Goal: Communication & Community: Answer question/provide support

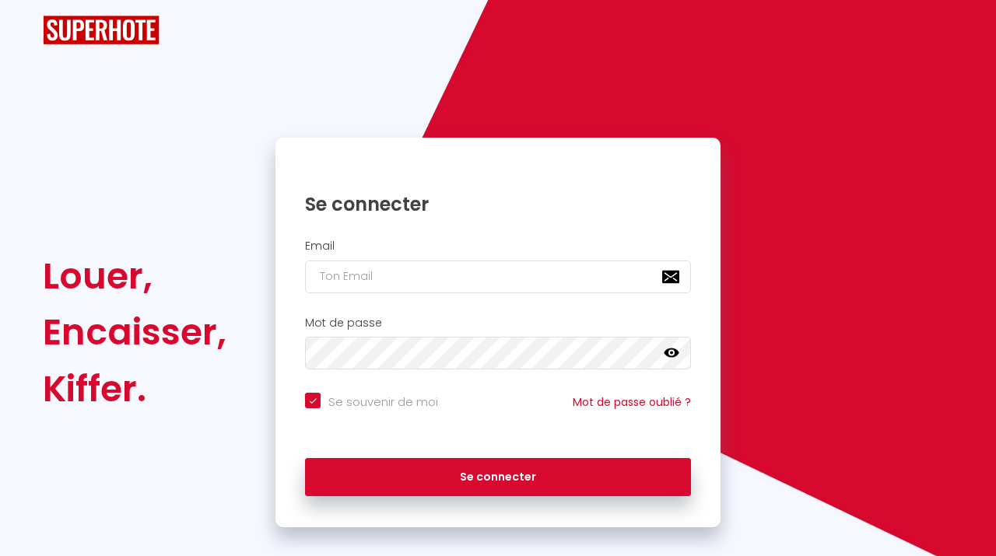
checkbox input "true"
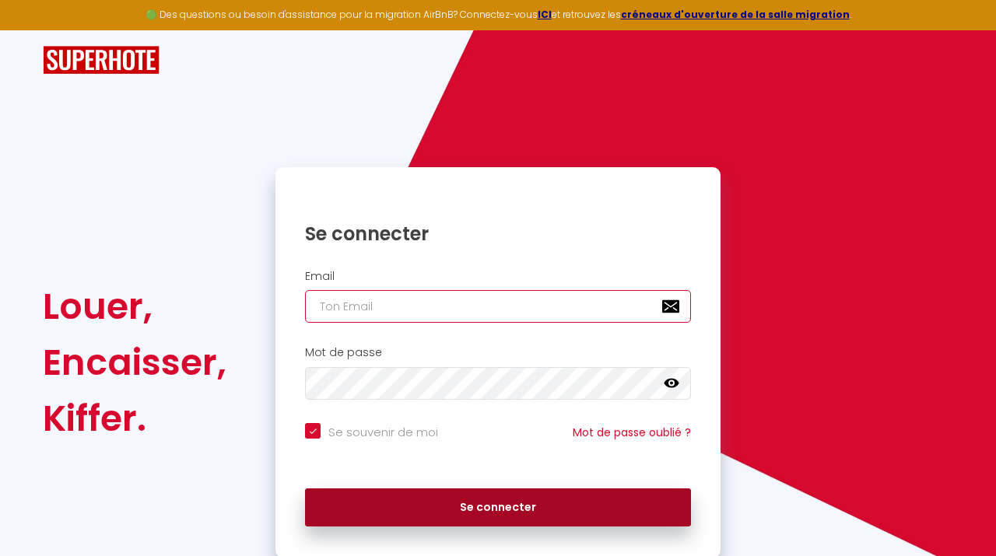
type input "[EMAIL_ADDRESS][DOMAIN_NAME]"
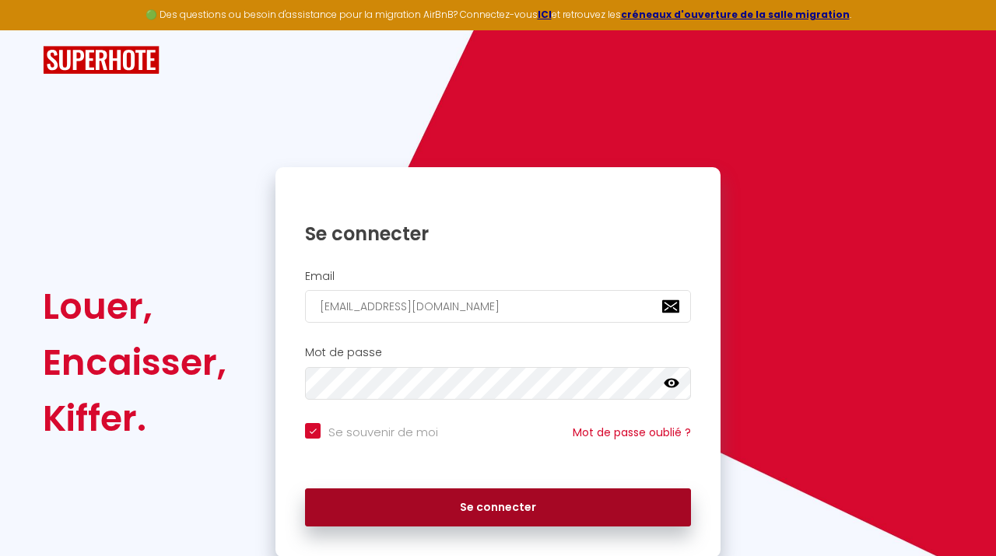
click at [424, 503] on button "Se connecter" at bounding box center [498, 508] width 386 height 39
checkbox input "true"
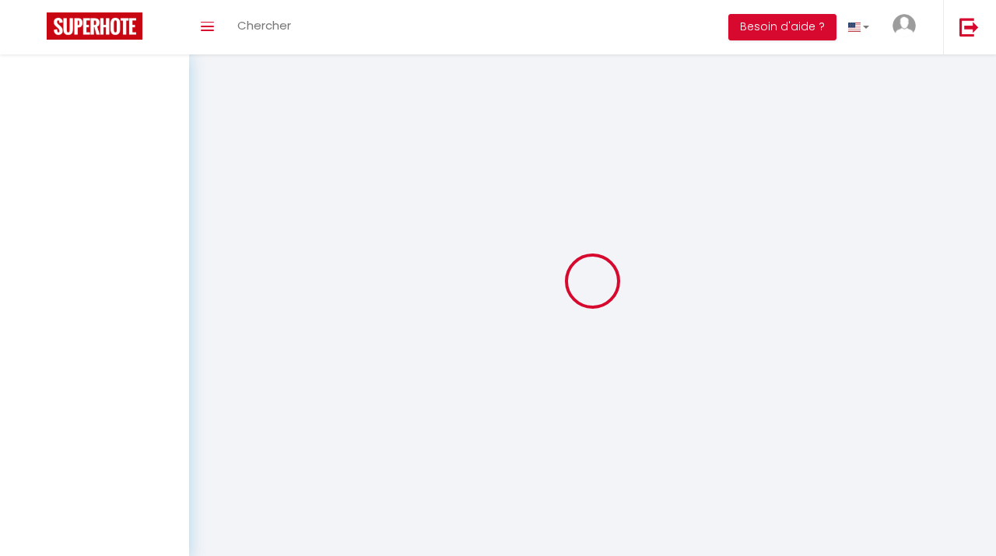
select select
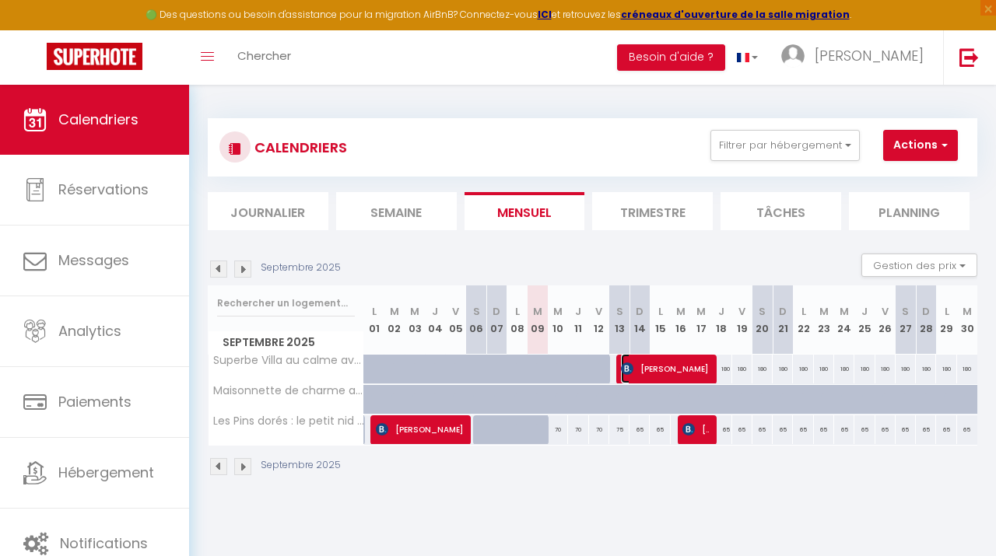
click at [654, 378] on span "[PERSON_NAME]" at bounding box center [665, 369] width 88 height 30
select select "OK"
select select "0"
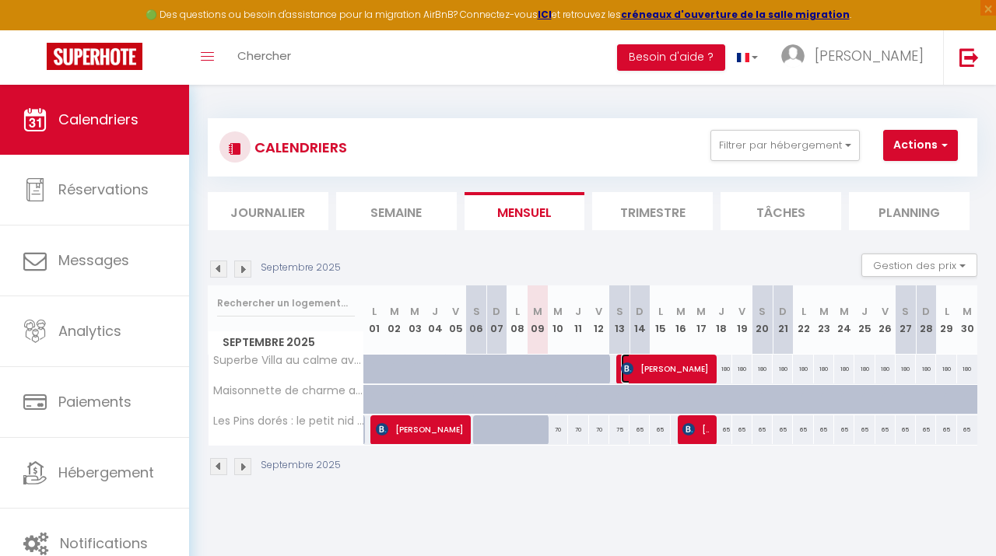
select select "1"
select select
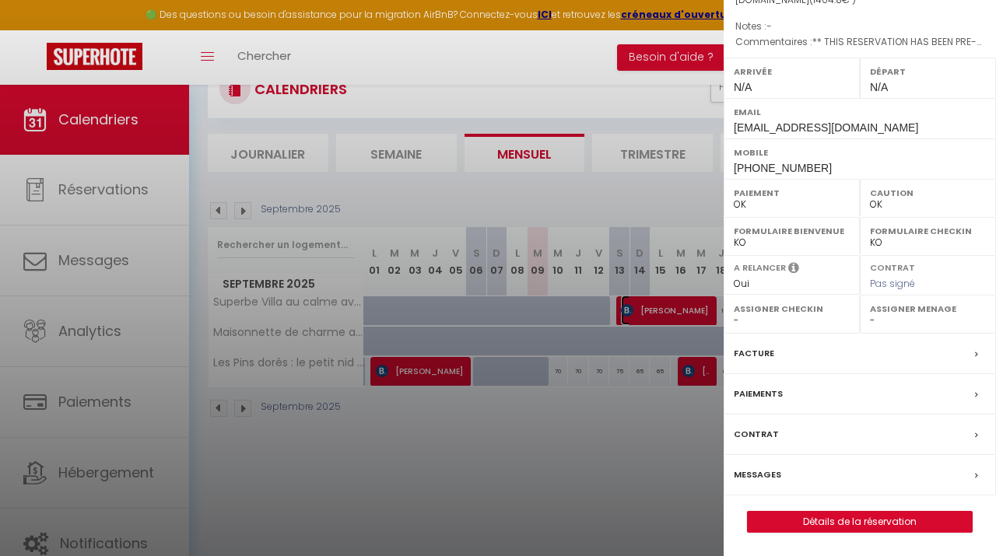
scroll to position [56, 0]
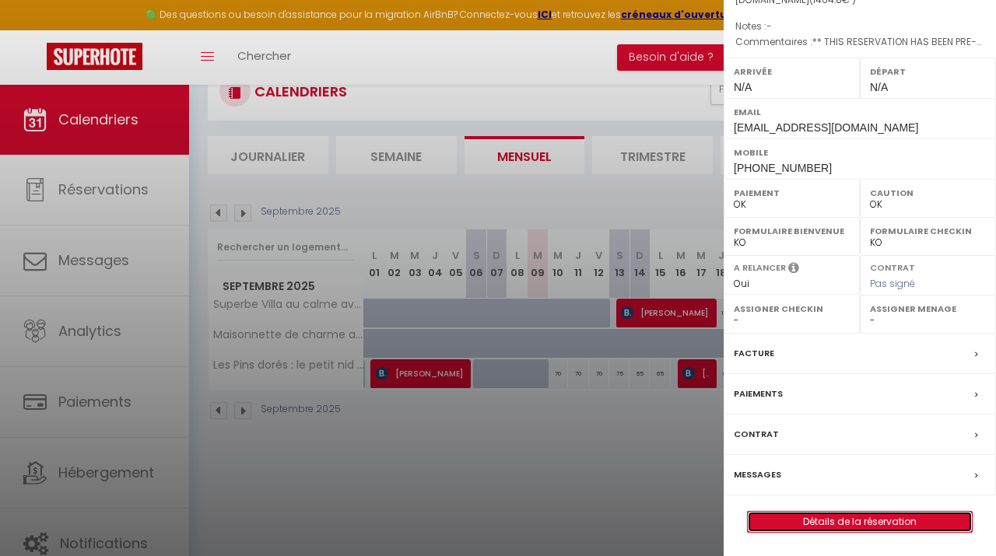
click at [796, 526] on link "Détails de la réservation" at bounding box center [860, 522] width 224 height 20
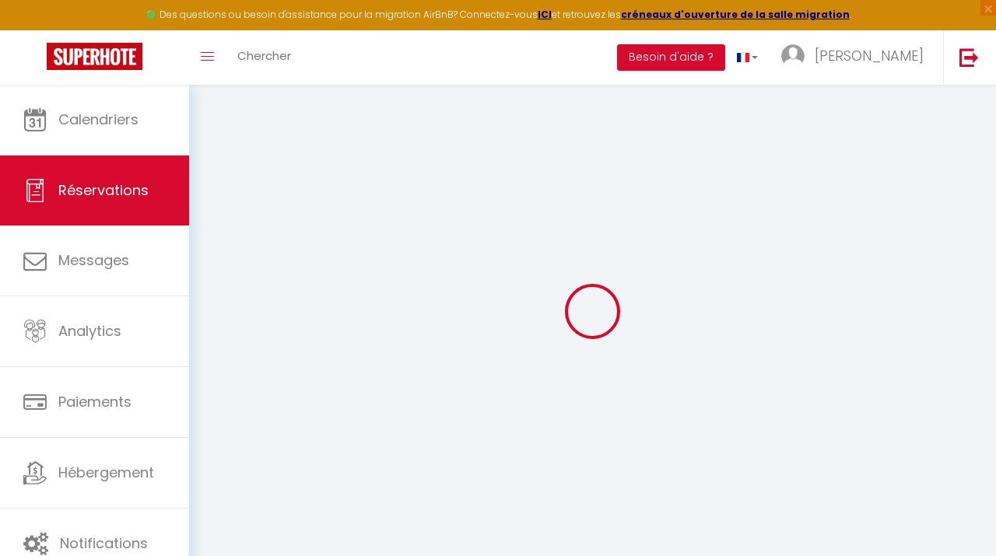
type input "Annabel"
type input "Van Der Schyff"
type input "aschyf.630422@guest.booking.com"
type input "+447999956960"
type input "."
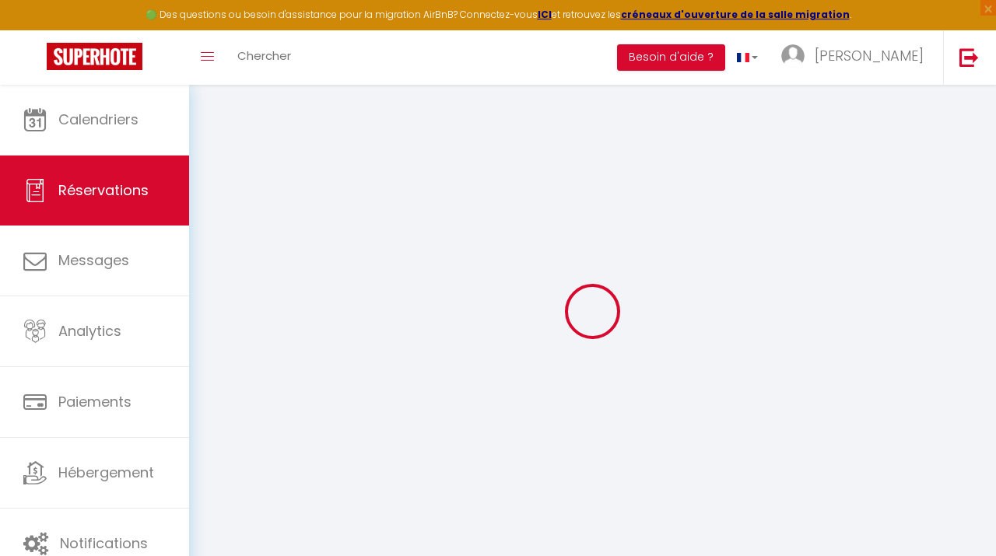
select select "GB"
type input "173"
type input "203.61"
type input "19.67"
select select "43815"
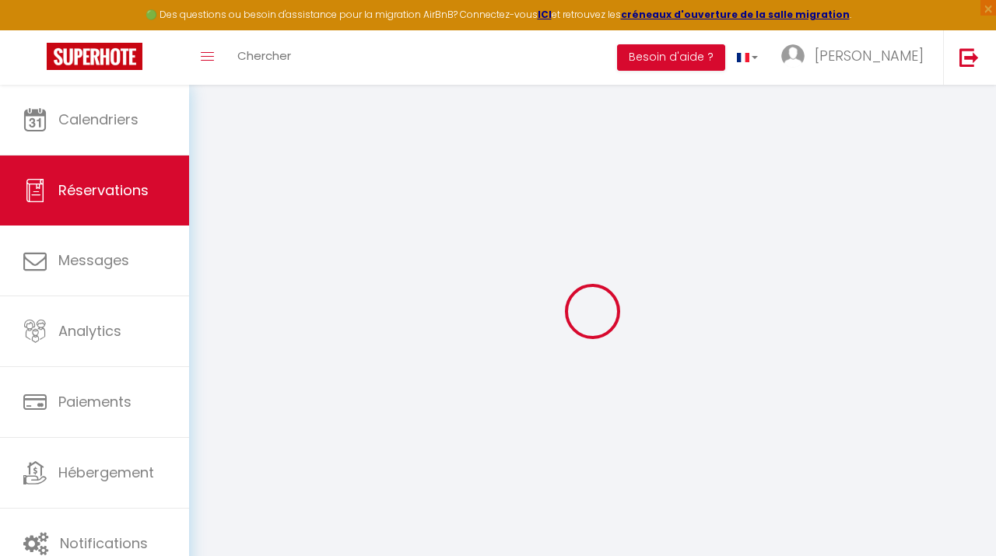
select select "1"
select select
type input "6"
select select "12"
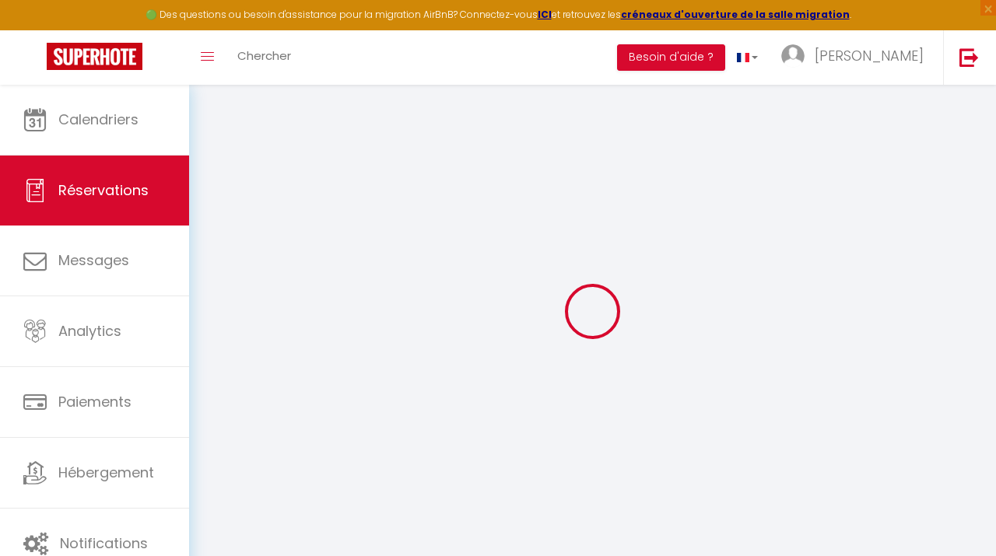
select select "15"
type input "1184.4"
checkbox input "false"
type input "0"
select select "2"
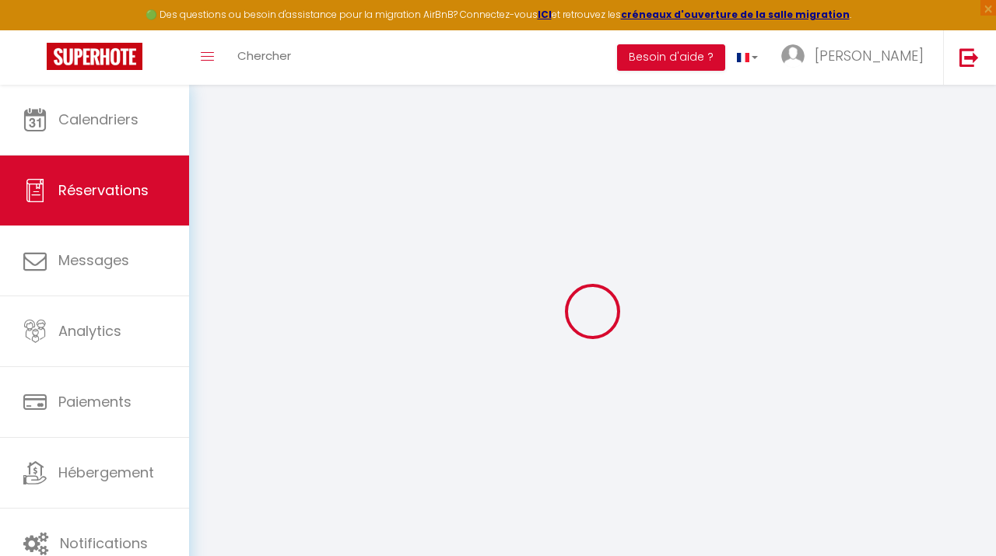
type input "0"
select select
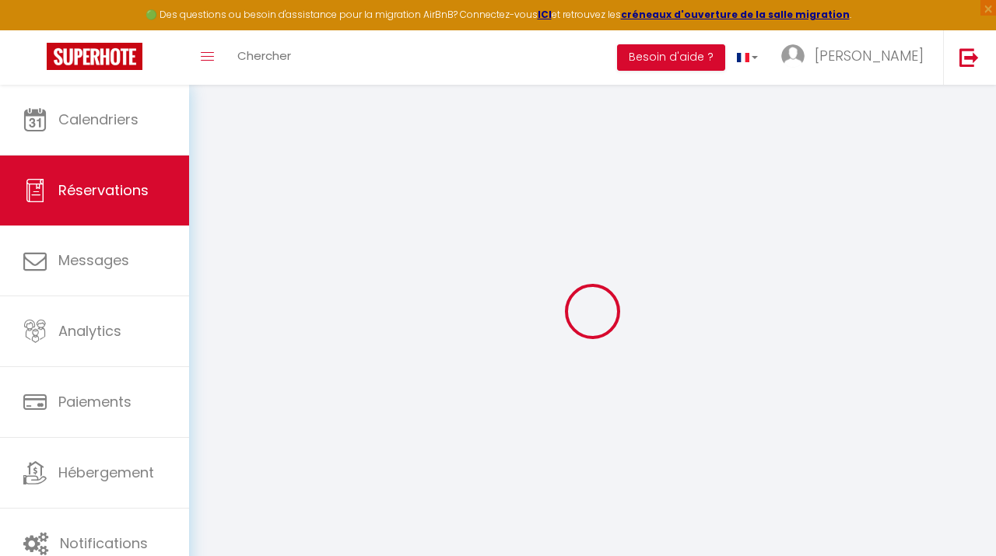
checkbox input "false"
select select
checkbox input "false"
select select
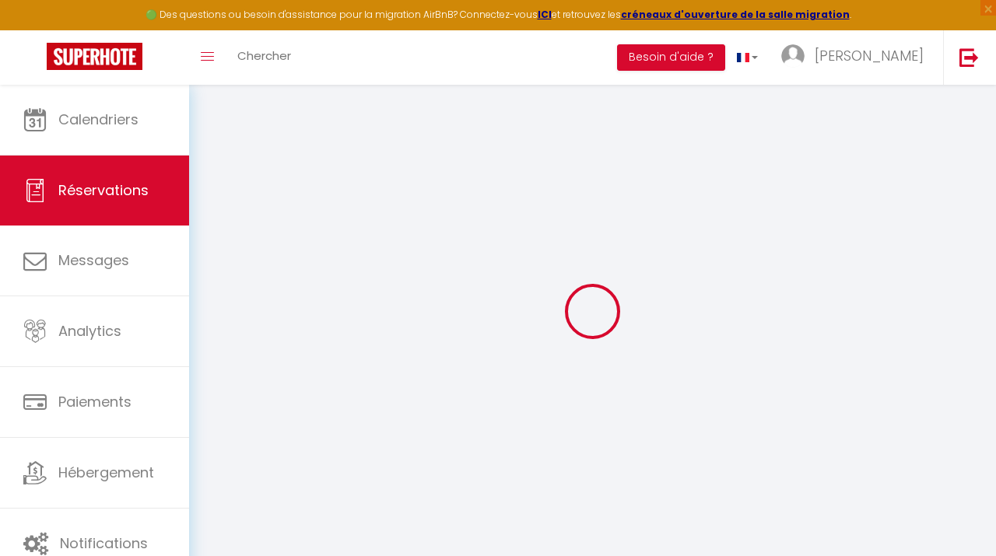
select select
checkbox input "false"
type particuliers\?1 "** THIS RESERVATION HAS BEEN PRE-PAID ** BOOKING NOTE : Payment charge is EUR 1…"
type input "47.4"
select select
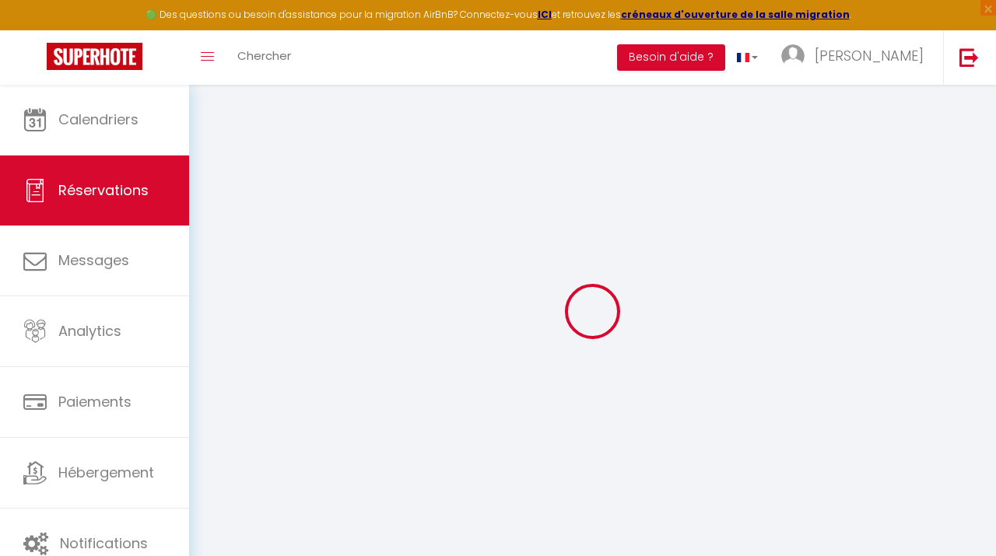
select select
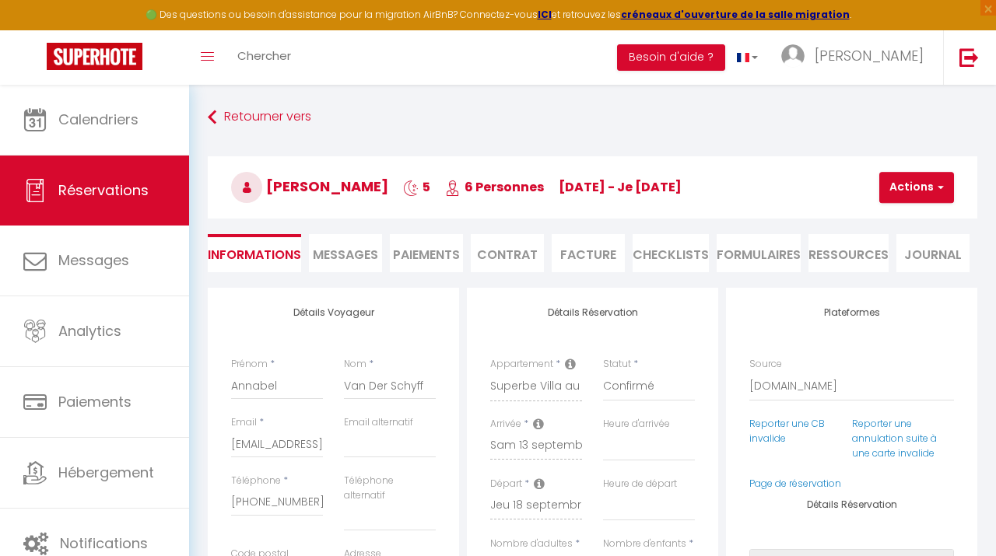
checkbox input "false"
select select
click at [356, 256] on span "Messages" at bounding box center [345, 255] width 65 height 18
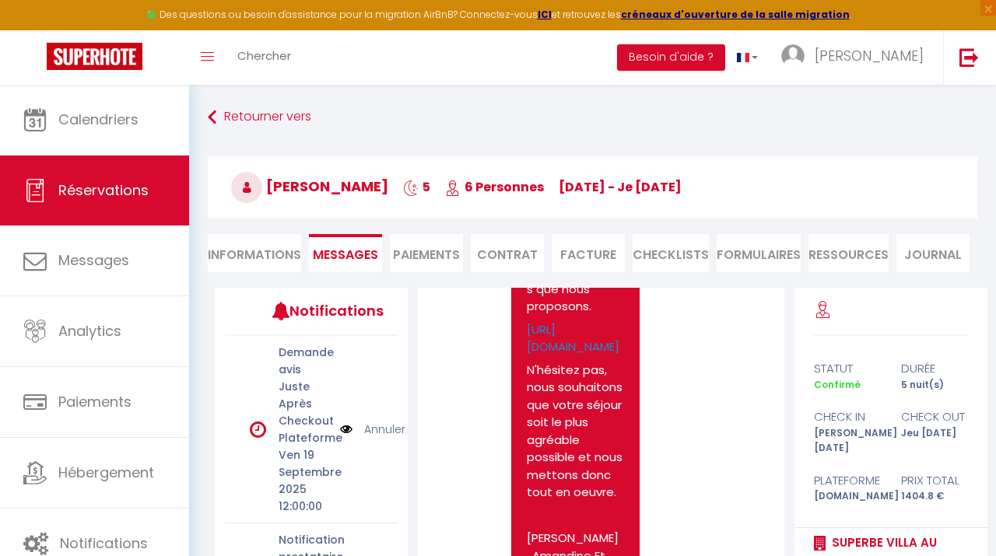
scroll to position [780, 0]
click at [546, 354] on link "https://app.cozyup.com/c/68181a45-221f-47be-8a6e-e77b3d850ee9" at bounding box center [573, 337] width 93 height 34
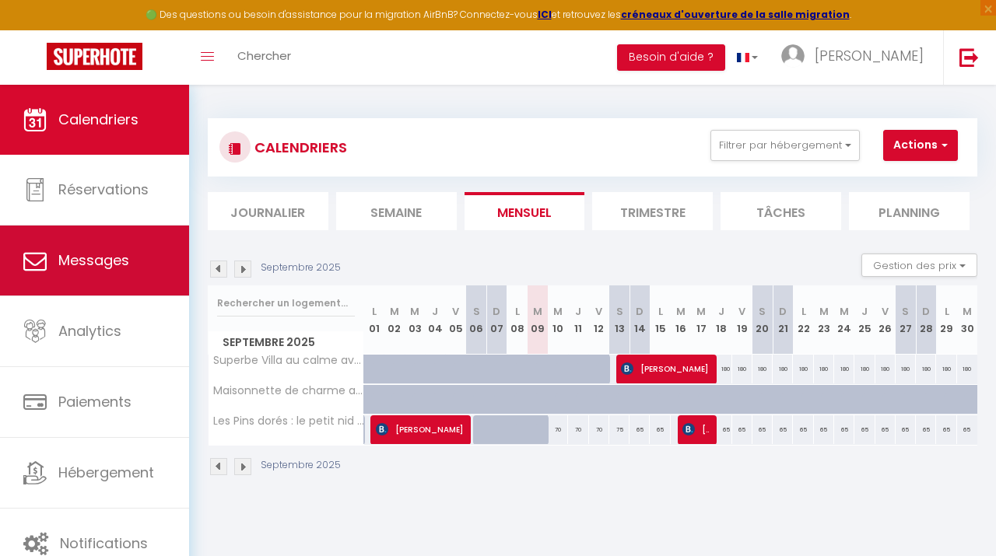
click at [95, 265] on span "Messages" at bounding box center [93, 260] width 71 height 19
select select "message"
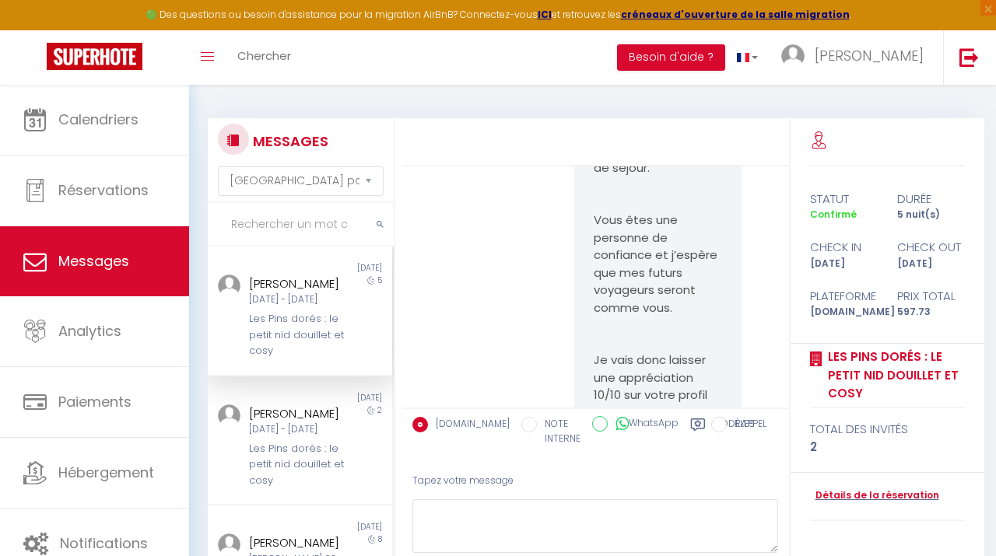
scroll to position [2625, 0]
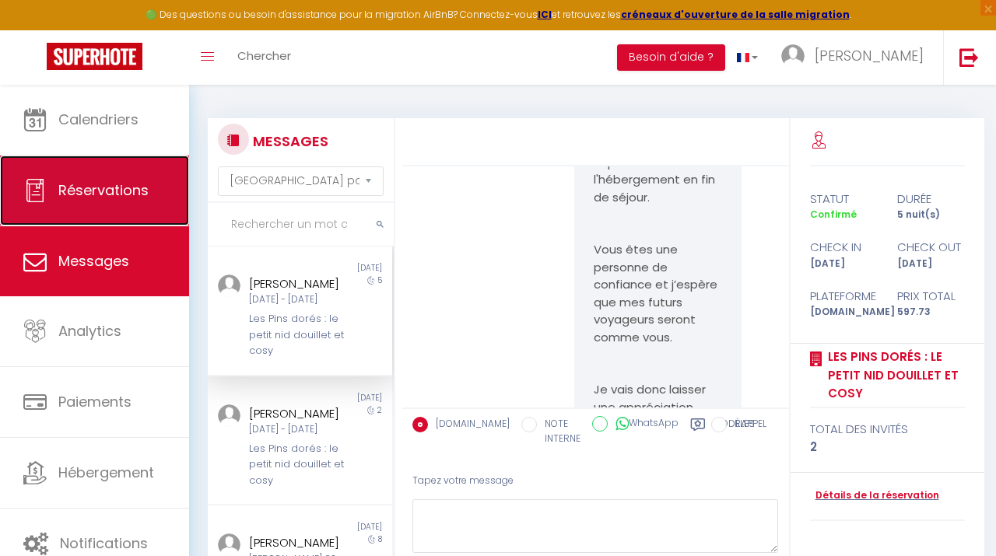
click at [112, 186] on span "Réservations" at bounding box center [103, 189] width 90 height 19
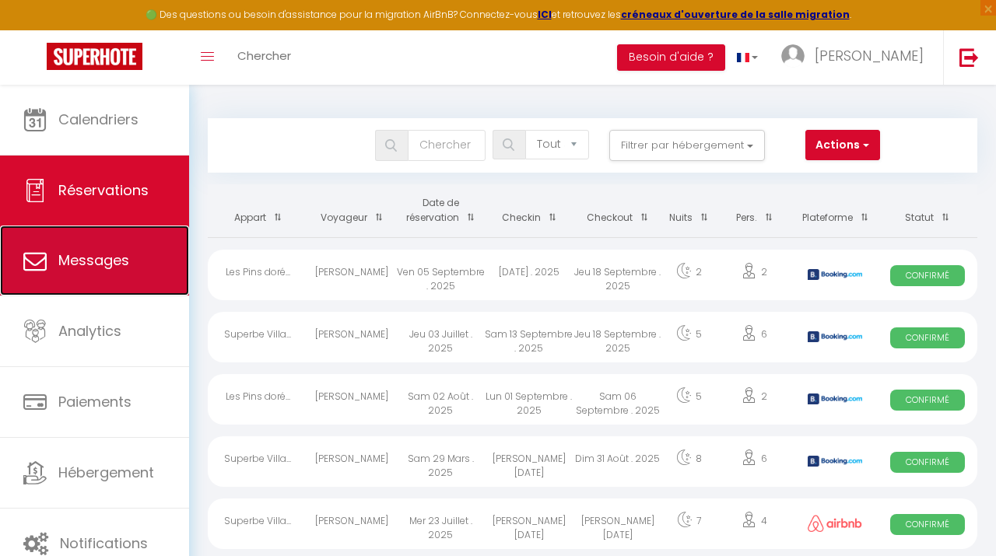
click at [125, 258] on span "Messages" at bounding box center [93, 260] width 71 height 19
select select "message"
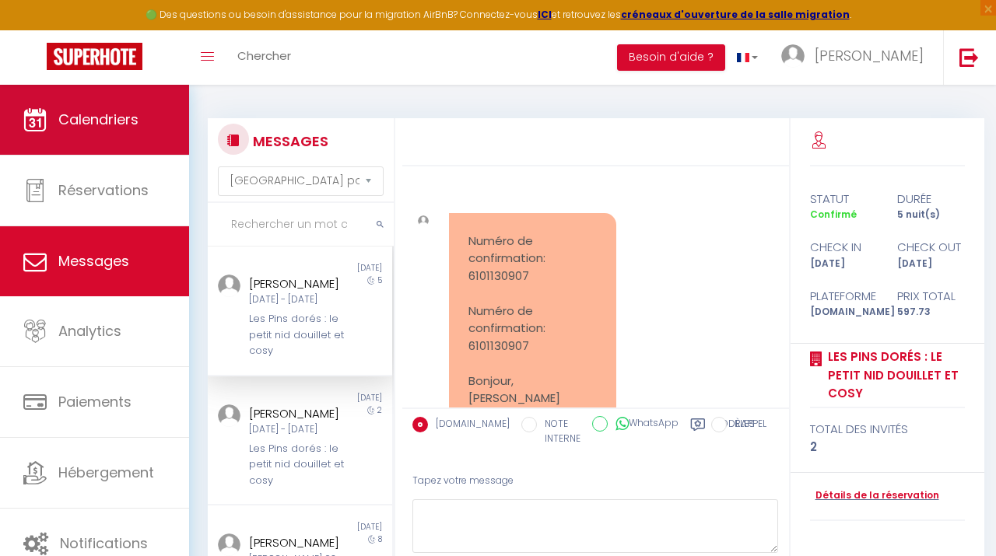
scroll to position [2977, 0]
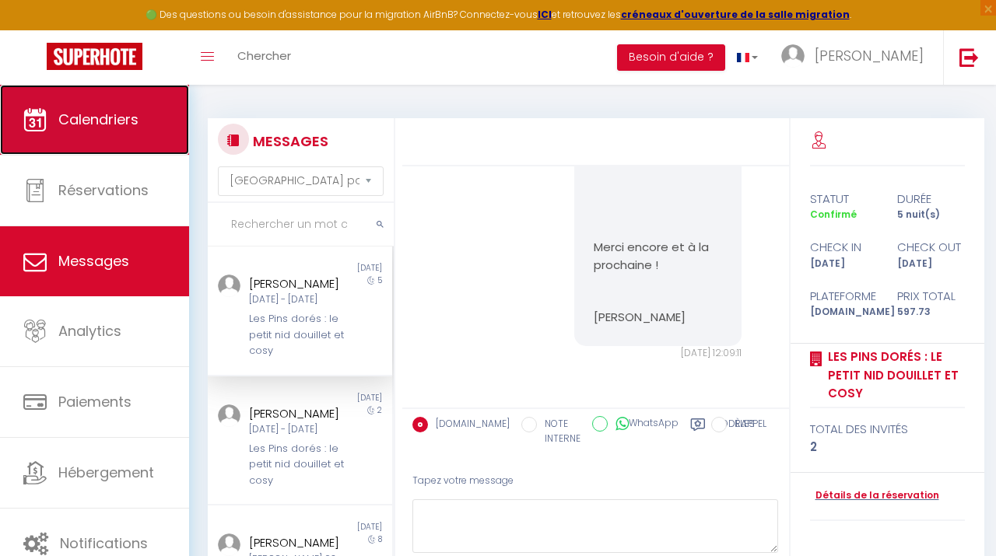
click at [152, 138] on link "Calendriers" at bounding box center [94, 120] width 189 height 70
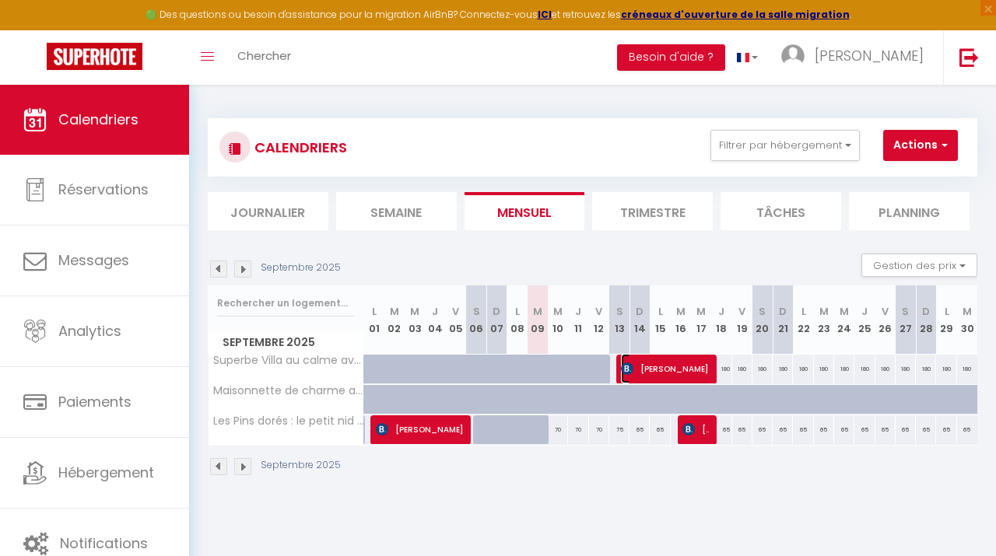
click at [689, 373] on span "Annabel Van Der Schyff" at bounding box center [665, 369] width 88 height 30
select select "OK"
select select "0"
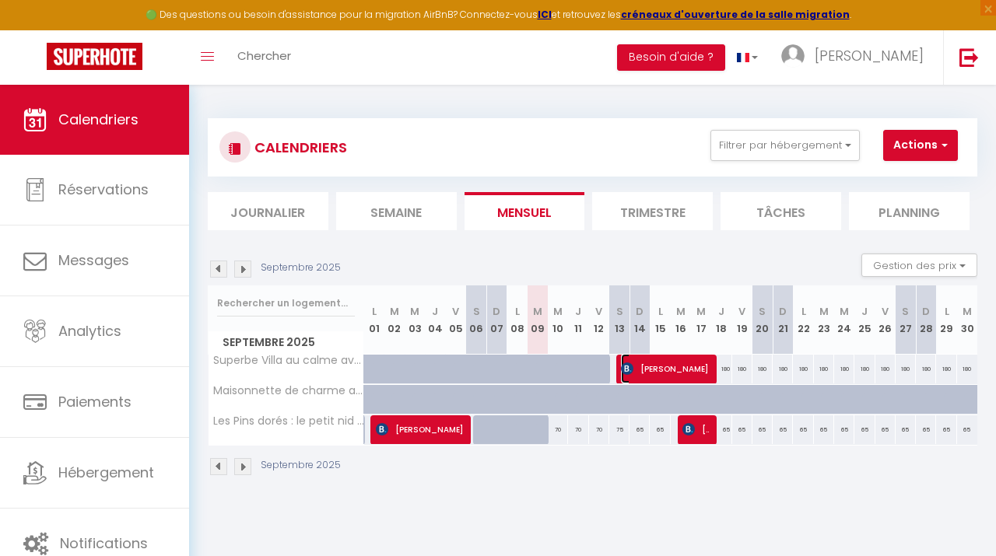
select select "1"
select select
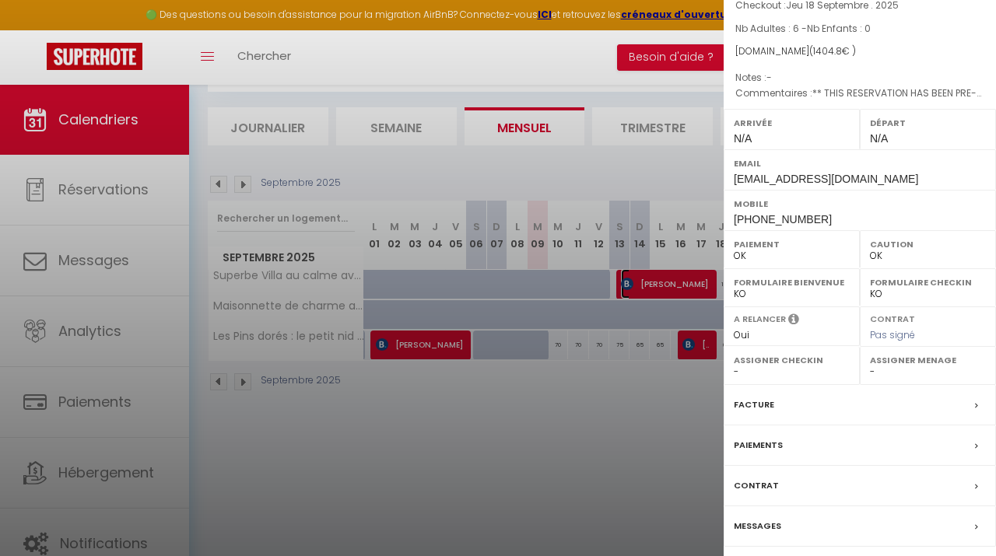
scroll to position [194, 0]
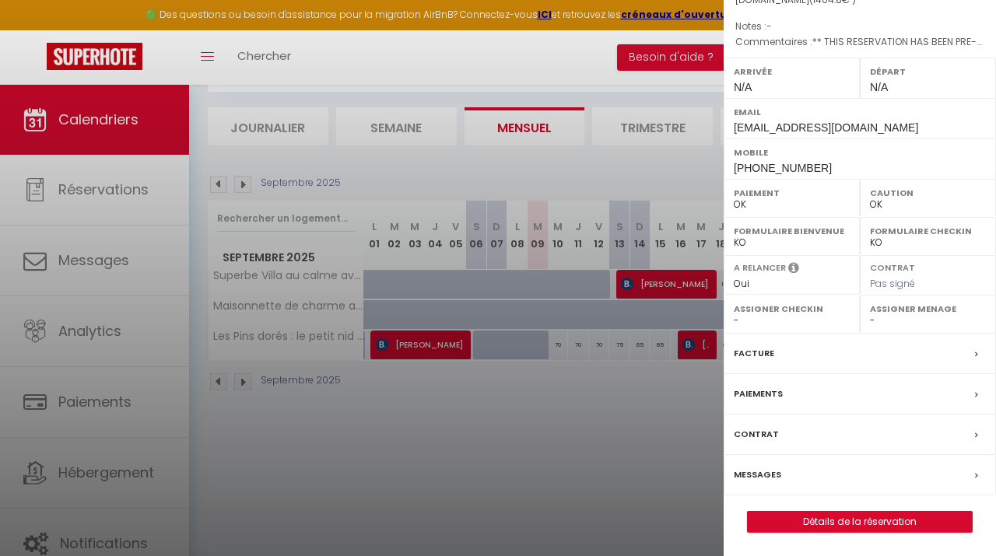
click at [758, 473] on label "Messages" at bounding box center [757, 475] width 47 height 16
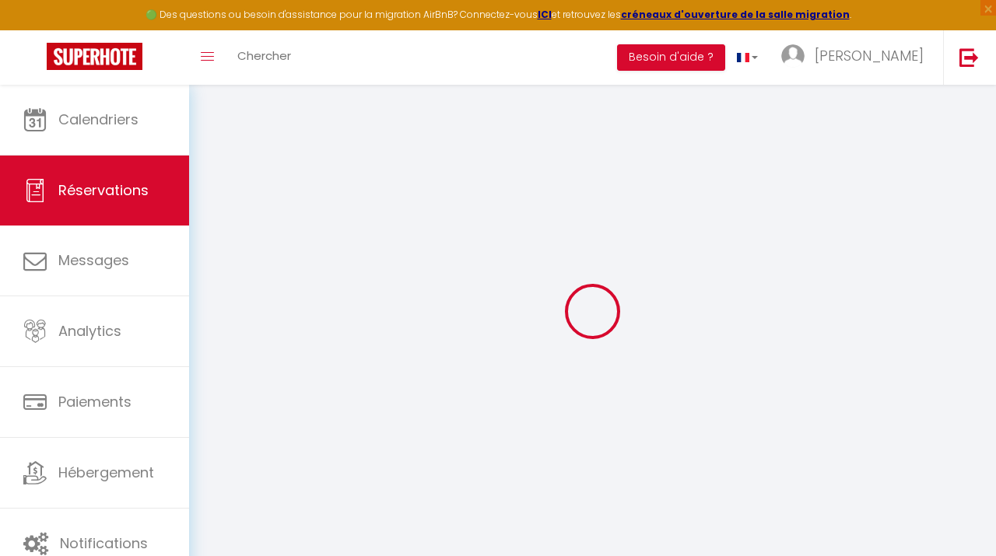
select select
checkbox input "false"
type particuliers\?1 "** THIS RESERVATION HAS BEEN PRE-PAID ** BOOKING NOTE : Payment charge is EUR 1…"
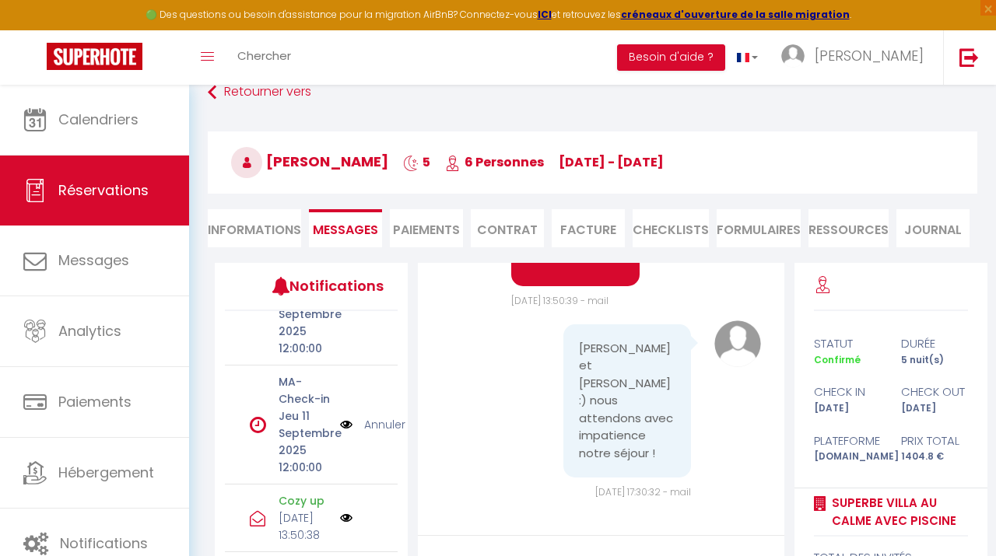
scroll to position [559, 0]
click at [302, 412] on p "Jeu 11 Septembre 2025 12:00:00" at bounding box center [304, 441] width 51 height 68
click at [286, 373] on p "MA-Check-in" at bounding box center [304, 390] width 51 height 34
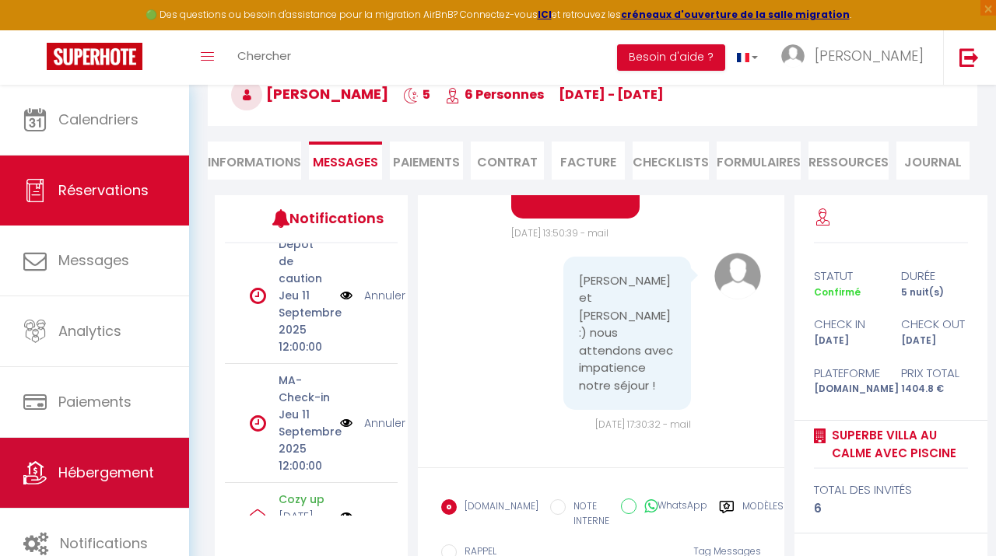
scroll to position [102, 0]
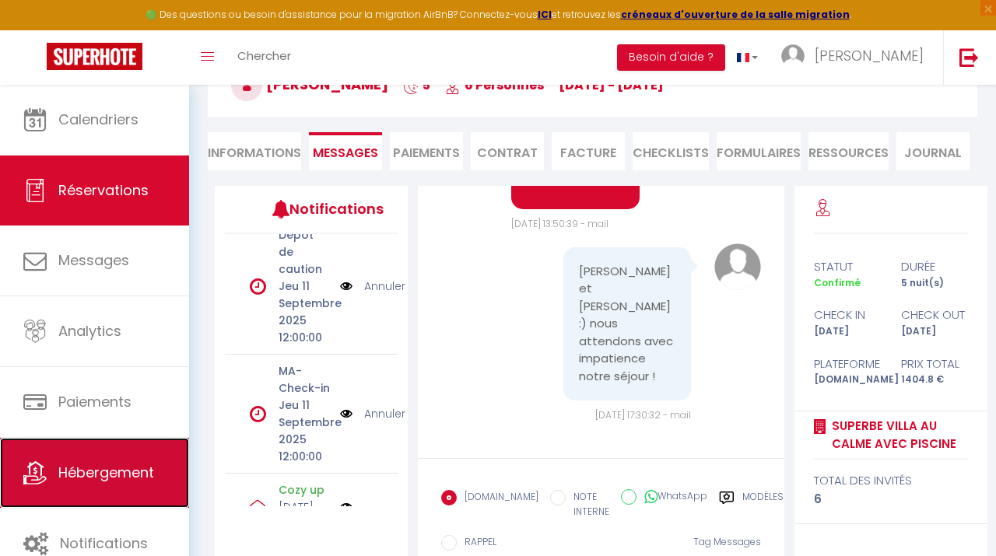
click at [93, 483] on link "Hébergement" at bounding box center [94, 473] width 189 height 70
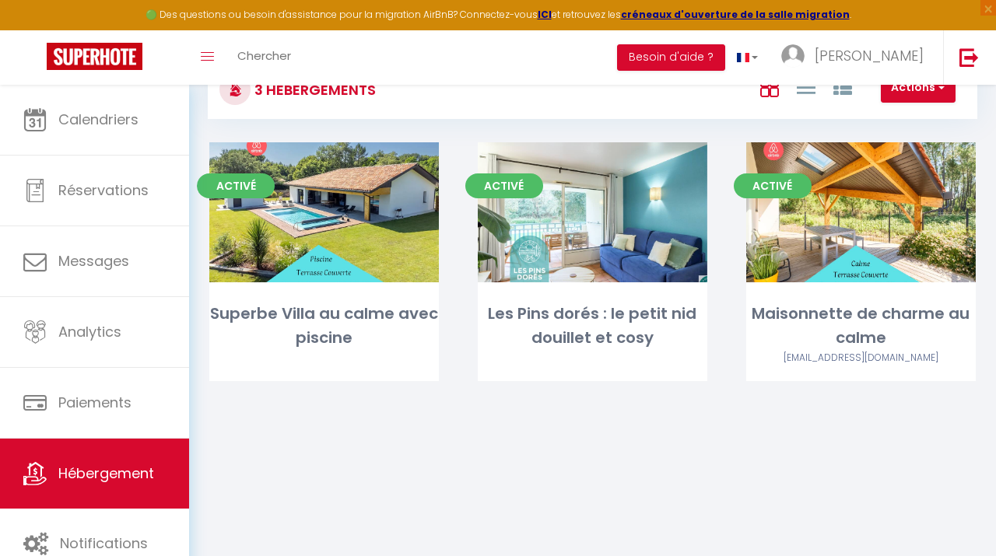
scroll to position [62, 0]
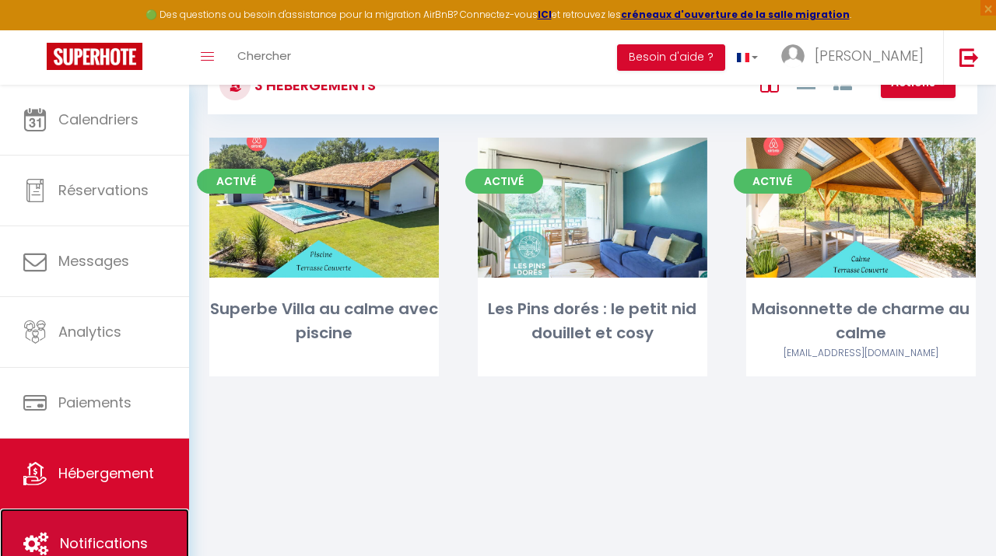
click at [146, 540] on span "Notifications" at bounding box center [104, 543] width 88 height 19
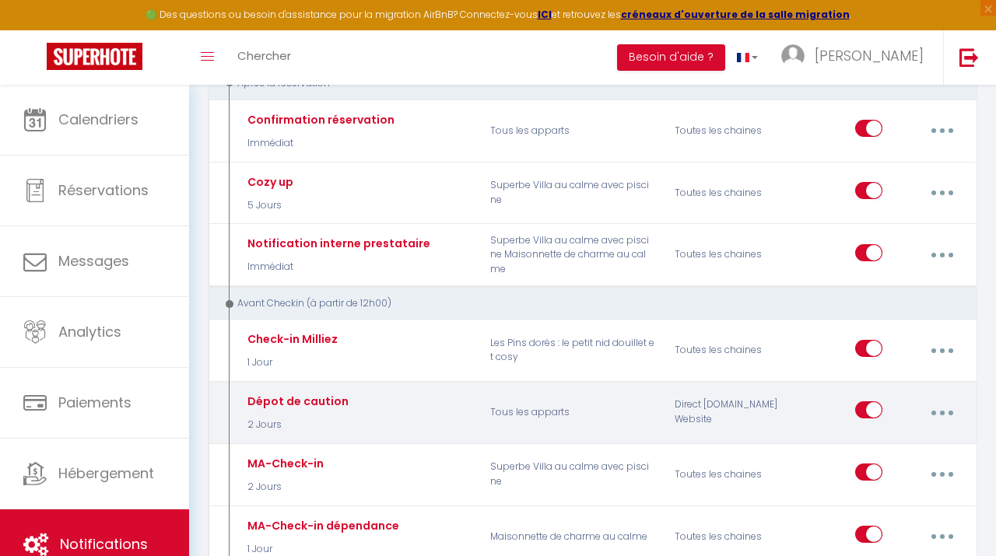
scroll to position [253, 0]
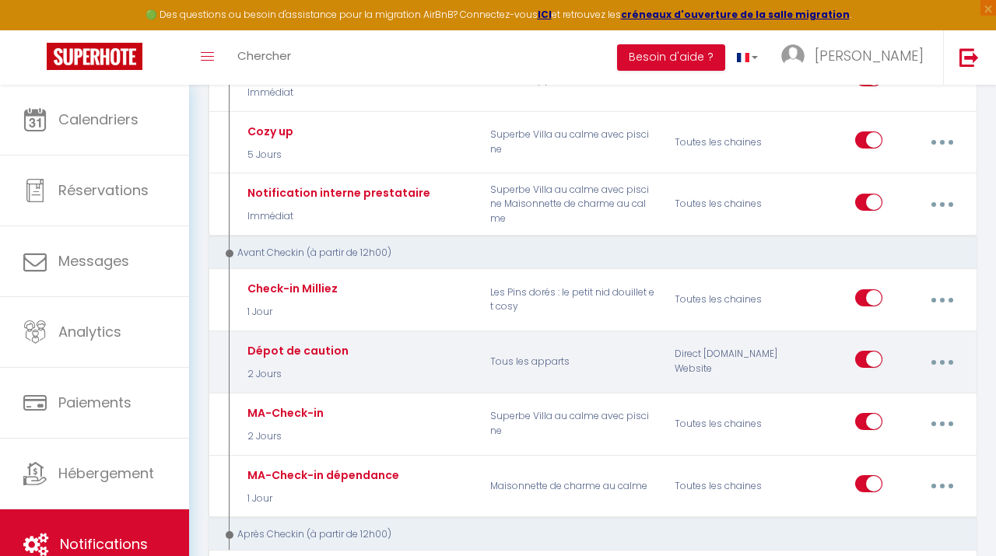
click at [333, 380] on div "Dépot de caution 2 Jours" at bounding box center [356, 361] width 247 height 45
click at [317, 351] on div "Dépot de caution" at bounding box center [296, 350] width 105 height 17
click at [945, 358] on button "button" at bounding box center [941, 362] width 41 height 30
click at [867, 404] on link "Editer" at bounding box center [900, 400] width 115 height 26
type input "Dépot de caution"
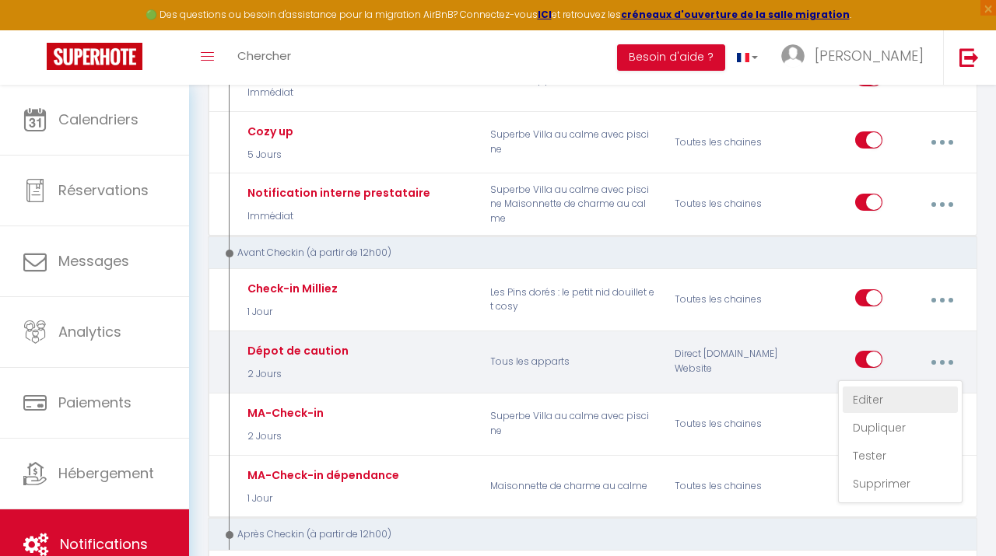
select select "2 Jours"
select select "if_booking_is_paid"
checkbox input "true"
checkbox input "false"
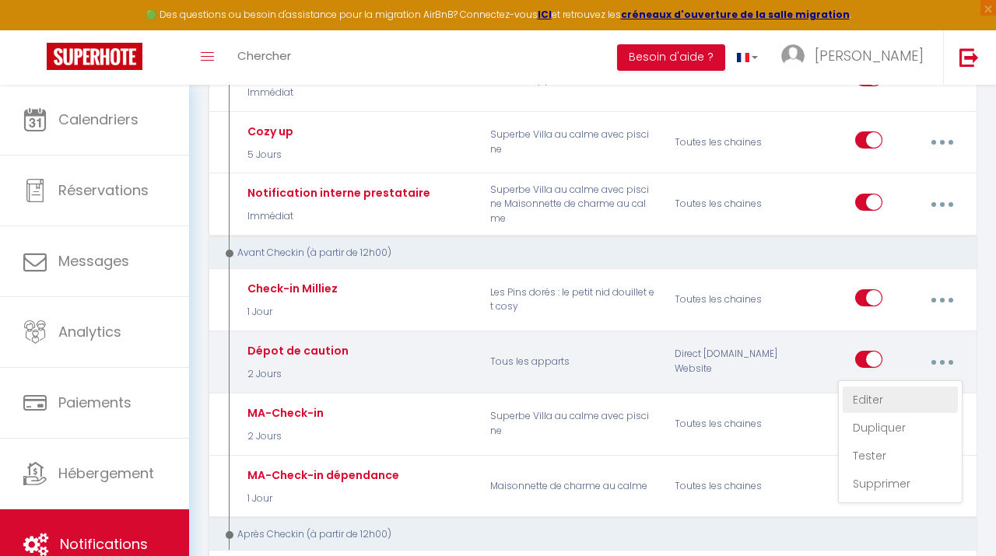
radio input "true"
type input "Dépot de caution"
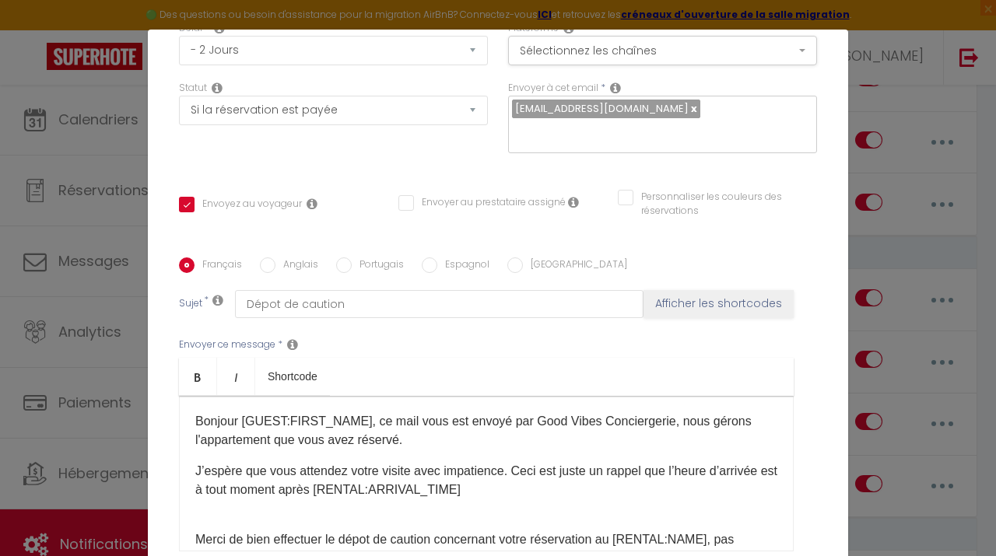
scroll to position [0, 0]
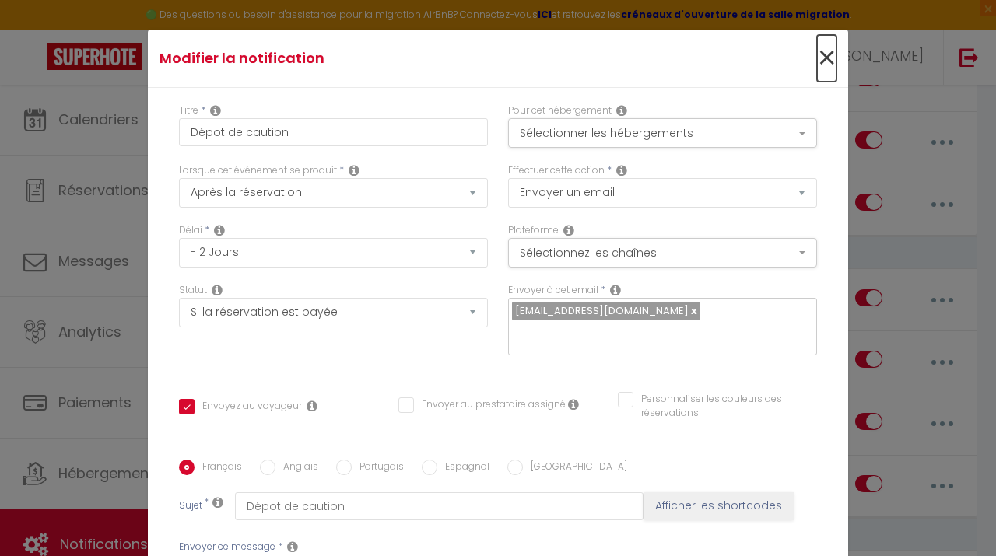
click at [830, 55] on span "×" at bounding box center [826, 58] width 19 height 47
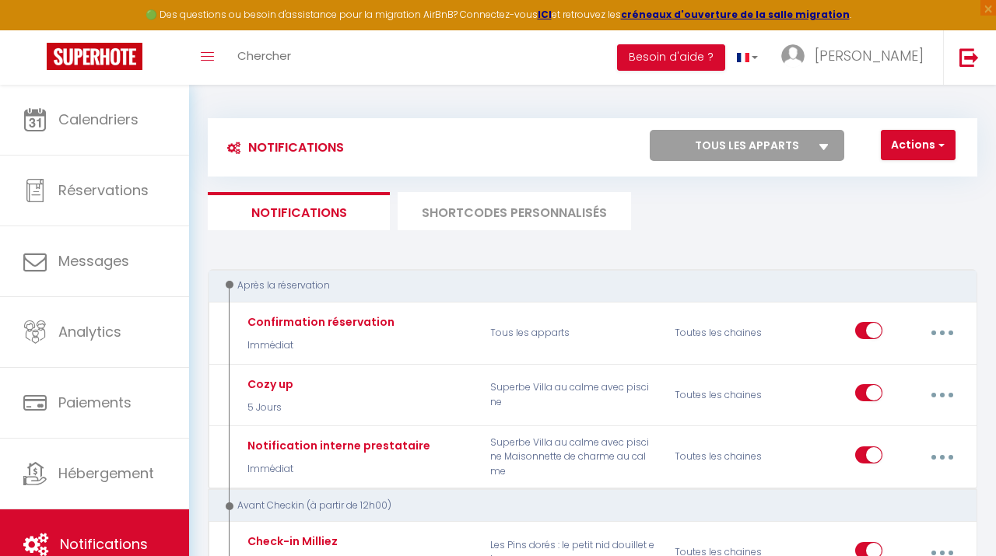
click at [510, 216] on li "SHORTCODES PERSONNALISÉS" at bounding box center [514, 211] width 233 height 38
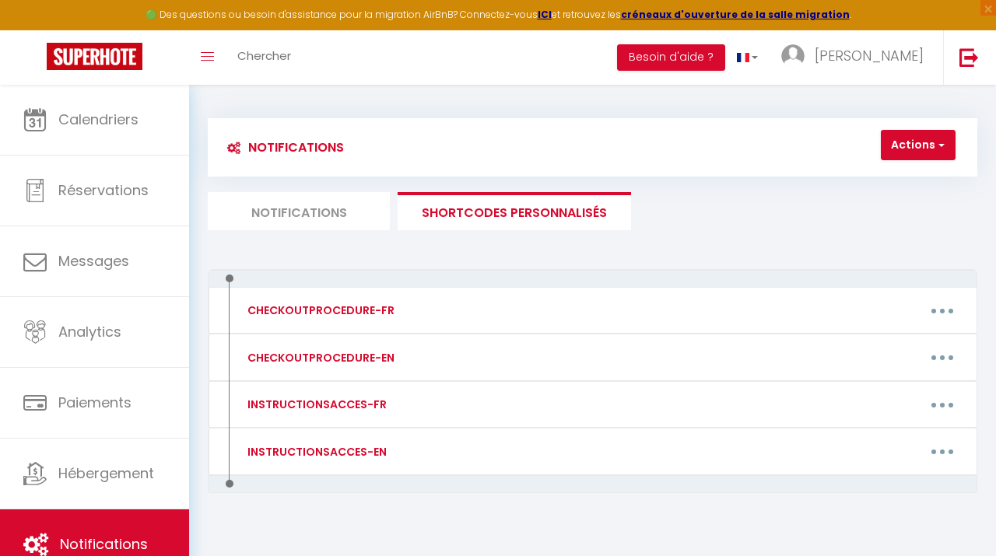
click at [304, 216] on li "Notifications" at bounding box center [299, 211] width 182 height 38
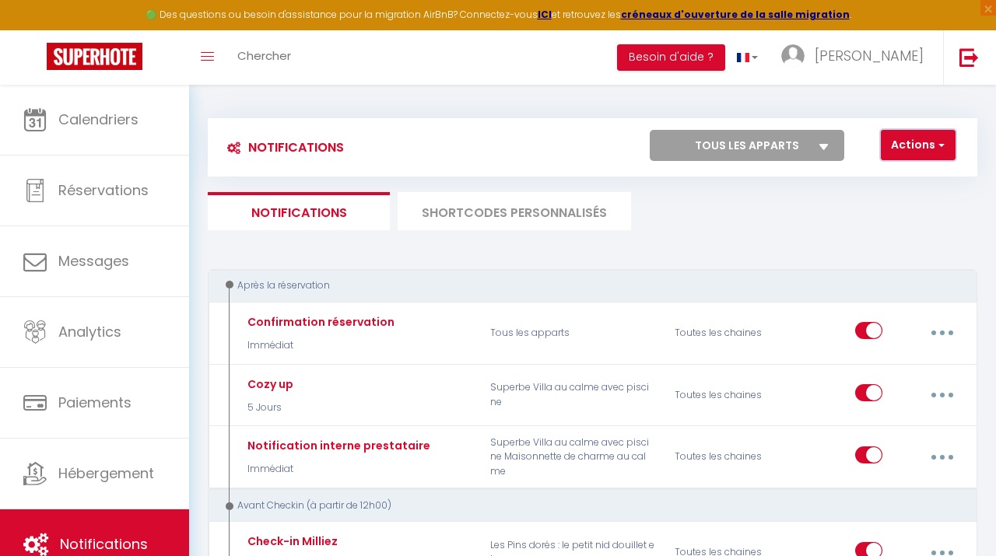
click at [918, 145] on button "Actions" at bounding box center [918, 145] width 75 height 31
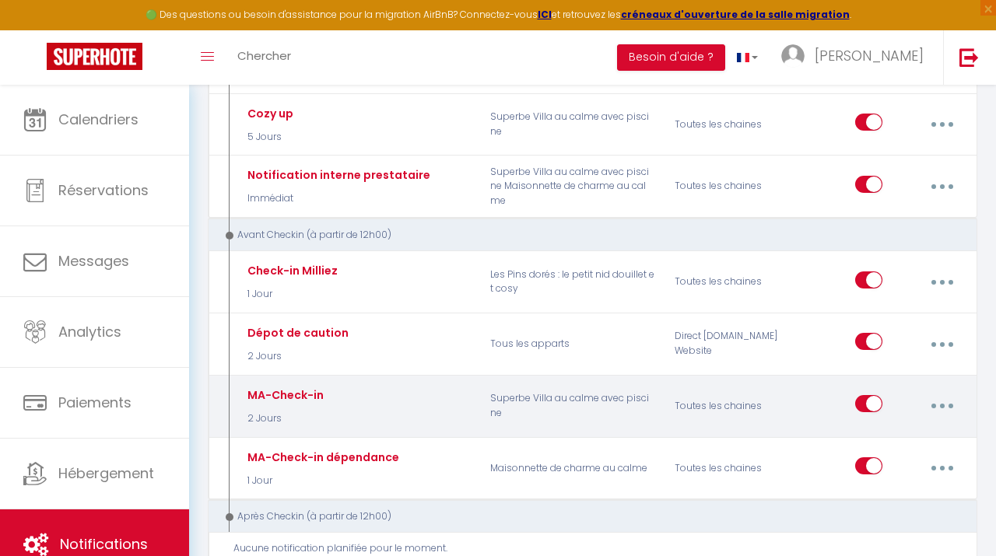
scroll to position [274, 0]
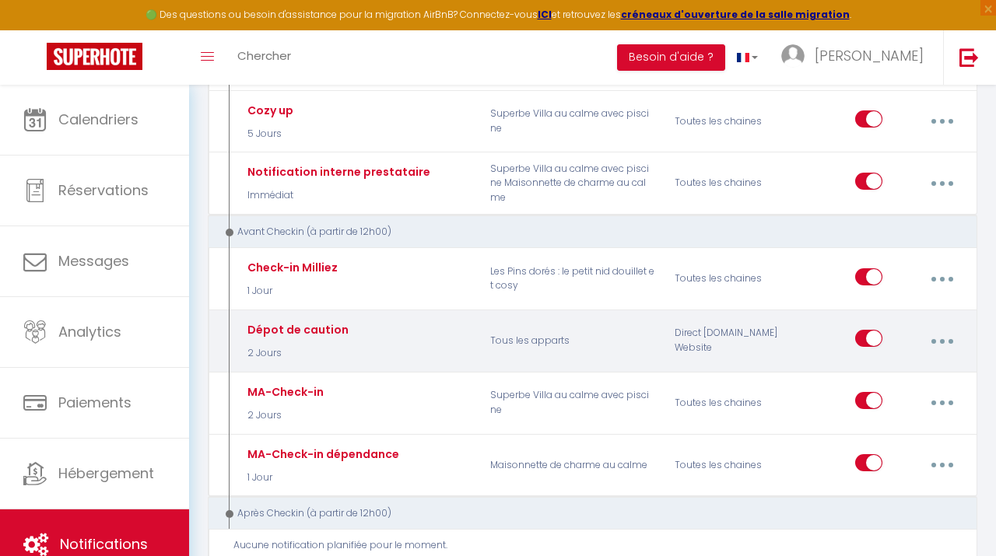
click at [296, 324] on div "Dépot de caution" at bounding box center [296, 329] width 105 height 17
click at [943, 342] on button "button" at bounding box center [941, 341] width 41 height 30
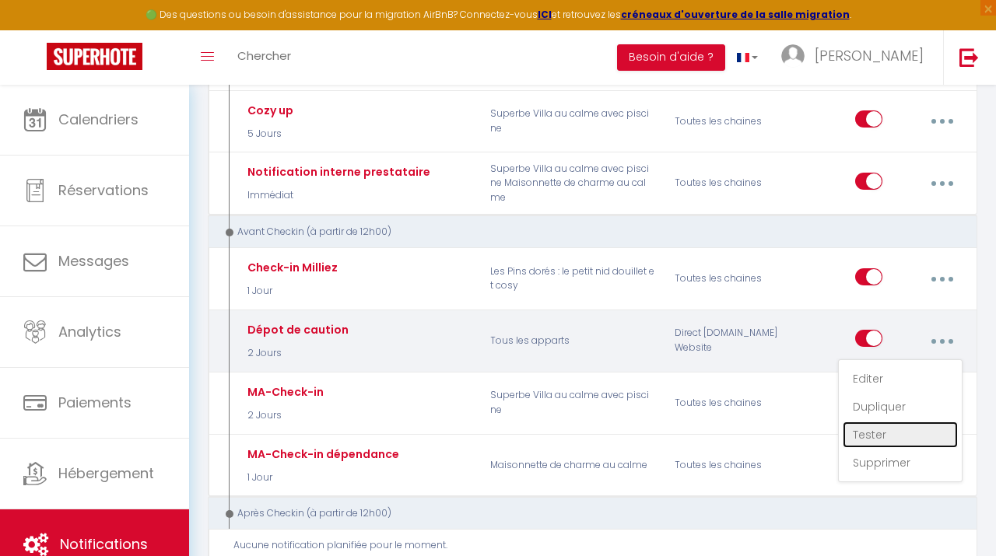
click at [882, 436] on link "Tester" at bounding box center [900, 435] width 115 height 26
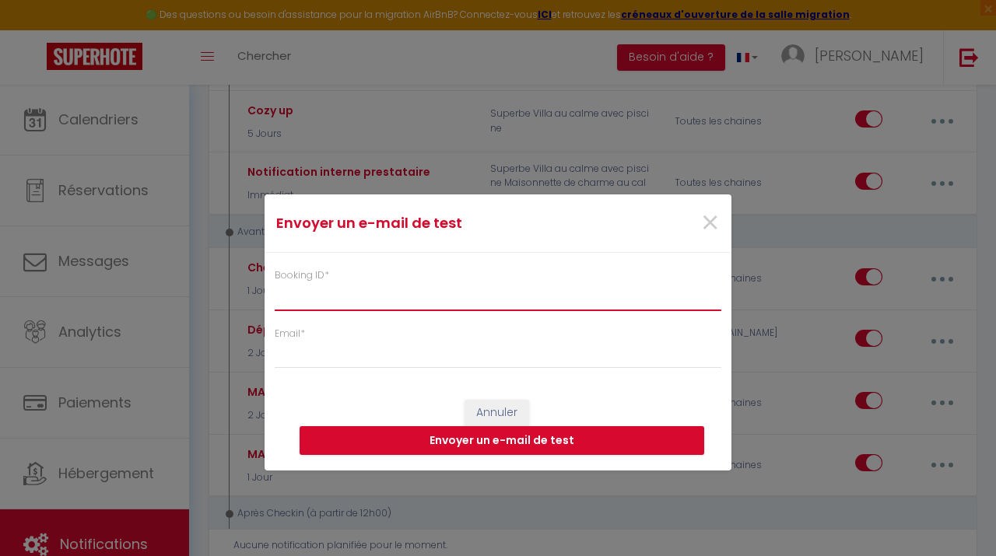
click at [390, 308] on input "Booking ID *" at bounding box center [498, 296] width 447 height 28
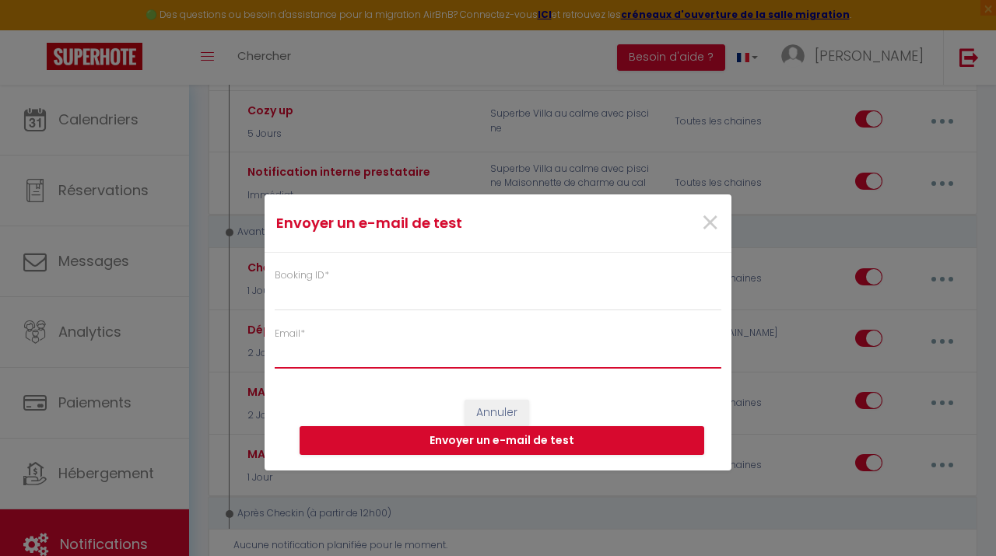
click at [316, 363] on input "Email *" at bounding box center [498, 355] width 447 height 28
click at [709, 219] on span "×" at bounding box center [709, 223] width 19 height 47
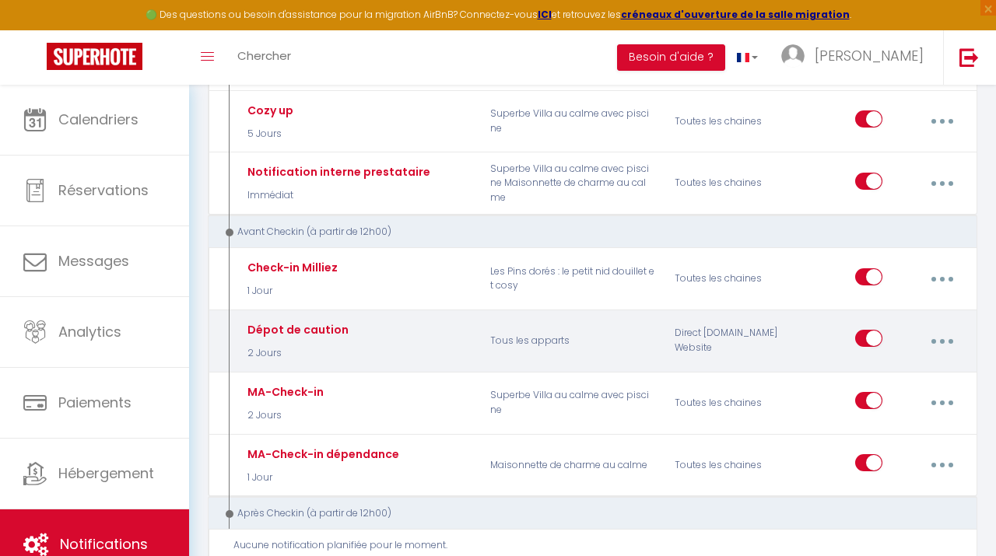
click at [938, 342] on button "button" at bounding box center [941, 341] width 41 height 30
click at [873, 378] on link "Editer" at bounding box center [900, 379] width 115 height 26
checkbox input "true"
checkbox input "false"
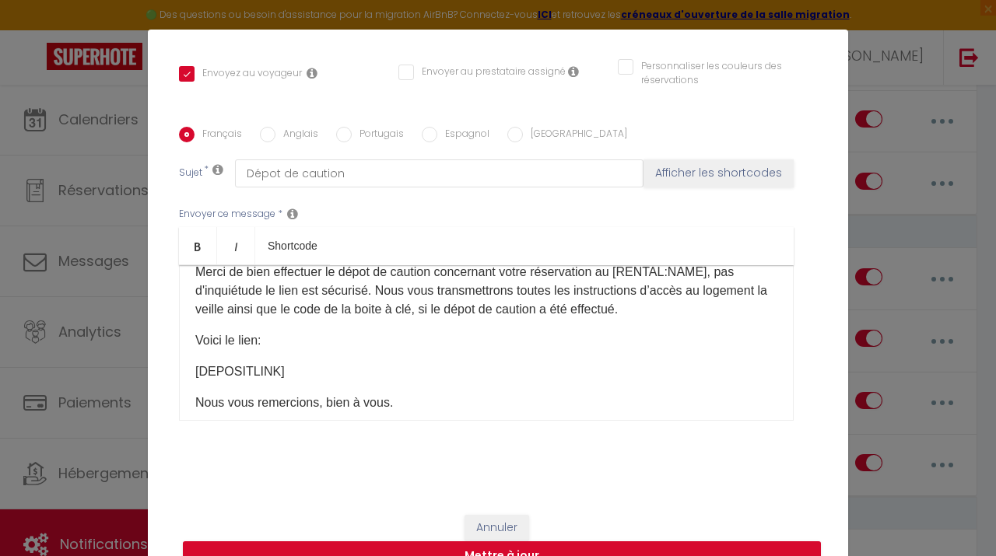
scroll to position [160, 0]
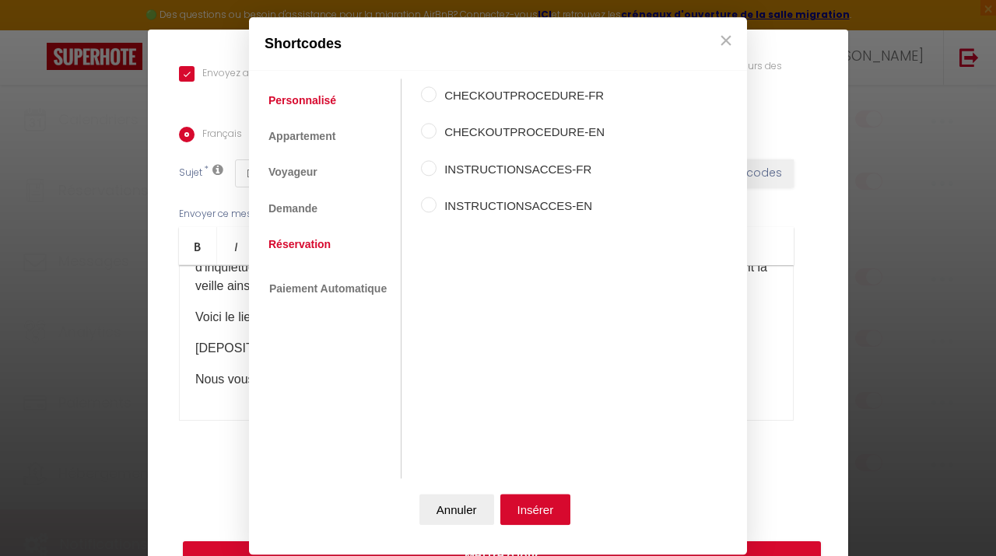
click at [299, 247] on link "Réservation" at bounding box center [300, 244] width 78 height 28
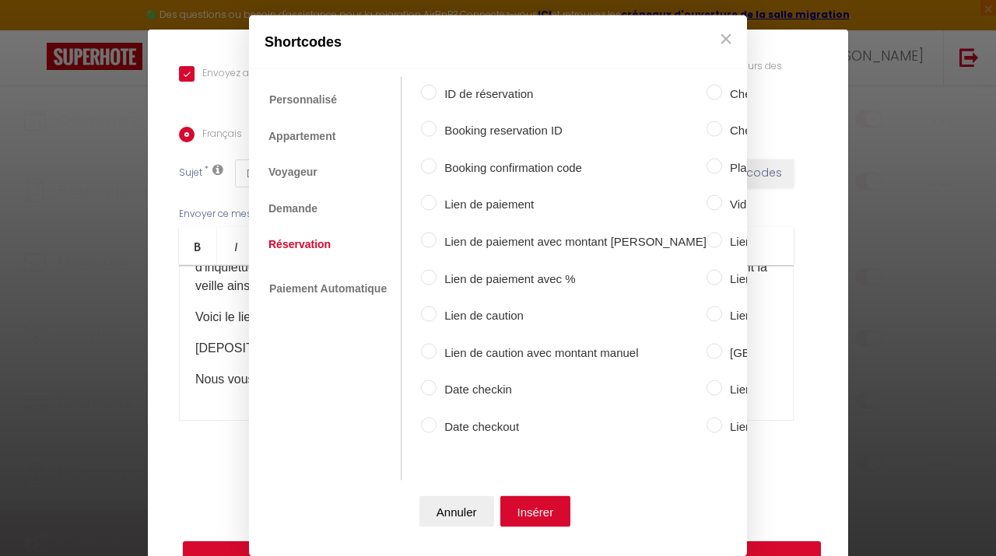
scroll to position [6, 0]
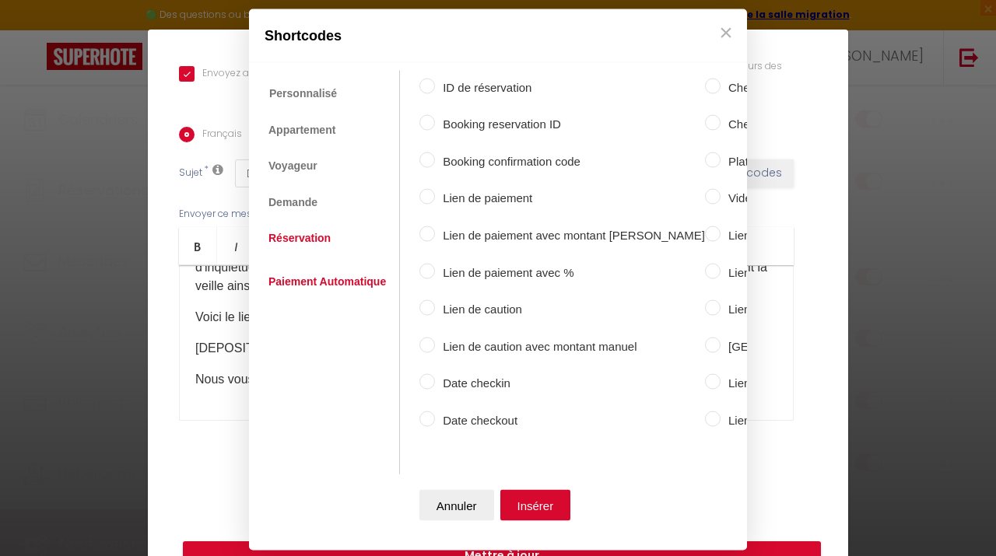
click at [313, 282] on link "Paiement Automatique" at bounding box center [327, 282] width 133 height 28
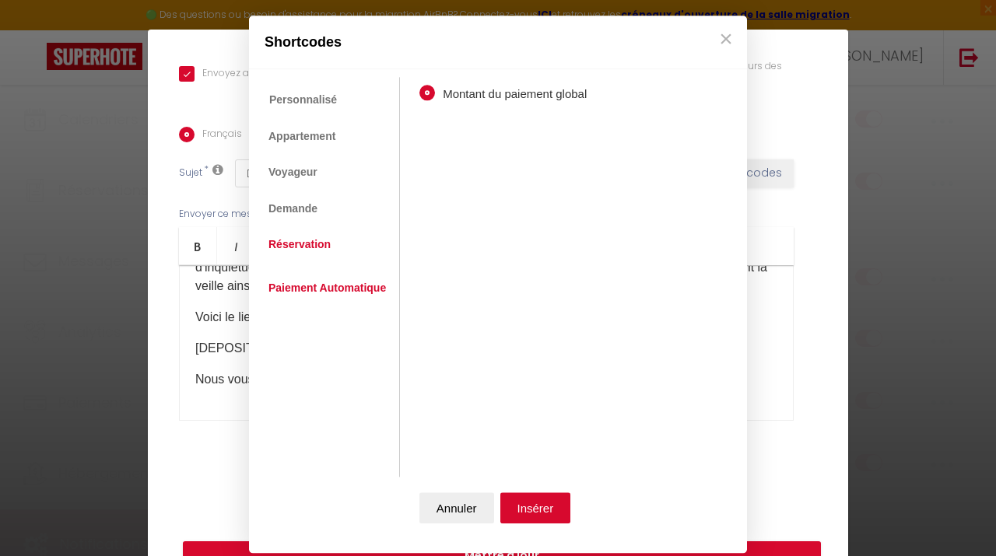
click at [289, 254] on link "Réservation" at bounding box center [300, 244] width 78 height 28
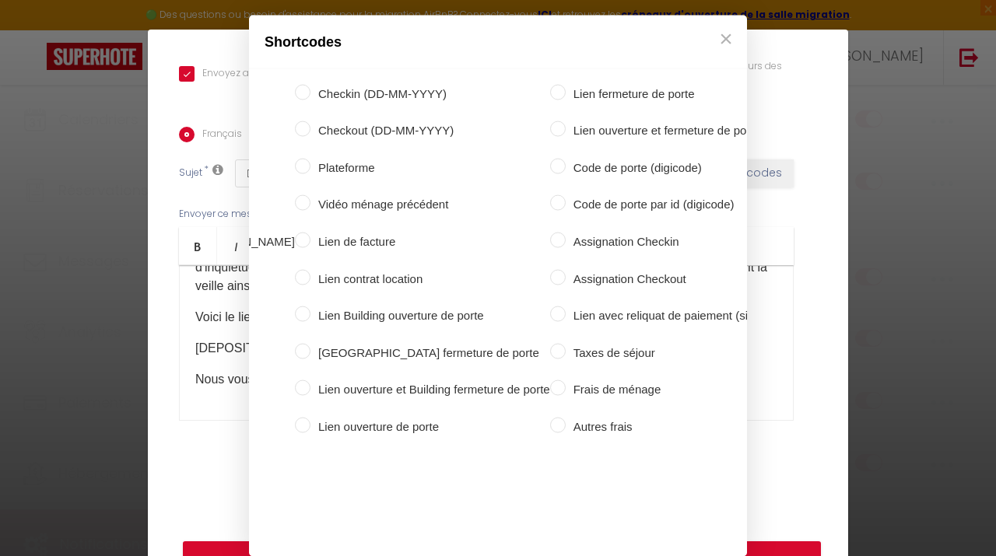
scroll to position [0, 0]
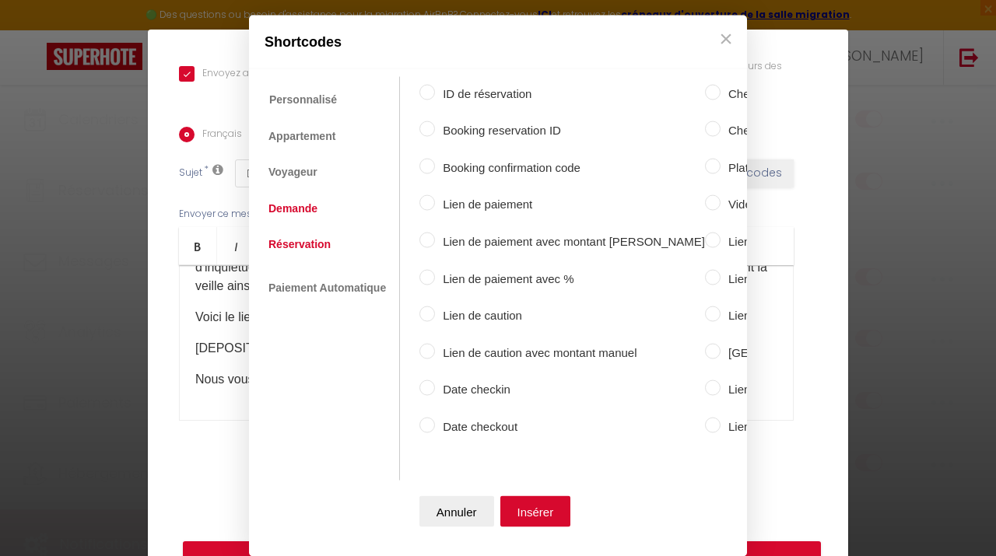
click at [282, 205] on link "Demande" at bounding box center [293, 208] width 65 height 28
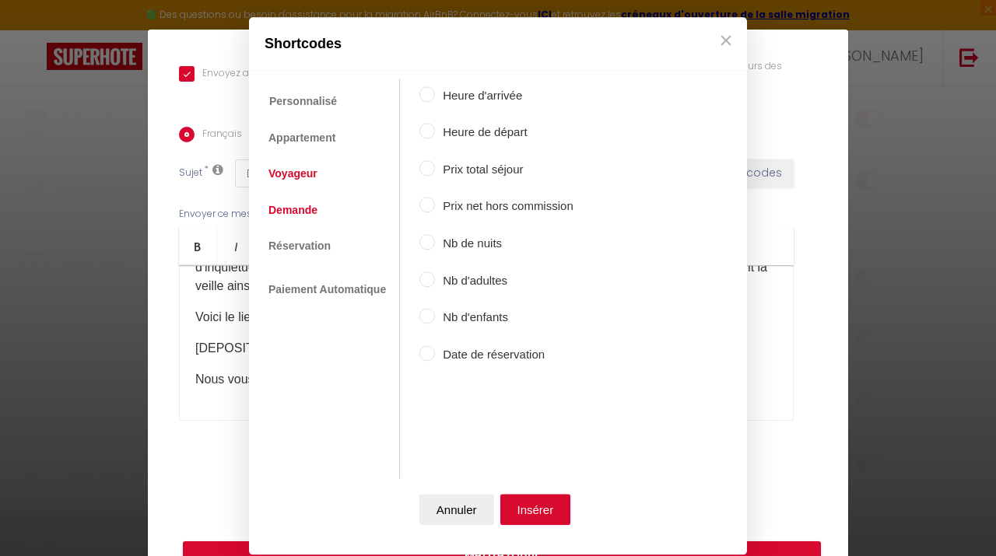
click at [275, 174] on link "Voyageur" at bounding box center [293, 174] width 65 height 28
click at [724, 46] on button "×" at bounding box center [725, 40] width 23 height 31
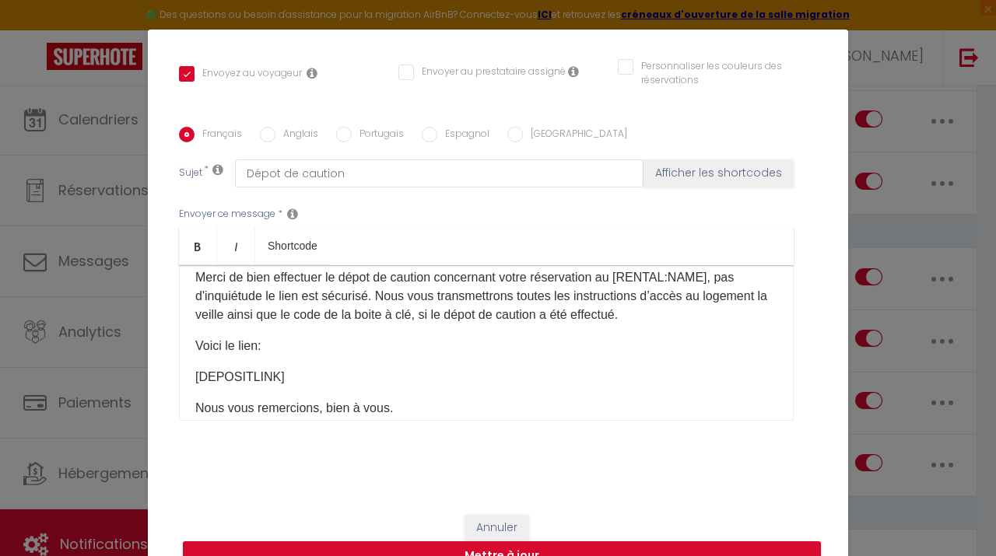
scroll to position [139, 0]
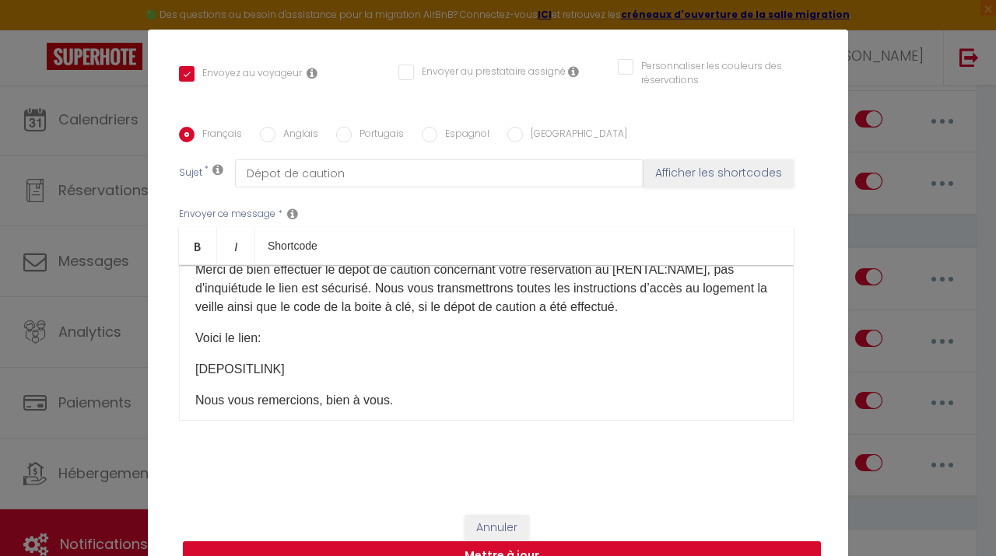
click at [264, 373] on p "[DEPOSITLINK]" at bounding box center [486, 369] width 582 height 19
click at [340, 373] on p "[DEPOSITLINK]" at bounding box center [486, 369] width 582 height 19
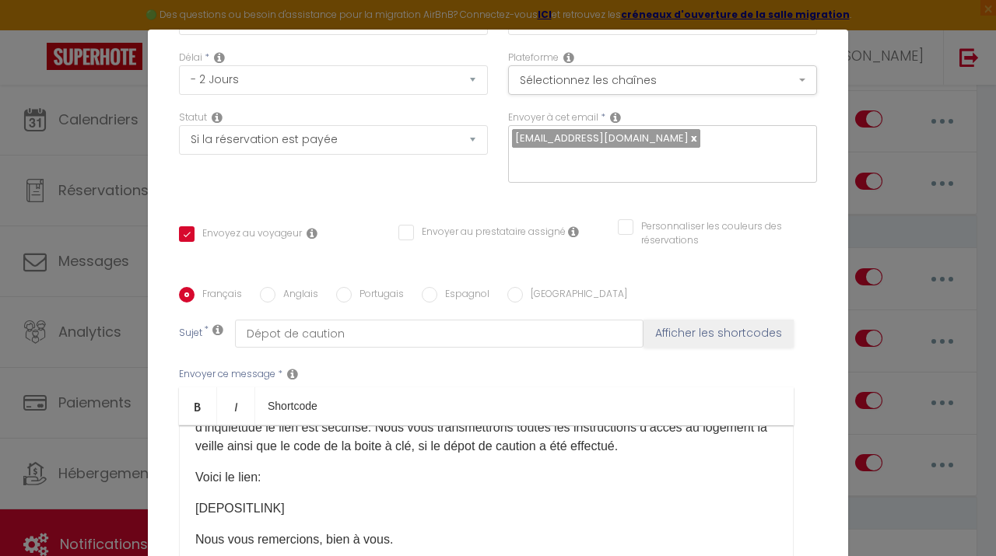
scroll to position [0, 0]
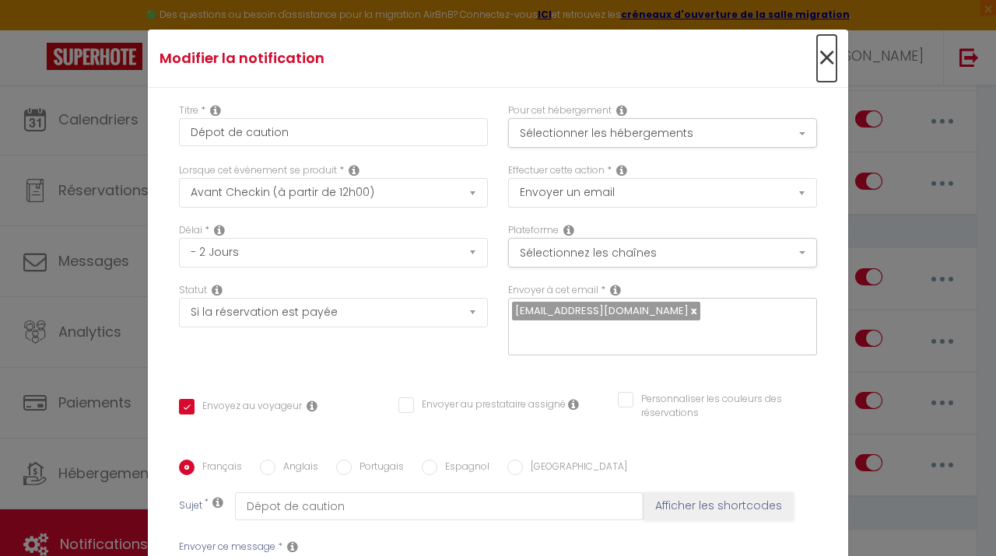
click at [818, 53] on span "×" at bounding box center [826, 58] width 19 height 47
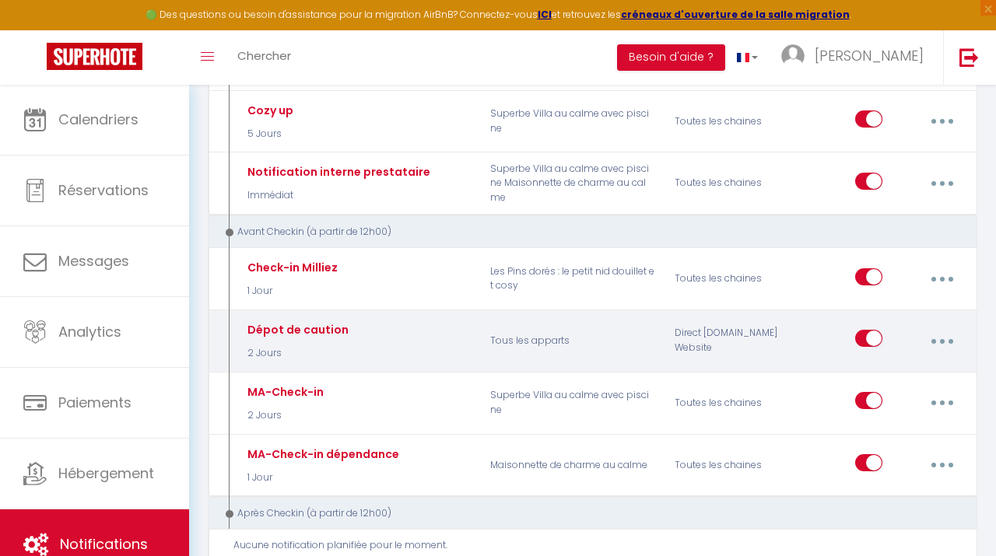
click at [310, 321] on div "Dépot de caution" at bounding box center [296, 329] width 105 height 17
click at [951, 338] on button "button" at bounding box center [941, 341] width 41 height 30
click at [887, 382] on link "Editer" at bounding box center [900, 379] width 115 height 26
type input "Dépot de caution"
checkbox input "true"
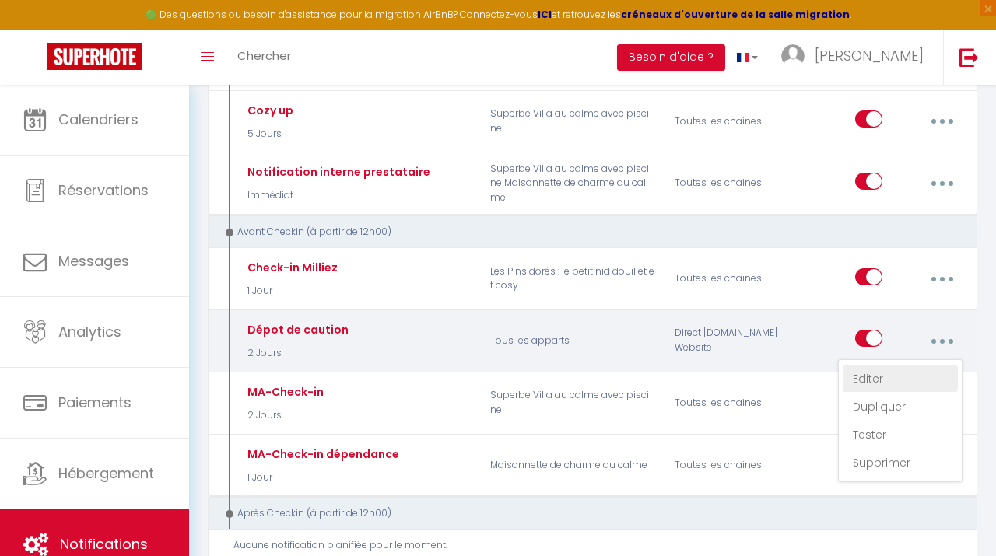
checkbox input "false"
type input "Dépot de caution"
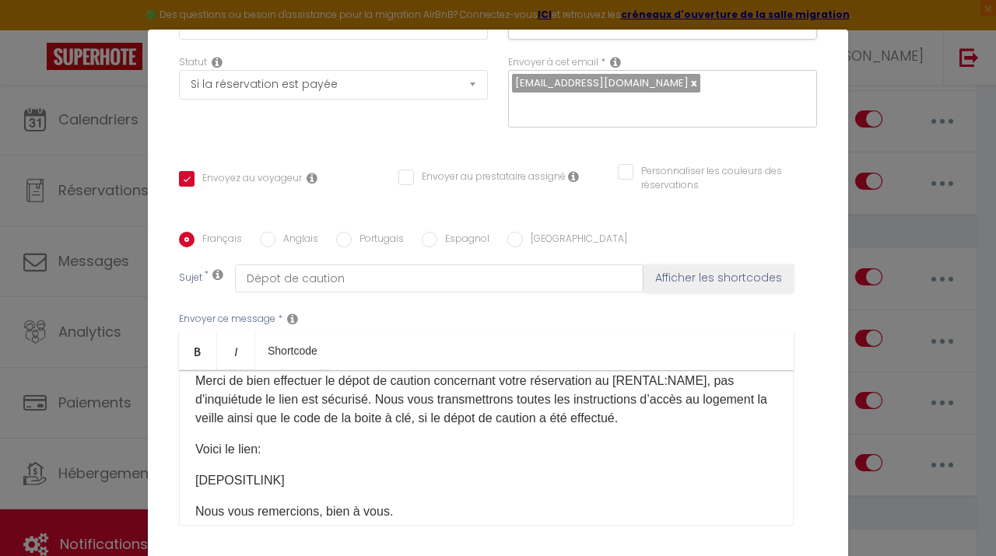
scroll to position [135, 0]
drag, startPoint x: 285, startPoint y: 478, endPoint x: 185, endPoint y: 477, distance: 99.6
click at [185, 477] on div "Bonjour [GUEST:FIRST_NAME], ce mail vous est envoyé par Good Vibes Conciergerie…" at bounding box center [486, 448] width 615 height 156
drag, startPoint x: 280, startPoint y: 481, endPoint x: 203, endPoint y: 477, distance: 77.1
click at [203, 477] on p "[DEPOSITLINK]" at bounding box center [486, 479] width 582 height 19
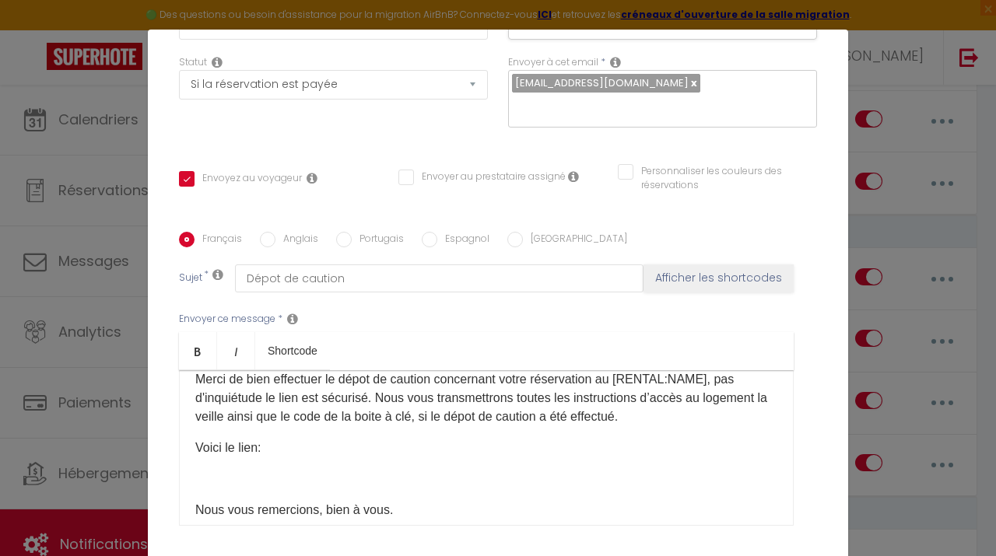
scroll to position [0, 0]
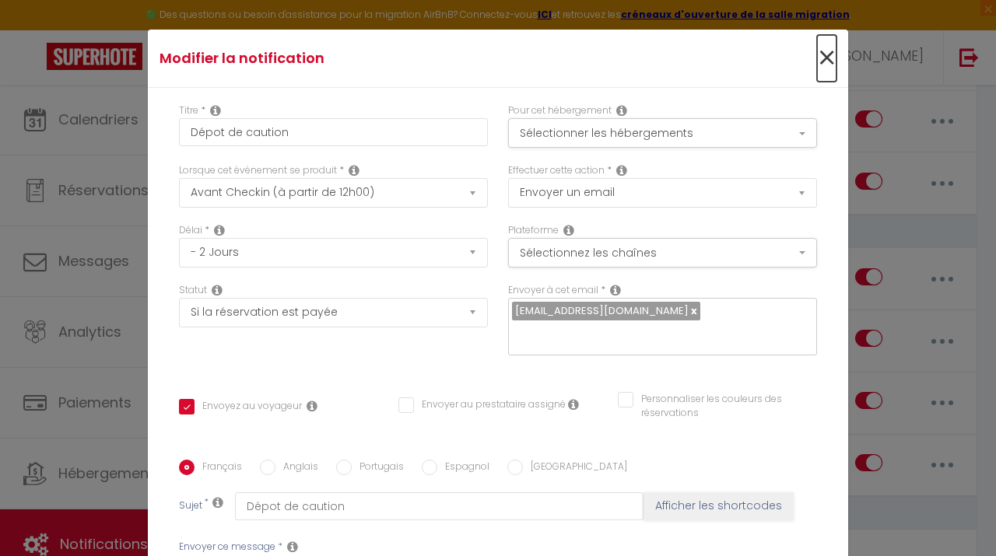
click at [822, 59] on span "×" at bounding box center [826, 58] width 19 height 47
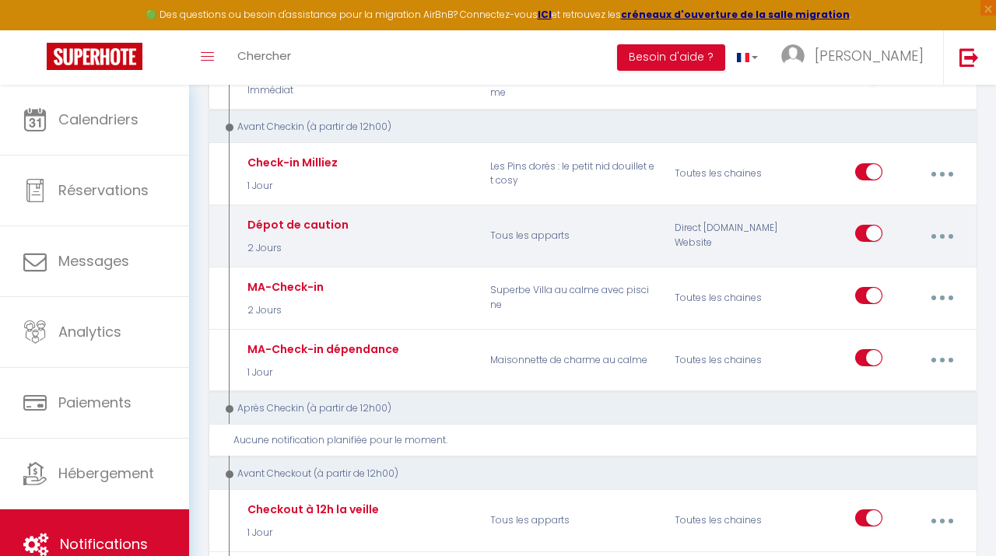
scroll to position [349, 0]
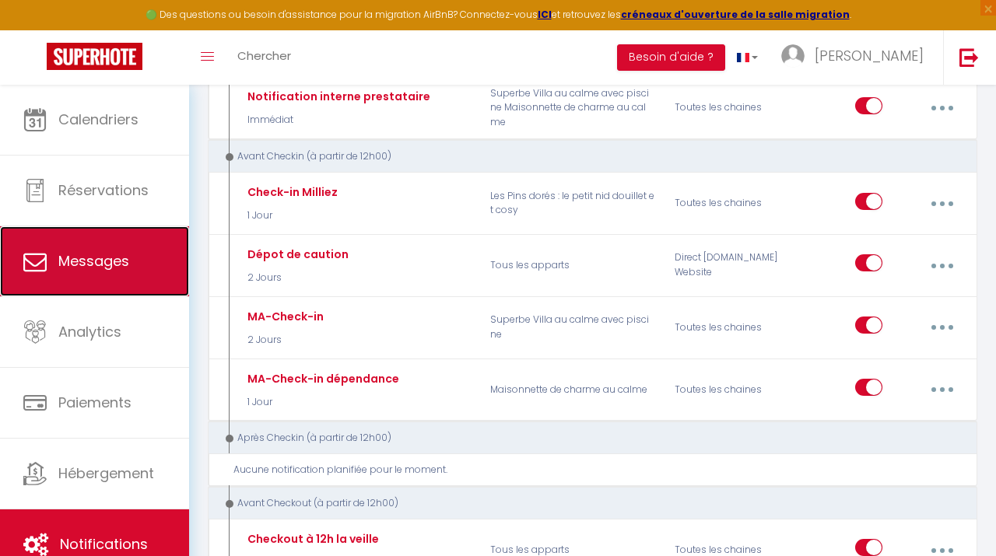
click at [98, 238] on link "Messages" at bounding box center [94, 261] width 189 height 70
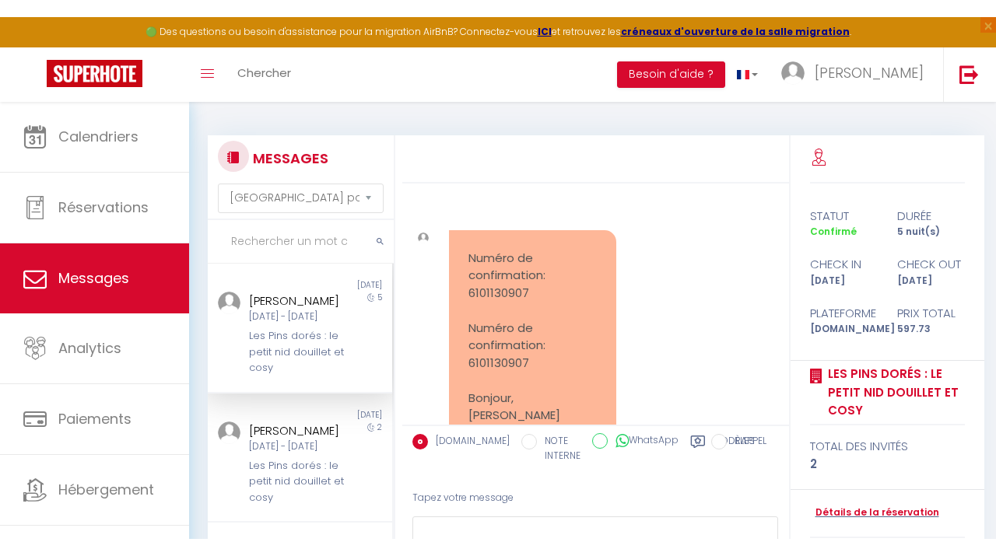
scroll to position [2977, 0]
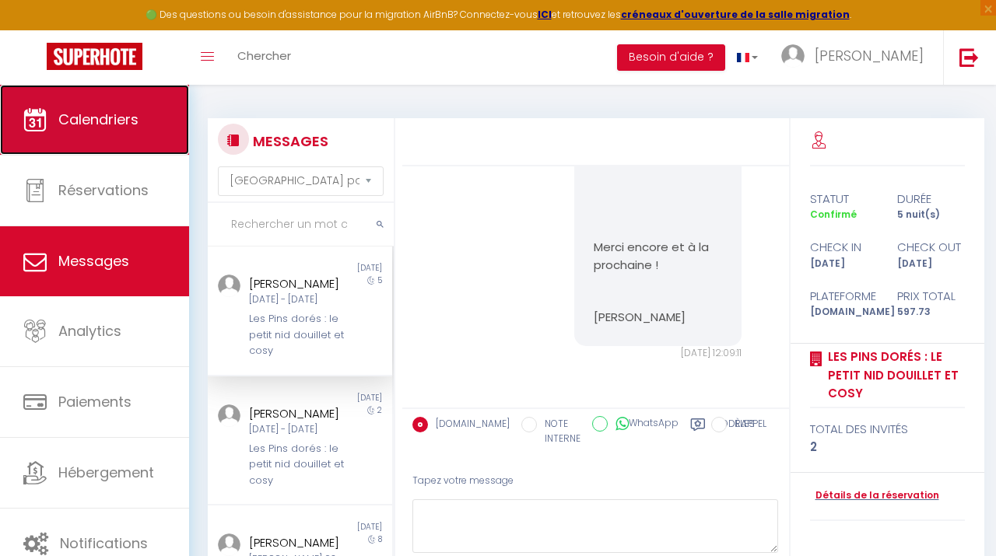
click at [116, 140] on link "Calendriers" at bounding box center [94, 120] width 189 height 70
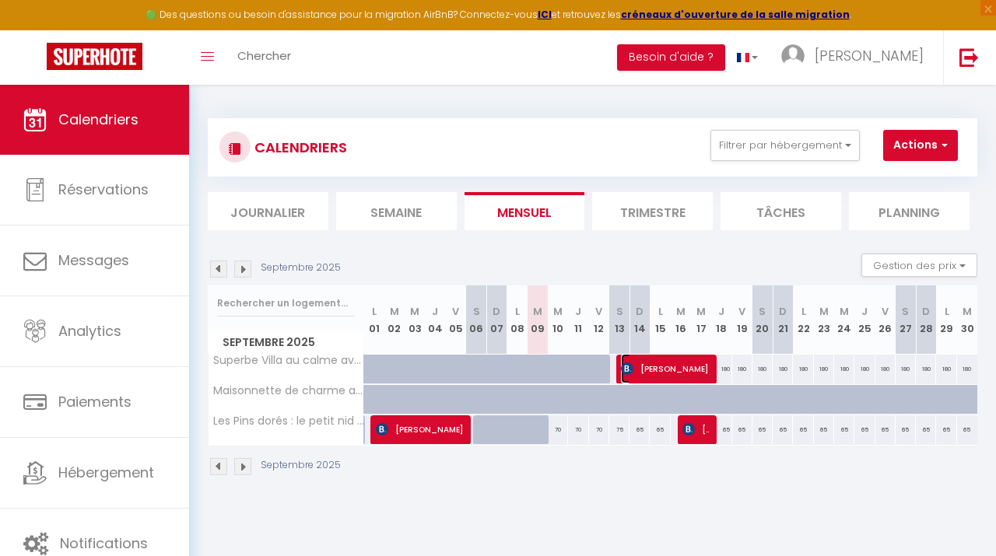
click at [658, 362] on span "Annabel Van Der Schyff" at bounding box center [665, 369] width 88 height 30
select select "OK"
select select "0"
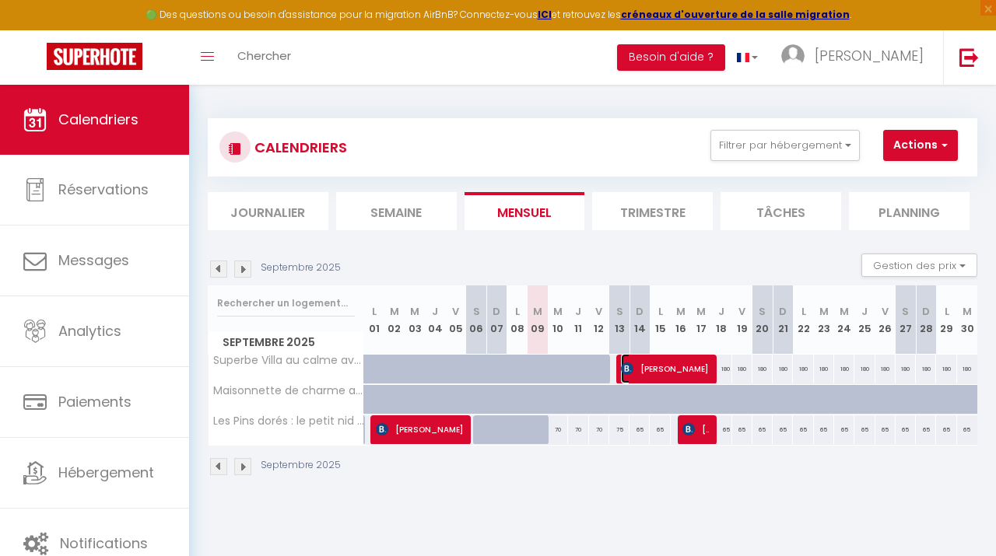
select select "1"
select select
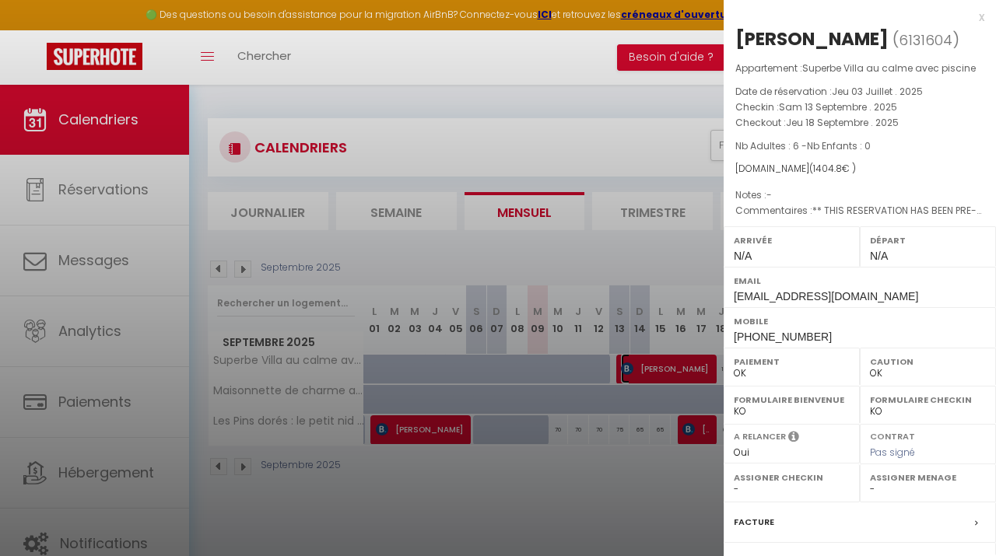
scroll to position [194, 0]
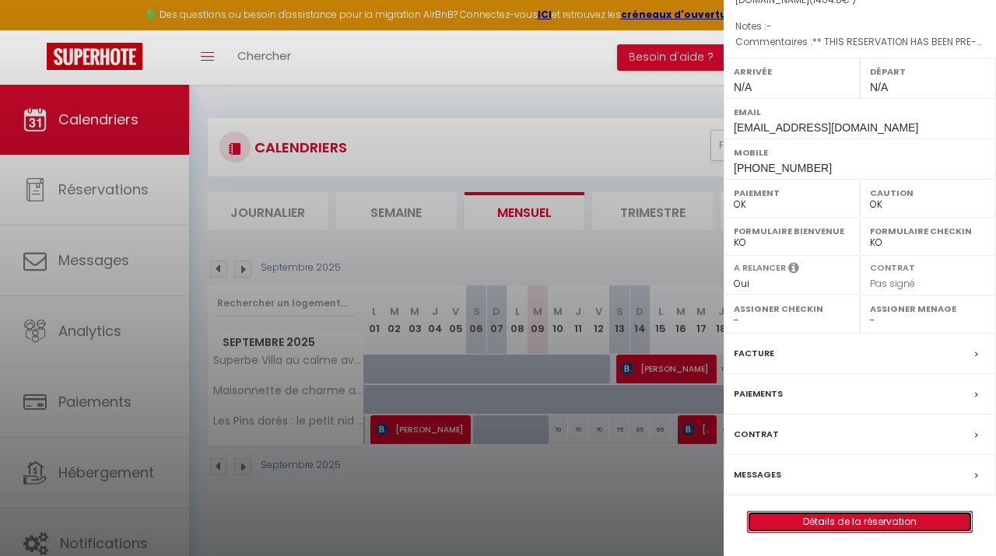
click at [813, 524] on link "Détails de la réservation" at bounding box center [860, 522] width 224 height 20
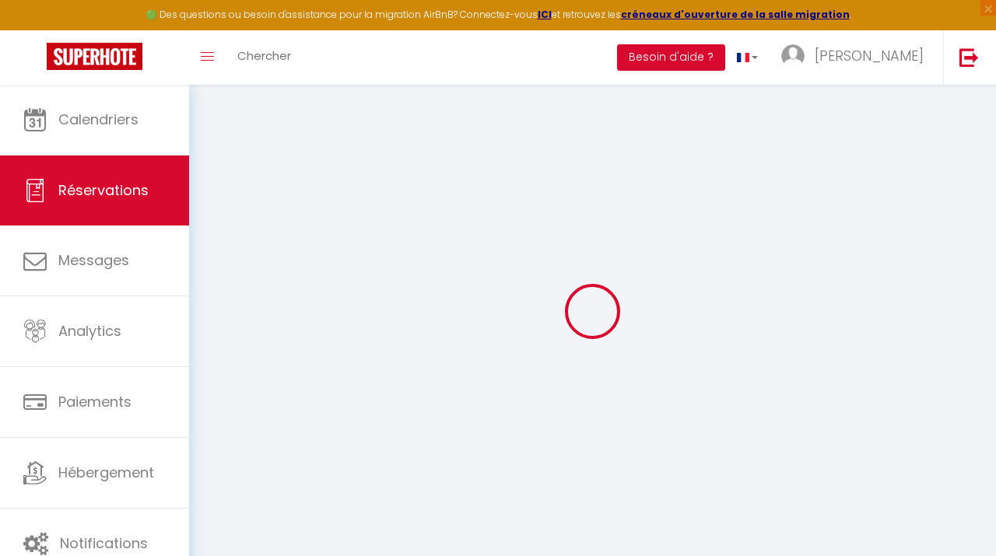
select select
checkbox input "false"
select select
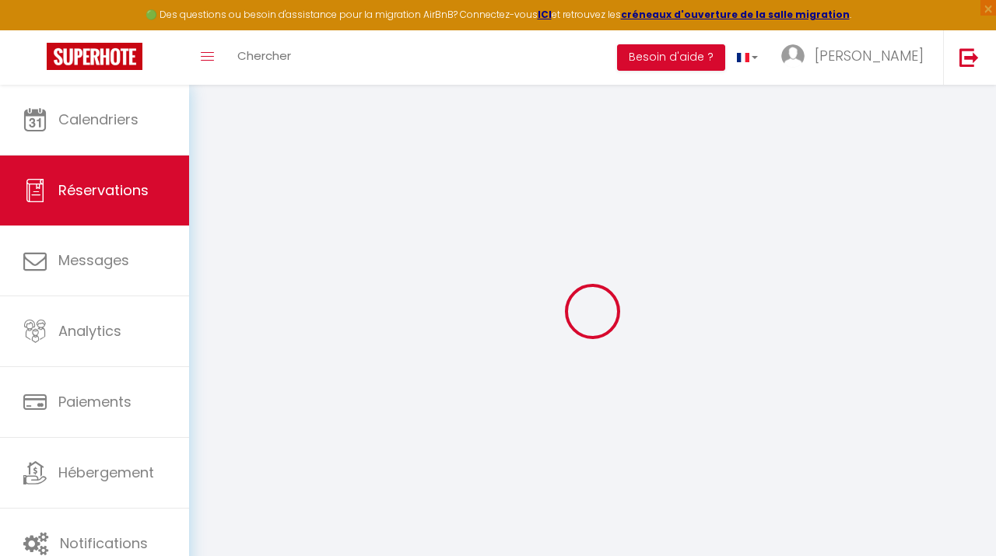
checkbox input "false"
type particuliers\?1 "** THIS RESERVATION HAS BEEN PRE-PAID ** BOOKING NOTE : Payment charge is EUR 1…"
type input "47.4"
select select
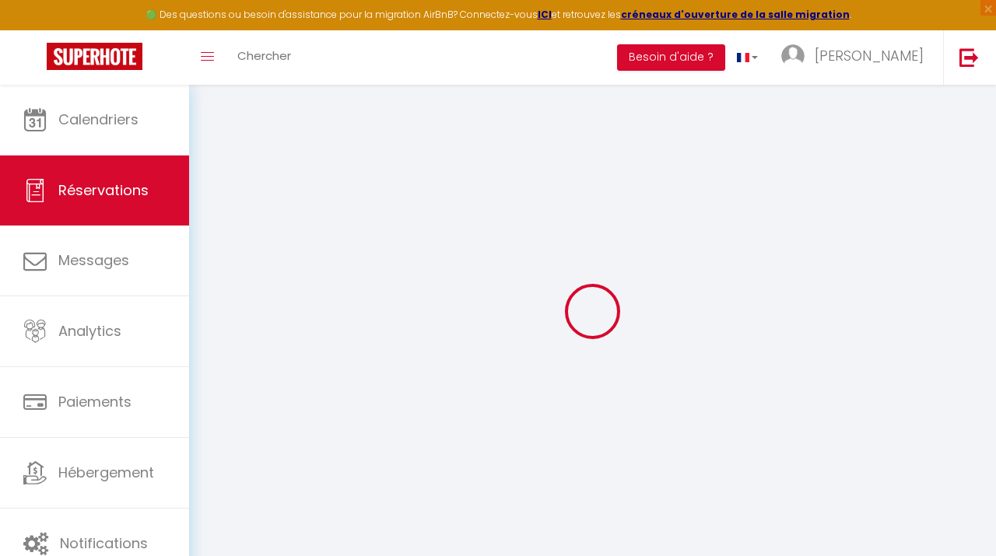
checkbox input "false"
select select
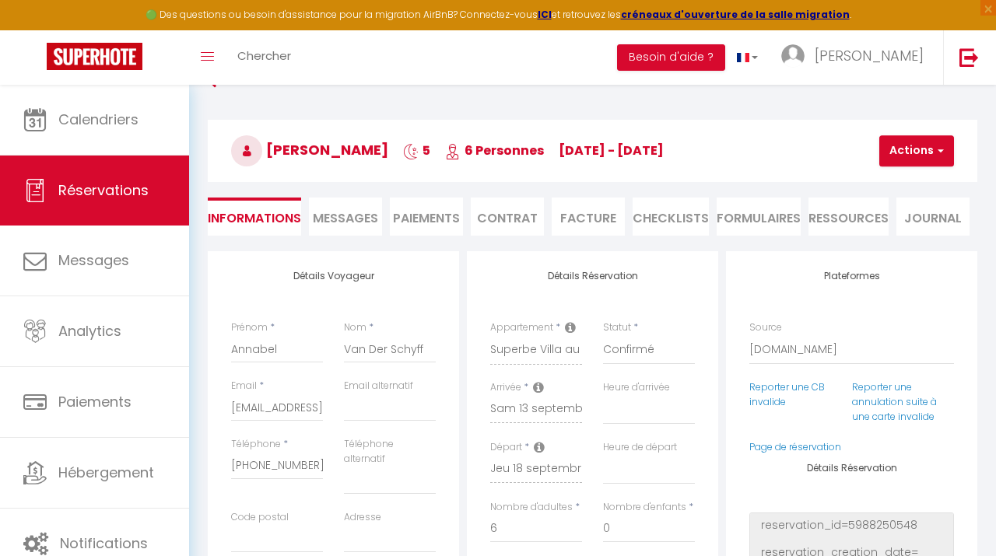
scroll to position [37, 0]
click at [345, 226] on li "Messages" at bounding box center [345, 216] width 73 height 38
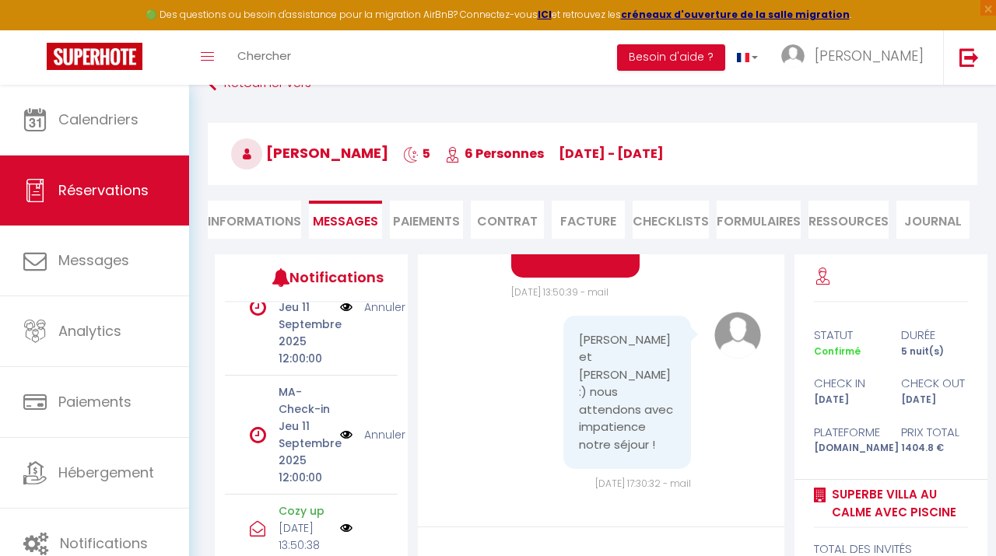
scroll to position [551, 0]
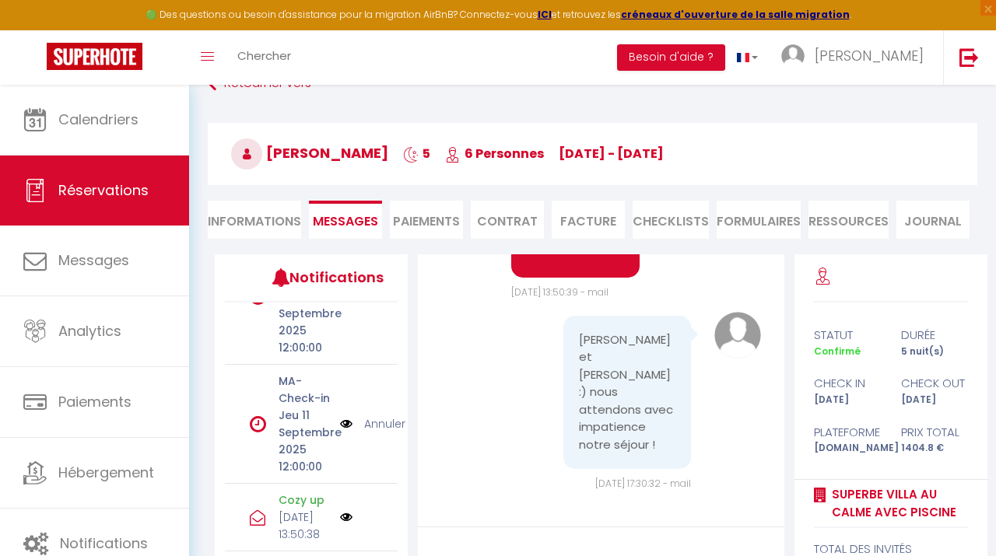
click at [347, 415] on img at bounding box center [346, 423] width 12 height 17
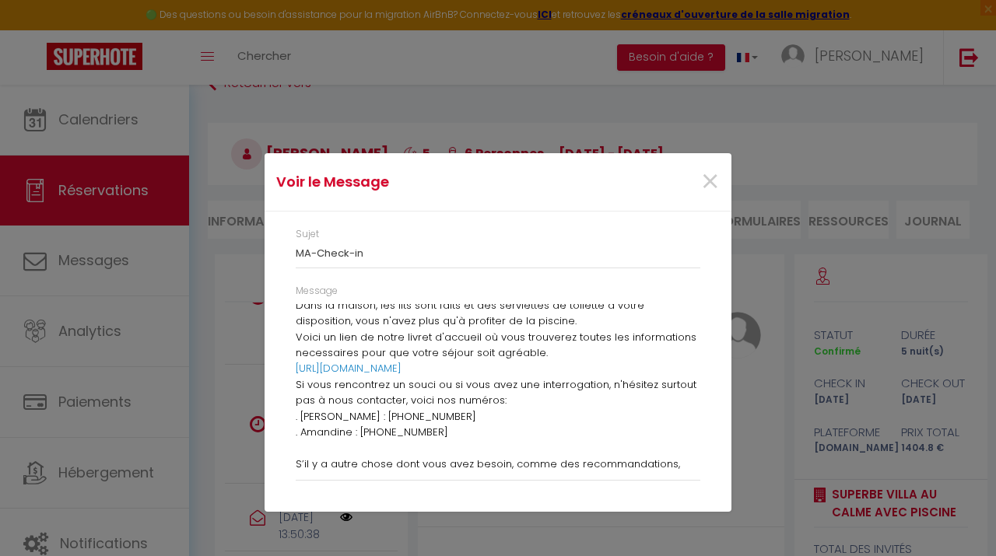
scroll to position [277, 0]
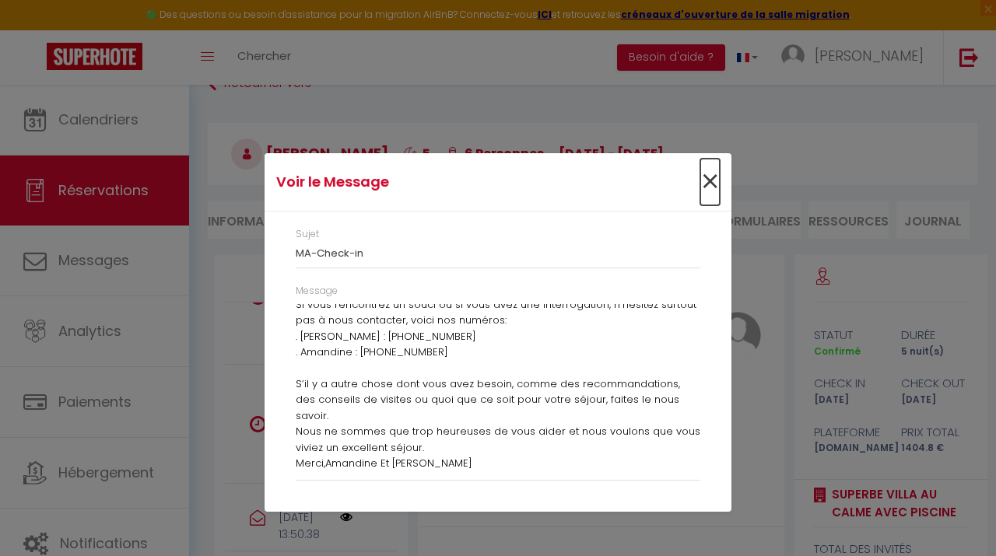
click at [703, 178] on span "×" at bounding box center [709, 182] width 19 height 47
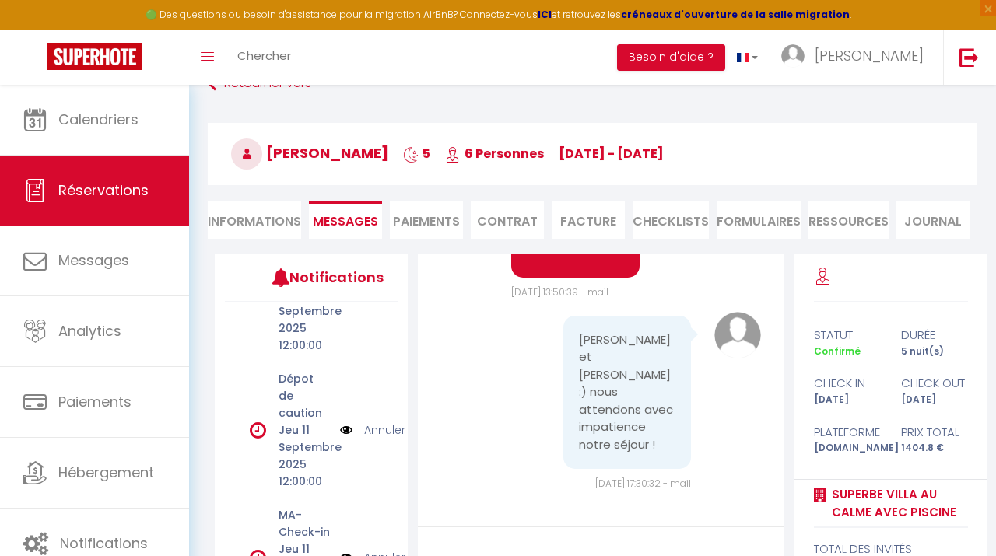
scroll to position [403, 0]
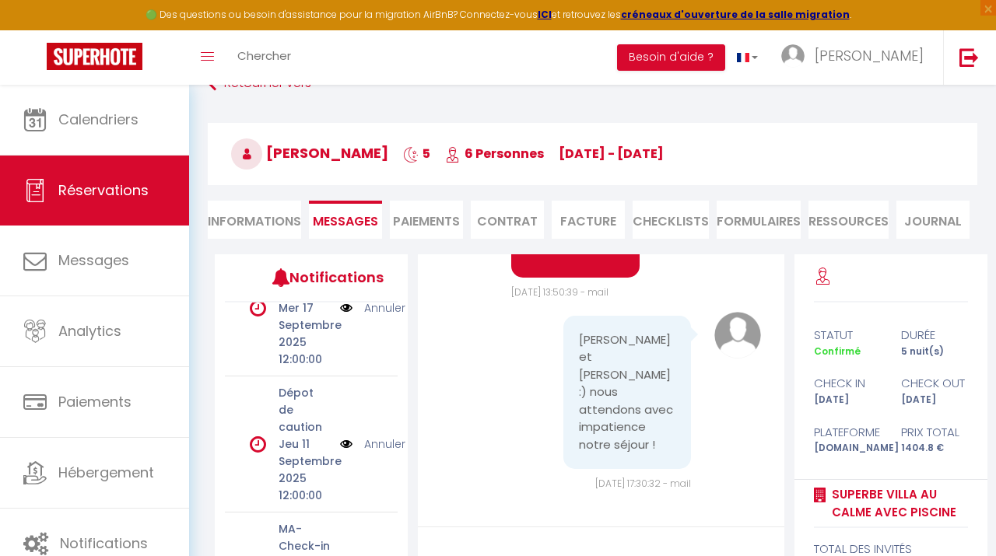
click at [346, 436] on img at bounding box center [346, 444] width 12 height 17
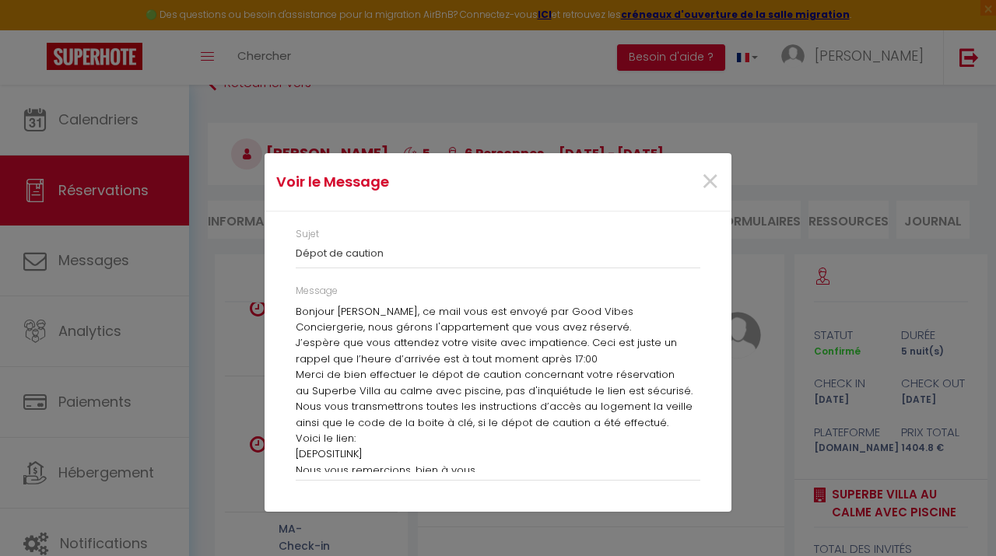
scroll to position [6, 0]
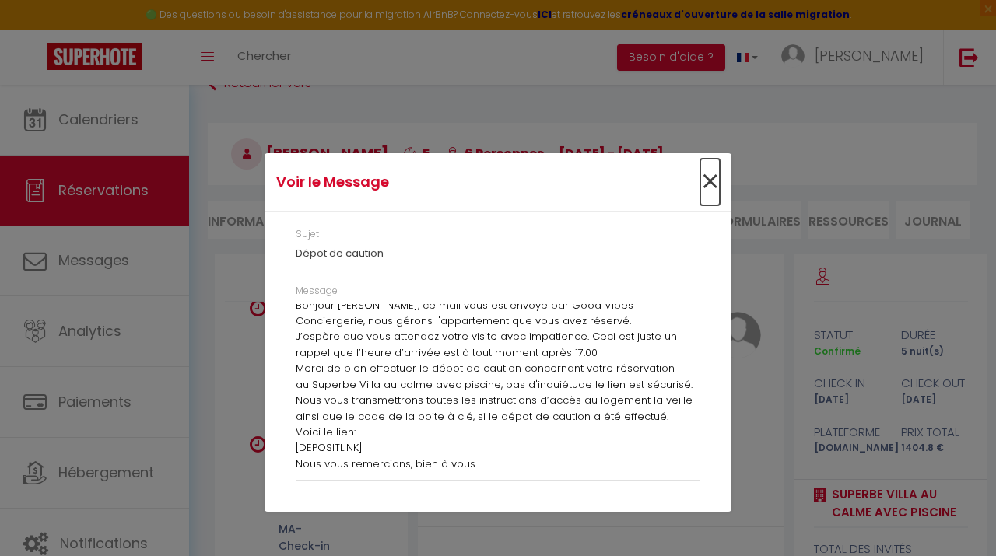
click at [705, 187] on span "×" at bounding box center [709, 182] width 19 height 47
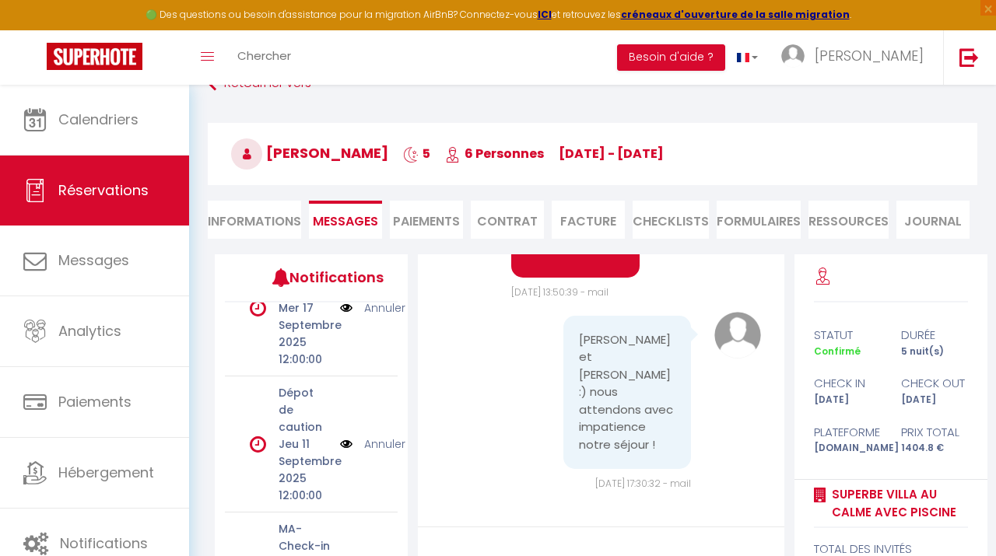
click at [378, 437] on link "Annuler" at bounding box center [384, 444] width 41 height 17
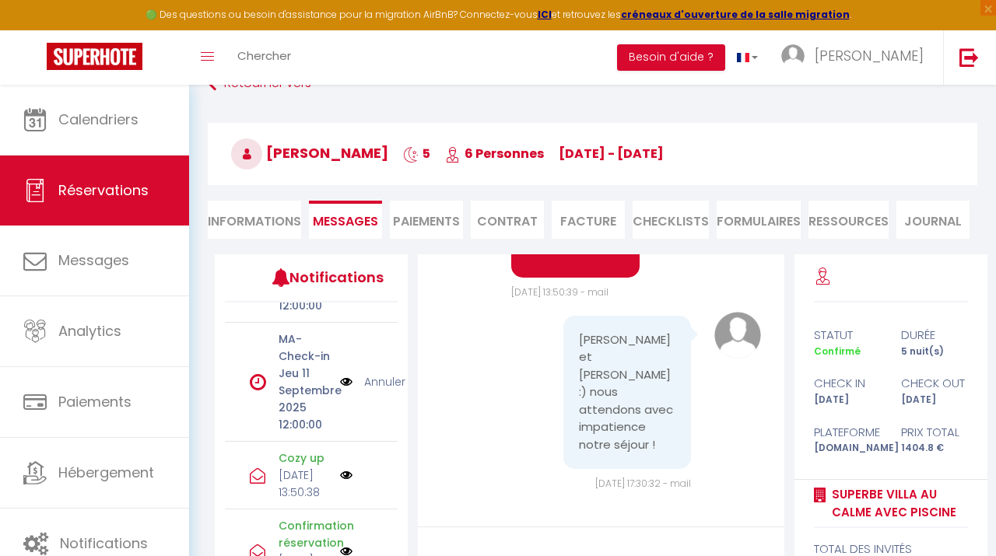
scroll to position [454, 0]
click at [347, 387] on img at bounding box center [346, 384] width 12 height 17
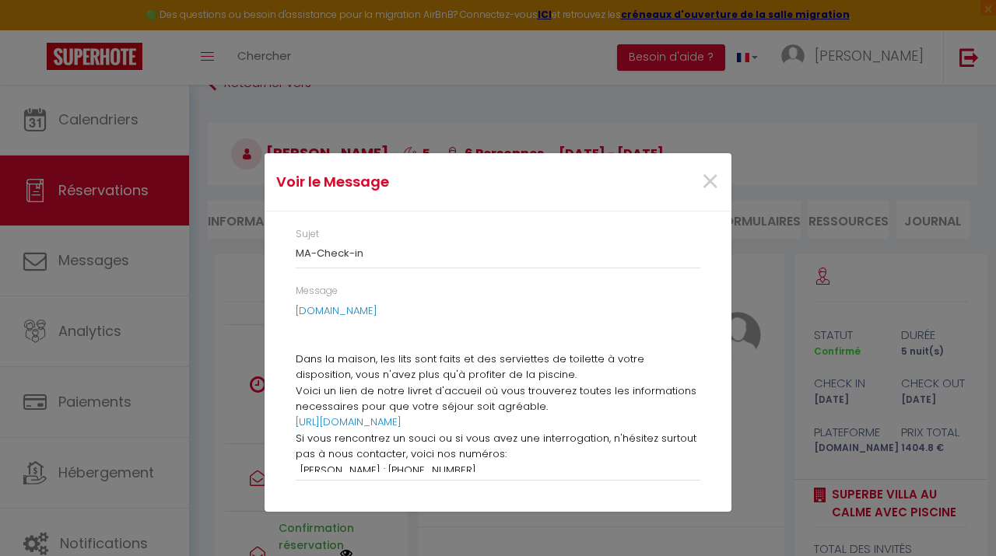
scroll to position [277, 0]
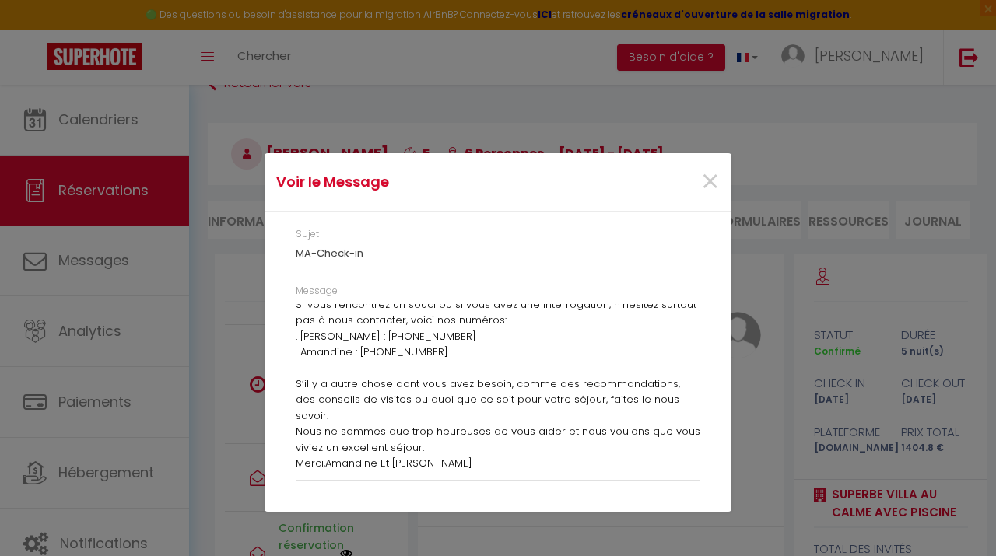
drag, startPoint x: 461, startPoint y: 461, endPoint x: 313, endPoint y: 333, distance: 195.8
click at [313, 333] on div "Bonjour Annabel , Votre voyage à Pontenx-les-Forges est arrivé! Vous pouvez arr…" at bounding box center [498, 388] width 405 height 168
click at [435, 464] on p "S’il y a autre chose dont vous avez besoin, comme des recommandations, des cons…" at bounding box center [498, 416] width 405 height 111
drag, startPoint x: 432, startPoint y: 464, endPoint x: 316, endPoint y: 398, distance: 133.1
click at [316, 398] on p "S’il y a autre chose dont vous avez besoin, comme des recommandations, des cons…" at bounding box center [498, 416] width 405 height 111
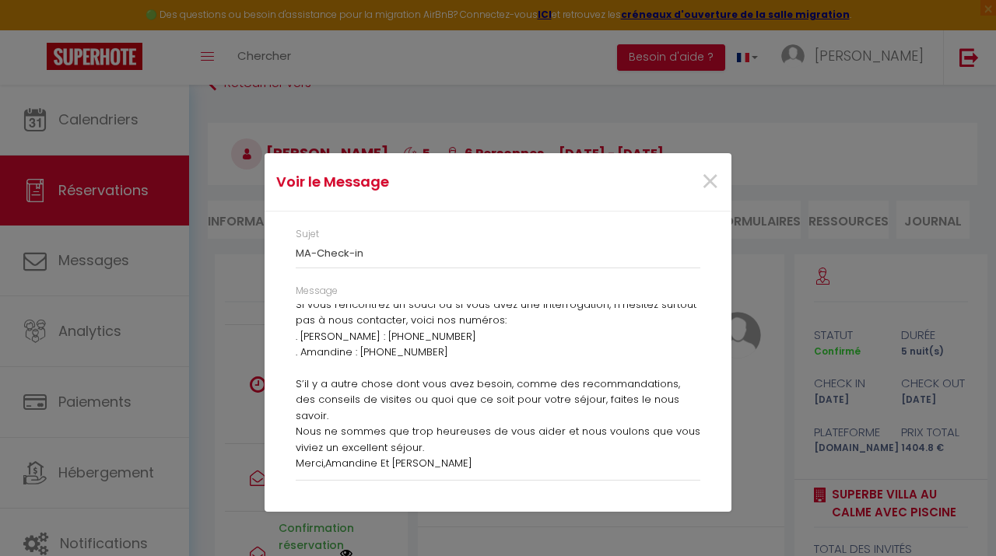
scroll to position [0, 0]
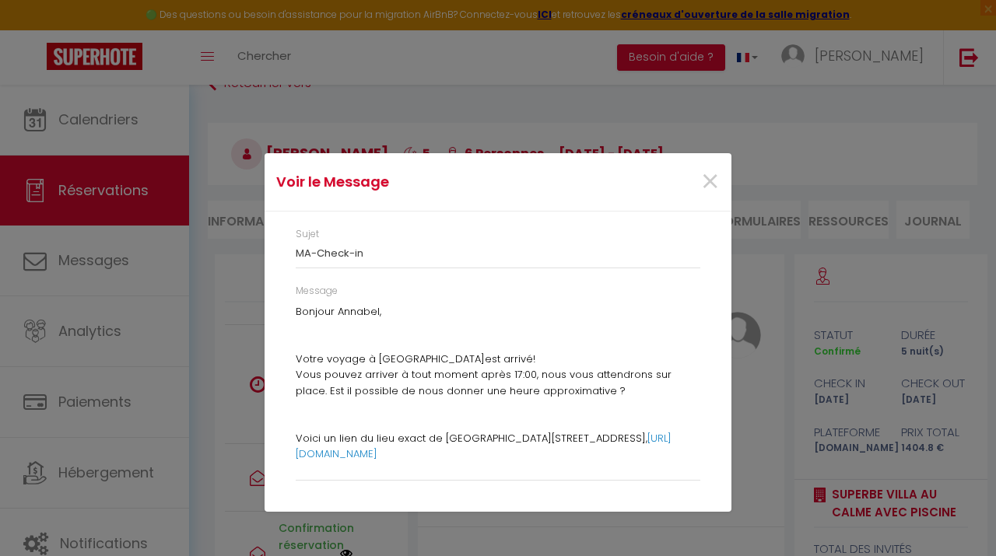
click at [326, 368] on span "Vous pouvez arriver à tout moment après 17:00" at bounding box center [416, 374] width 241 height 15
drag, startPoint x: 326, startPoint y: 368, endPoint x: 398, endPoint y: 422, distance: 90.6
click at [398, 422] on p "Bonjour Annabel , Votre voyage à Pontenx-les-Forges est arrivé! Vous pouvez arr…" at bounding box center [498, 415] width 405 height 223
click at [299, 310] on span "Bonjour Annabel" at bounding box center [338, 311] width 84 height 15
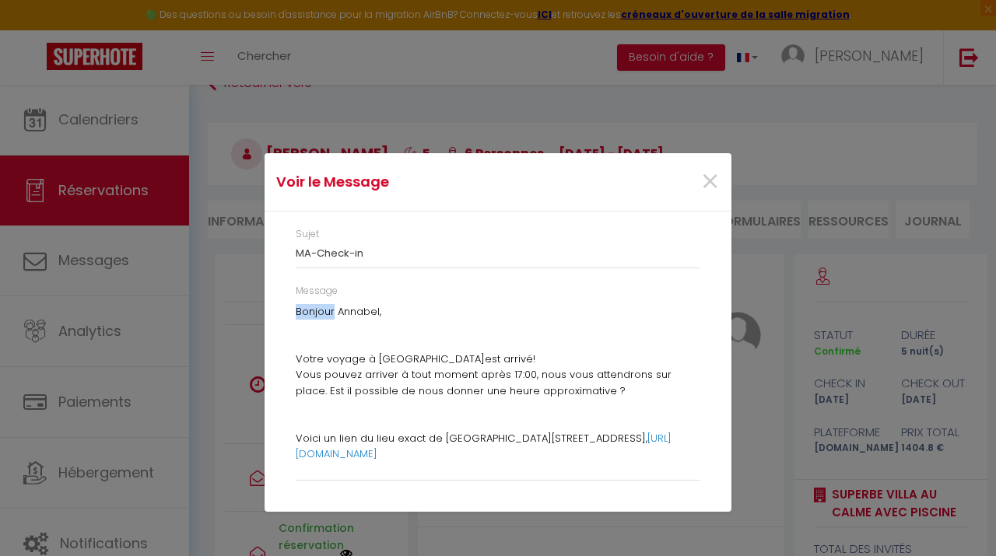
click at [297, 308] on span "Bonjour Annabel" at bounding box center [338, 311] width 84 height 15
drag, startPoint x: 298, startPoint y: 308, endPoint x: 389, endPoint y: 355, distance: 102.3
click at [389, 355] on p "Bonjour Annabel , Votre voyage à Pontenx-les-Forges est arrivé! Vous pouvez arr…" at bounding box center [498, 415] width 405 height 223
click at [389, 355] on span "Votre voyage à Pontenx-les-Forges" at bounding box center [390, 359] width 189 height 15
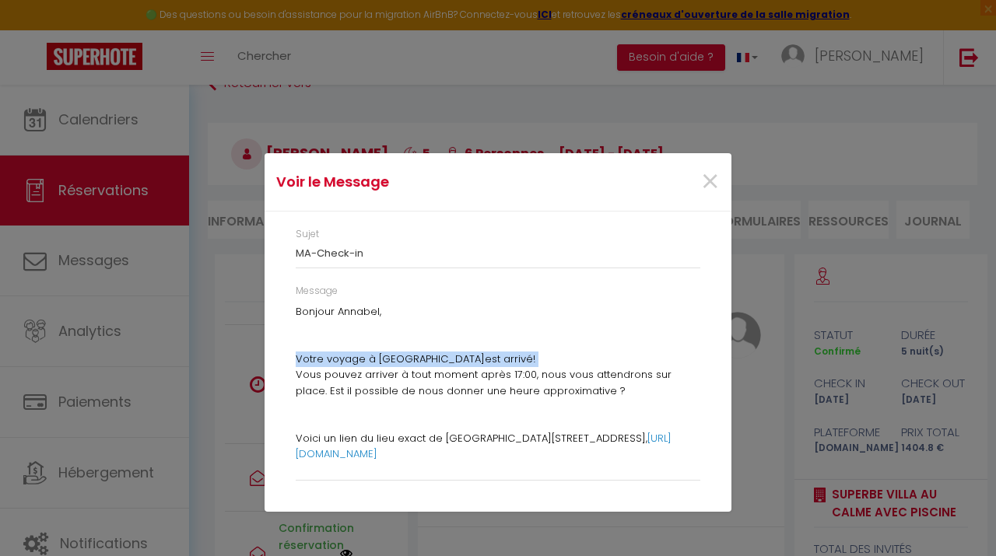
click at [389, 355] on span "Votre voyage à Pontenx-les-Forges" at bounding box center [390, 359] width 189 height 15
click at [316, 304] on span "Bonjour Annabel" at bounding box center [338, 311] width 84 height 15
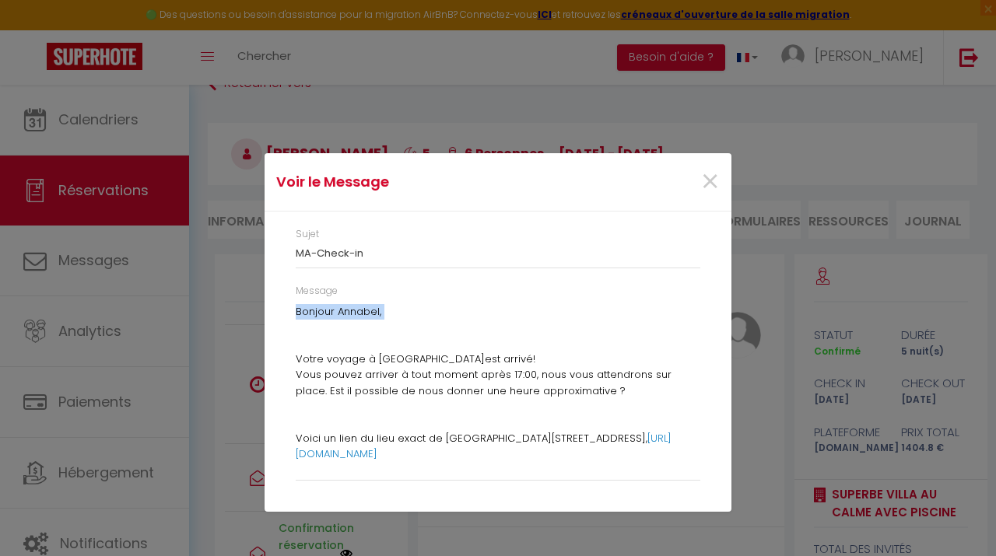
click at [316, 304] on span "Bonjour Annabel" at bounding box center [338, 311] width 84 height 15
click at [336, 362] on span "Votre voyage à Pontenx-les-Forges" at bounding box center [390, 359] width 189 height 15
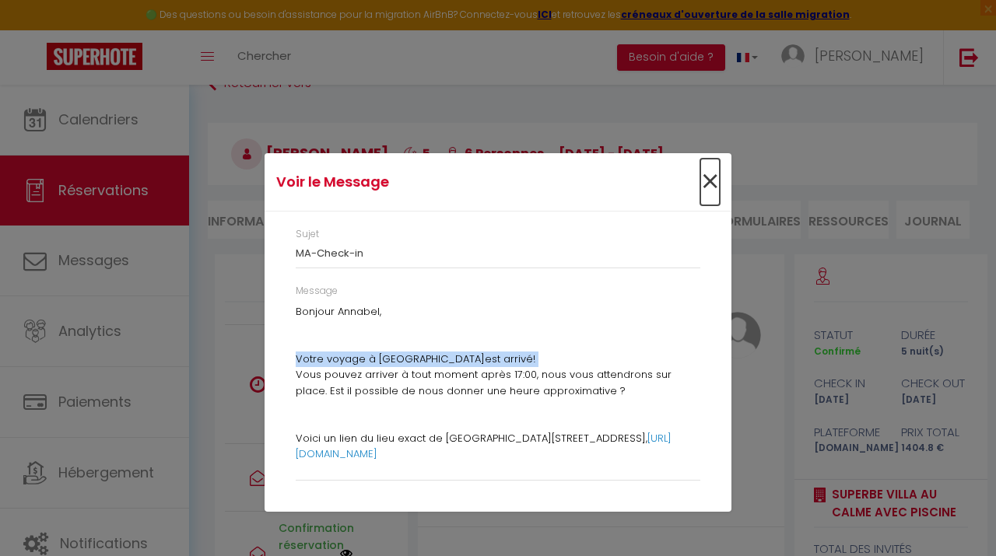
click at [709, 181] on span "×" at bounding box center [709, 182] width 19 height 47
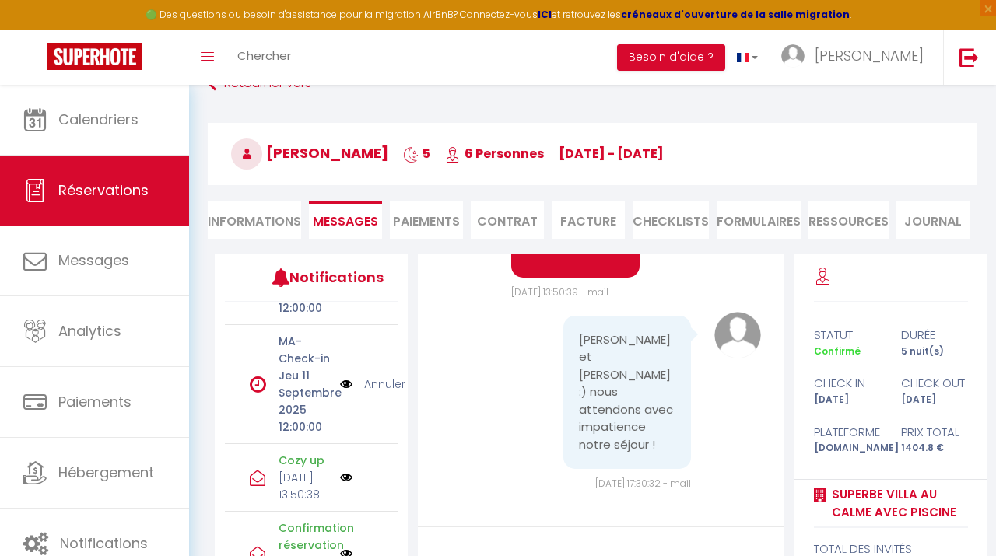
click at [262, 385] on icon at bounding box center [258, 384] width 16 height 19
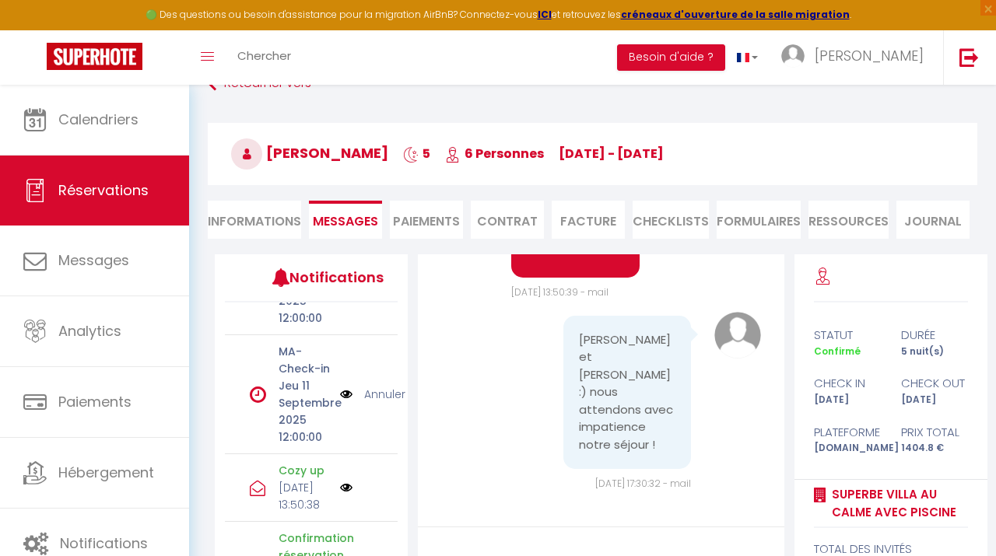
click at [341, 396] on img at bounding box center [346, 394] width 12 height 17
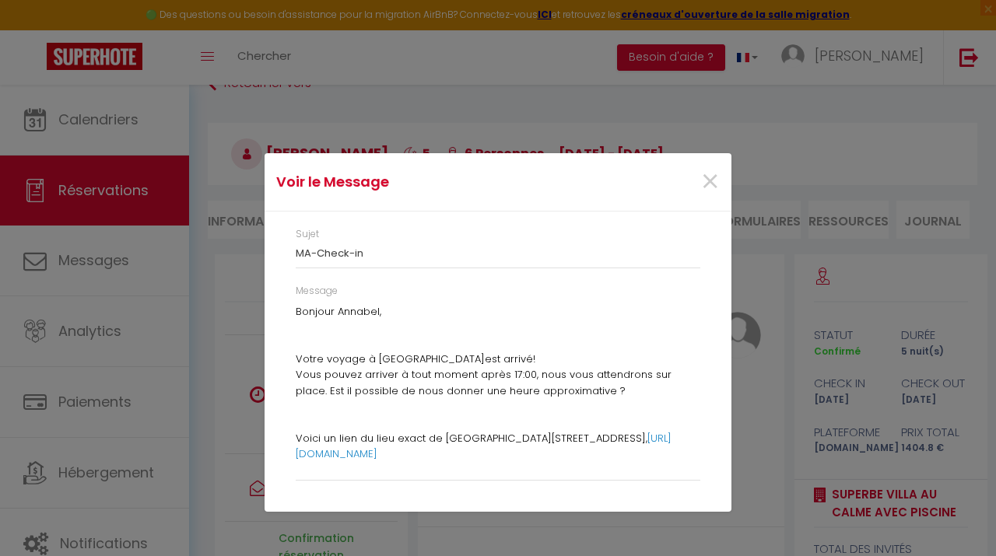
scroll to position [277, 0]
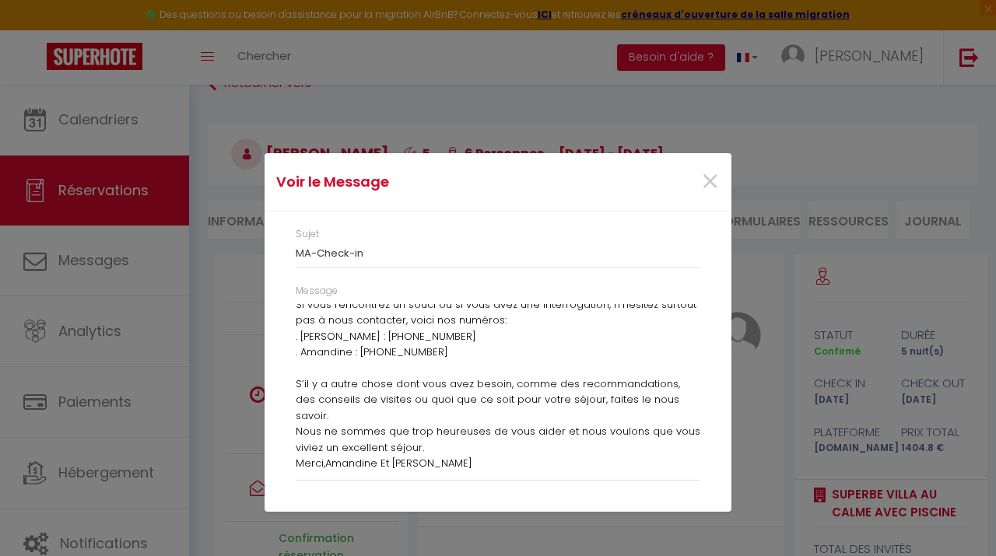
click at [440, 464] on p "S’il y a autre chose dont vous avez besoin, comme des recommandations, des cons…" at bounding box center [498, 416] width 405 height 111
drag, startPoint x: 441, startPoint y: 464, endPoint x: 422, endPoint y: 461, distance: 18.8
click at [438, 464] on p "S’il y a autre chose dont vous avez besoin, comme des recommandations, des cons…" at bounding box center [498, 416] width 405 height 111
drag, startPoint x: 422, startPoint y: 461, endPoint x: 294, endPoint y: 391, distance: 146.6
click at [294, 391] on div "Message Bonjour Annabel , Votre voyage à Pontenx-les-Forges est arrivé! Vous po…" at bounding box center [498, 390] width 425 height 212
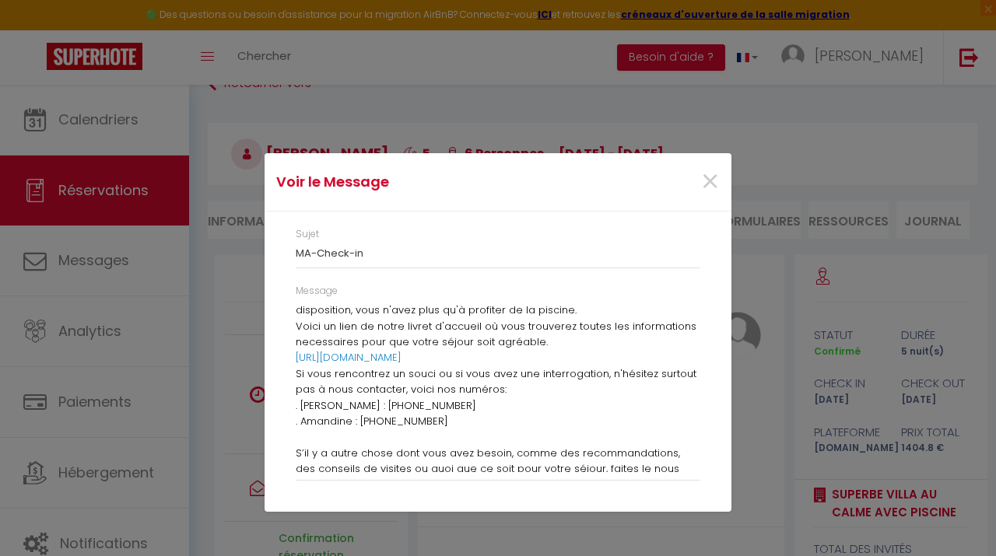
scroll to position [197, 0]
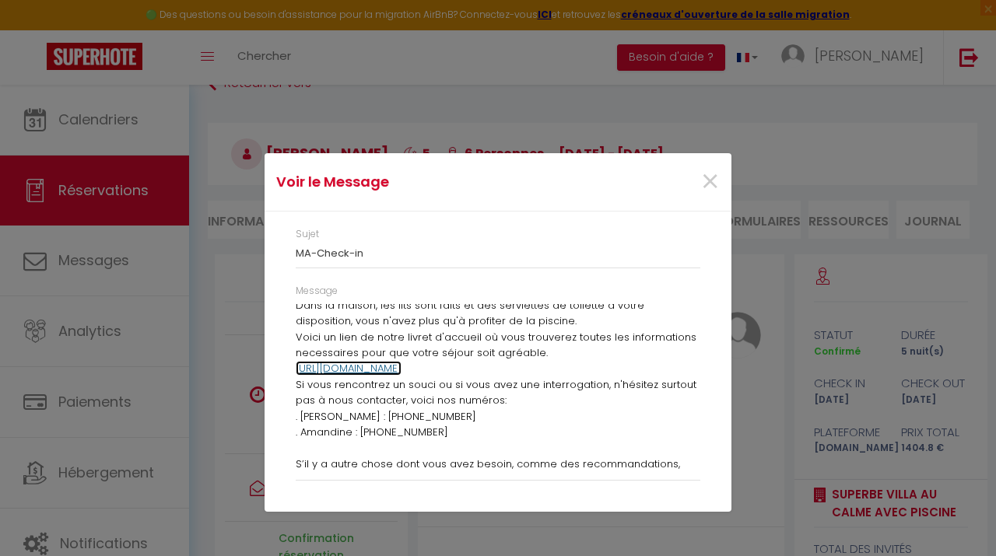
click at [349, 371] on link "https://www.canva.com/design/DAGIkNq60sw/BbiekWki1oyYTsq_pXVtfA/edit?utm_conten…" at bounding box center [349, 368] width 106 height 15
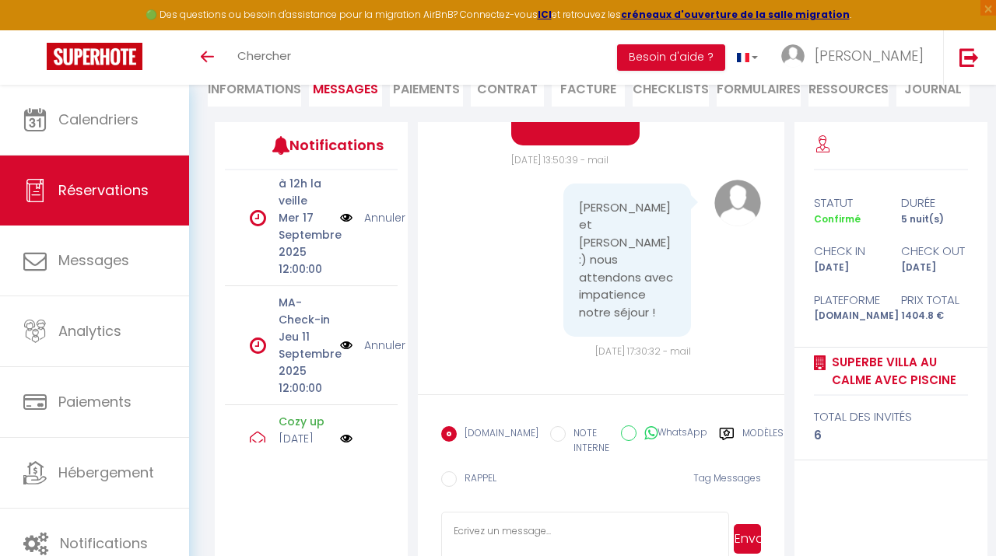
scroll to position [357, 0]
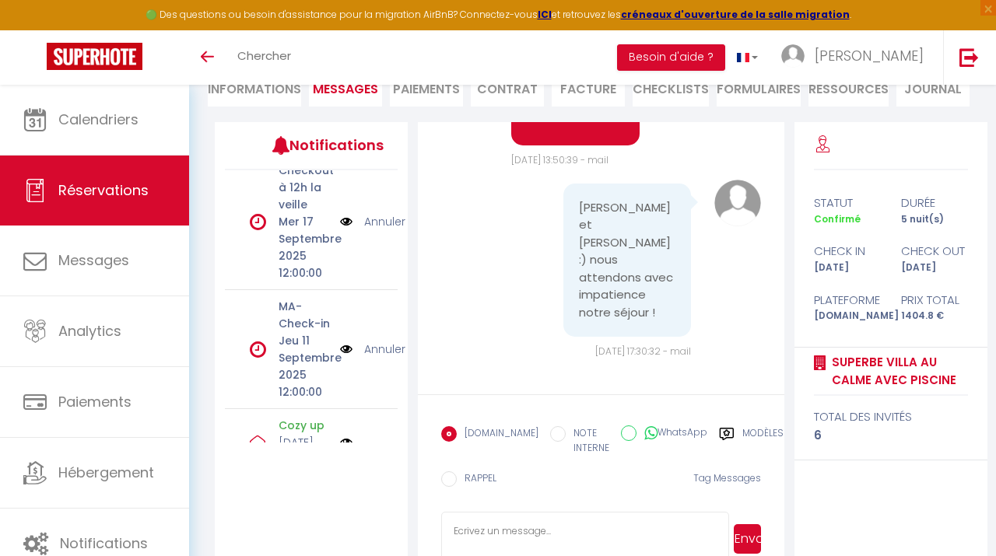
click at [289, 334] on p "Jeu 11 Septembre 2025 12:00:00" at bounding box center [304, 366] width 51 height 68
click at [261, 346] on icon at bounding box center [258, 349] width 16 height 19
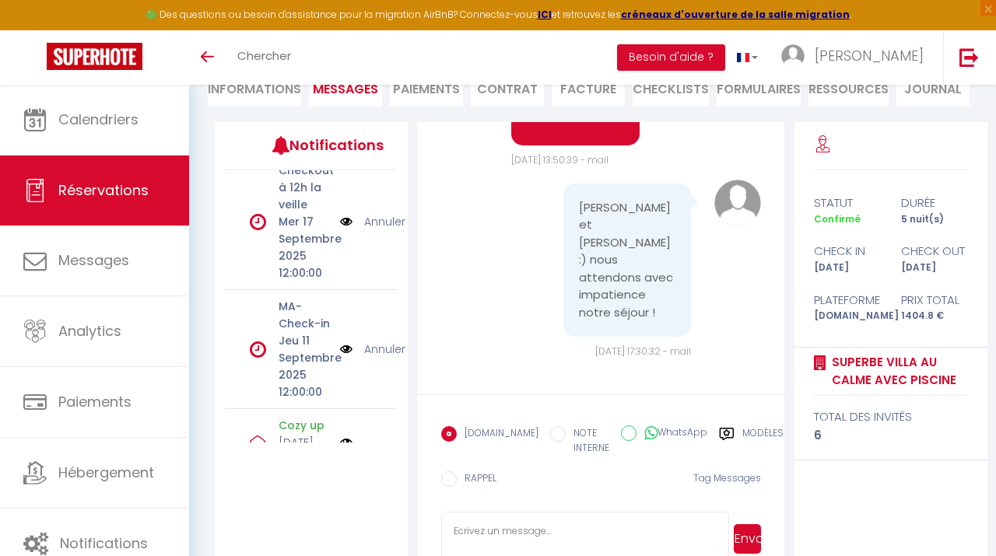
click at [300, 346] on p "Jeu 11 Septembre 2025 12:00:00" at bounding box center [304, 366] width 51 height 68
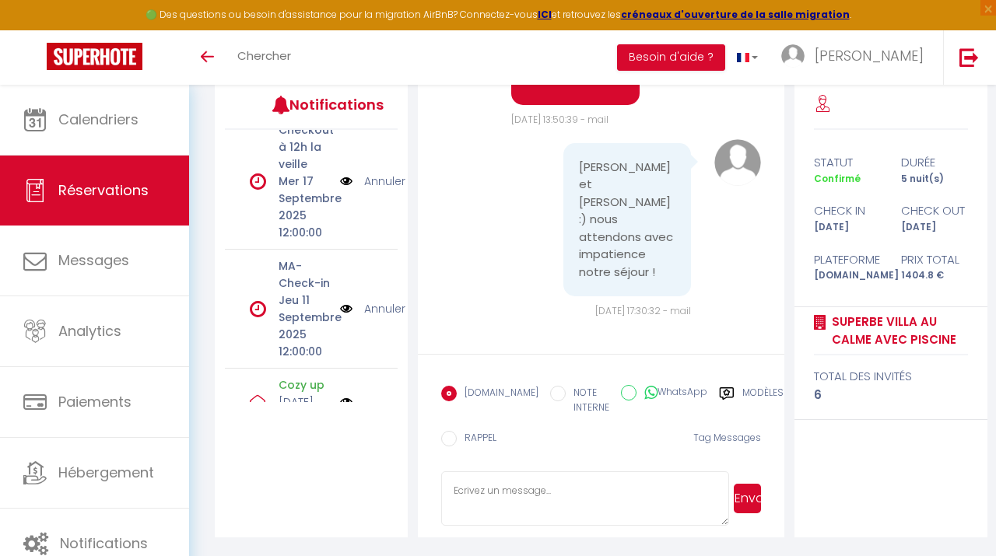
click at [742, 393] on label "Modèles" at bounding box center [762, 402] width 41 height 32
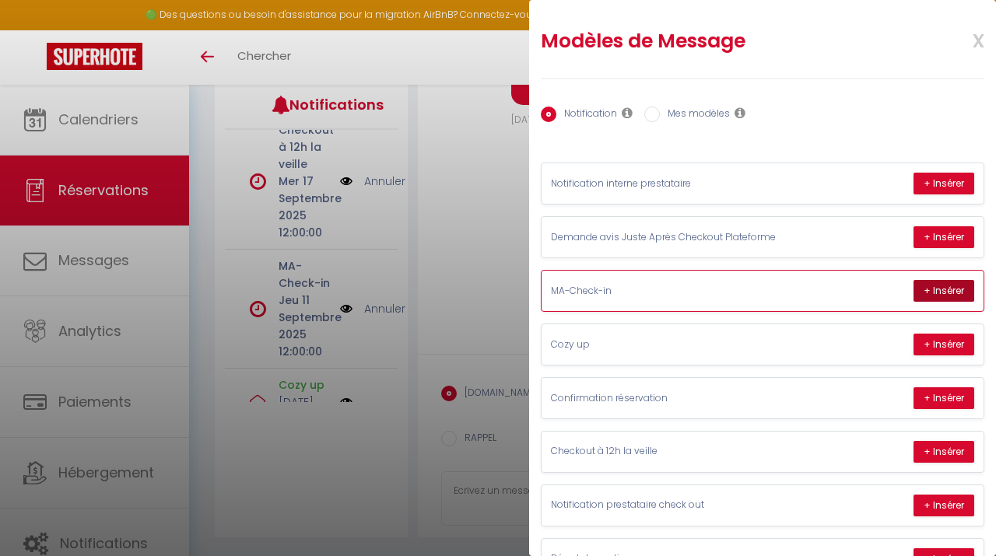
click at [938, 297] on button "+ Insérer" at bounding box center [943, 291] width 61 height 22
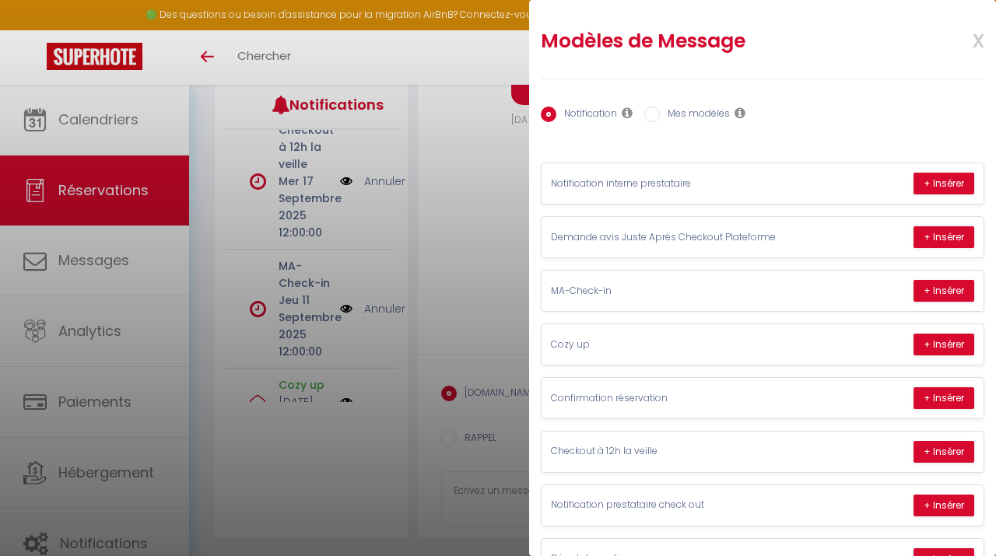
type textarea "Bonjour Annabel, Votre voyage à Pontenx-les-Forgesest arrivé! Vous pouvez arriv…"
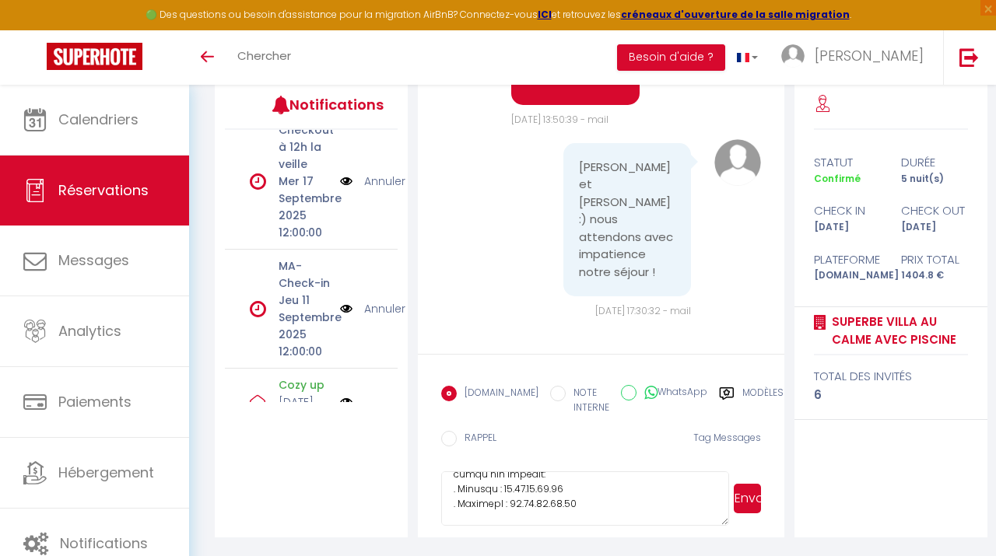
scroll to position [412, 0]
click at [751, 500] on button "Envoyer" at bounding box center [747, 499] width 27 height 30
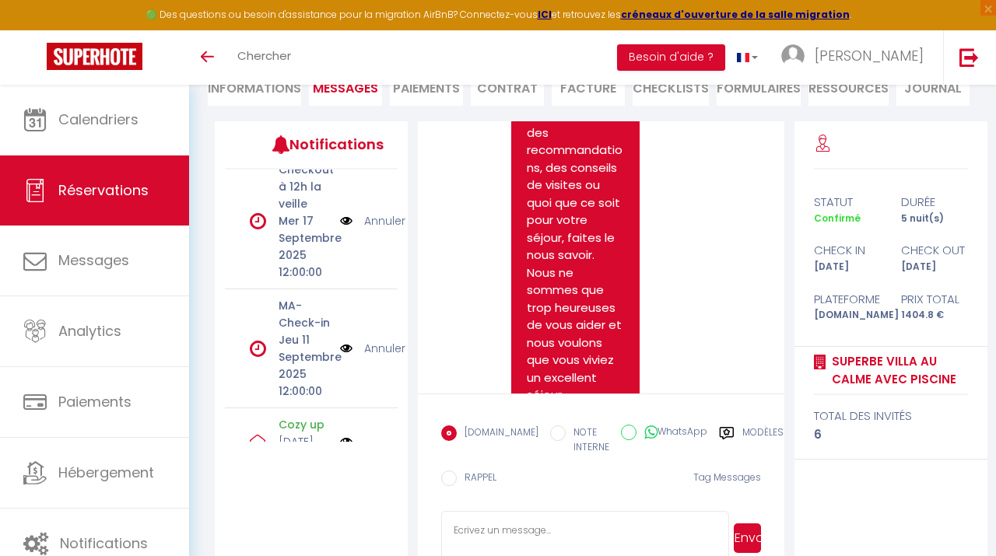
scroll to position [2693, 0]
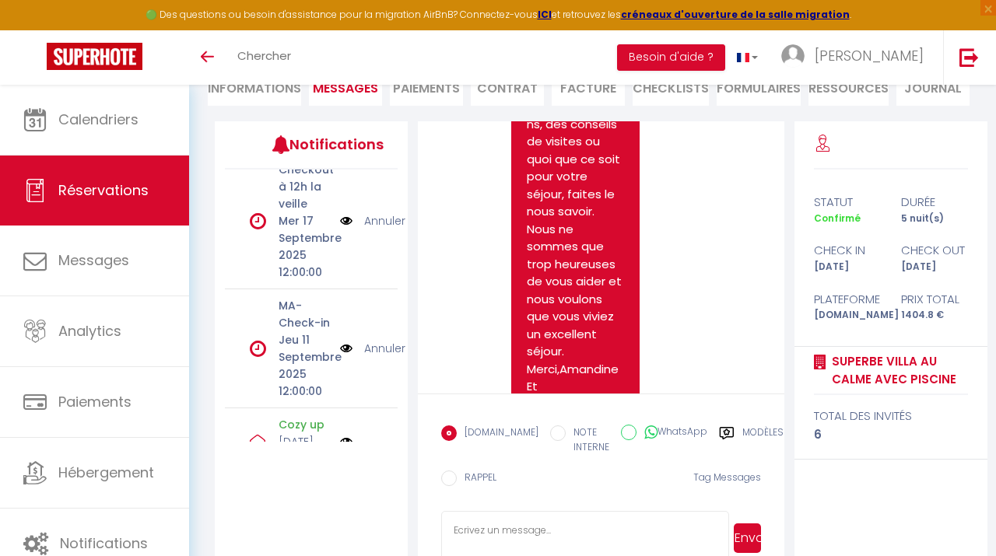
click at [377, 347] on link "Annuler" at bounding box center [384, 348] width 41 height 17
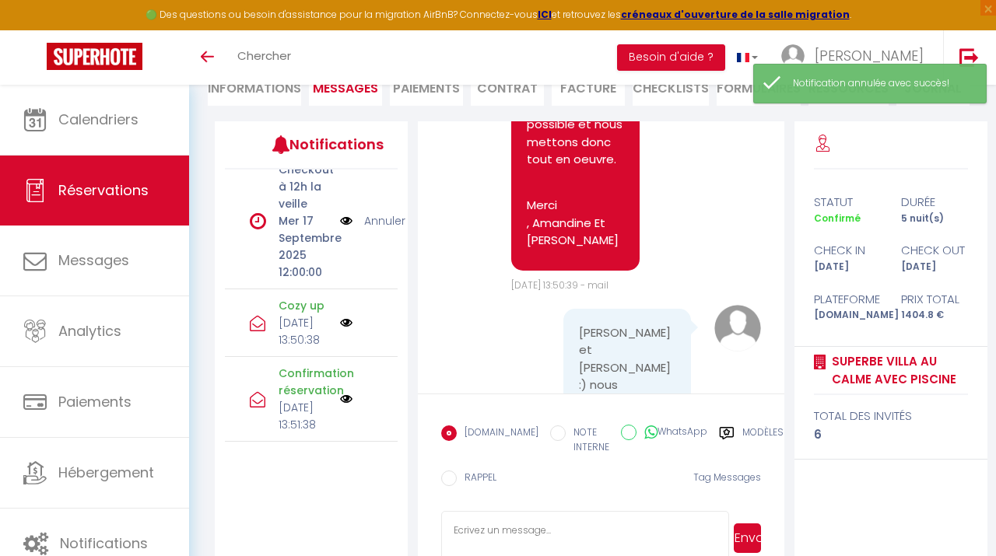
scroll to position [898, 0]
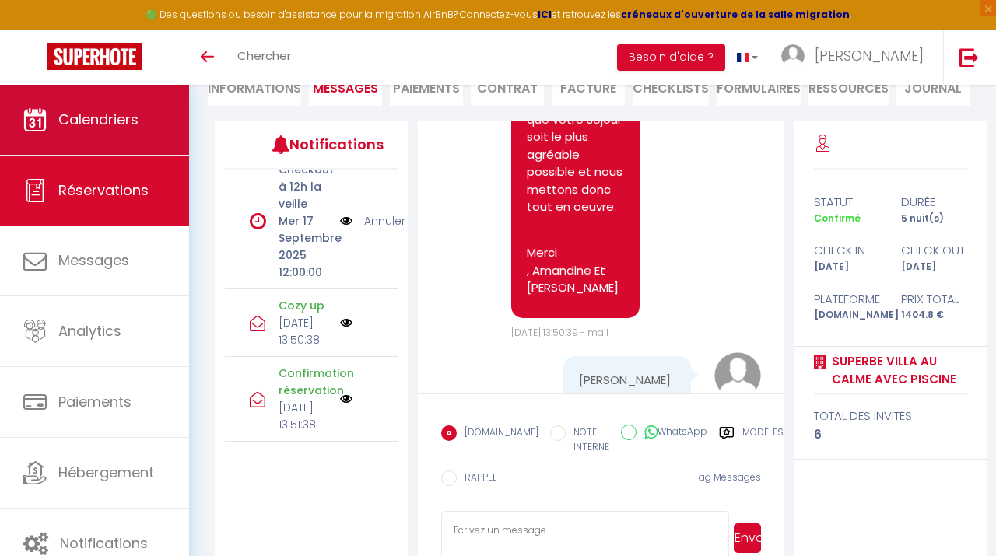
click at [107, 132] on link "Calendriers" at bounding box center [94, 120] width 189 height 70
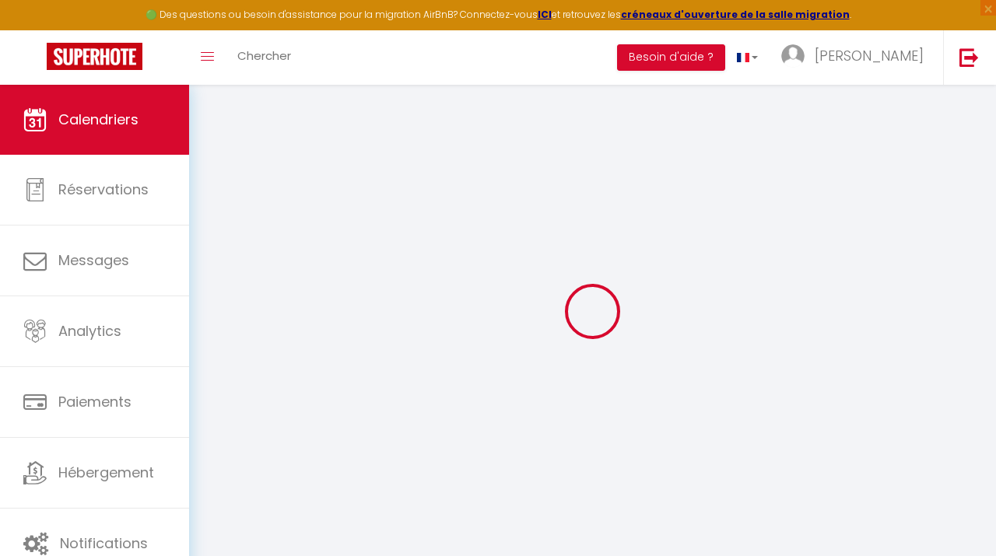
select select
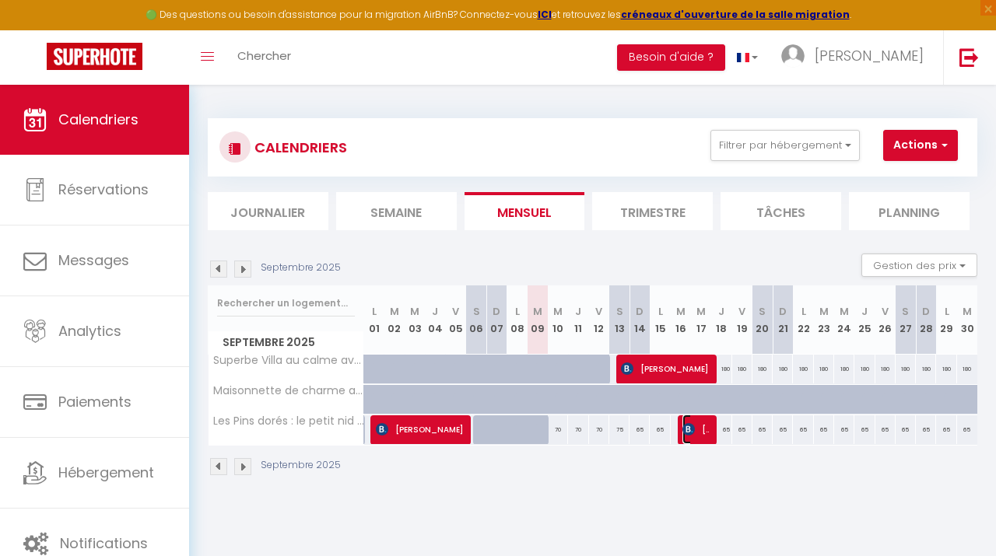
click at [699, 431] on span "audrey lagier" at bounding box center [695, 430] width 27 height 30
select select "OK"
select select "KO"
select select "0"
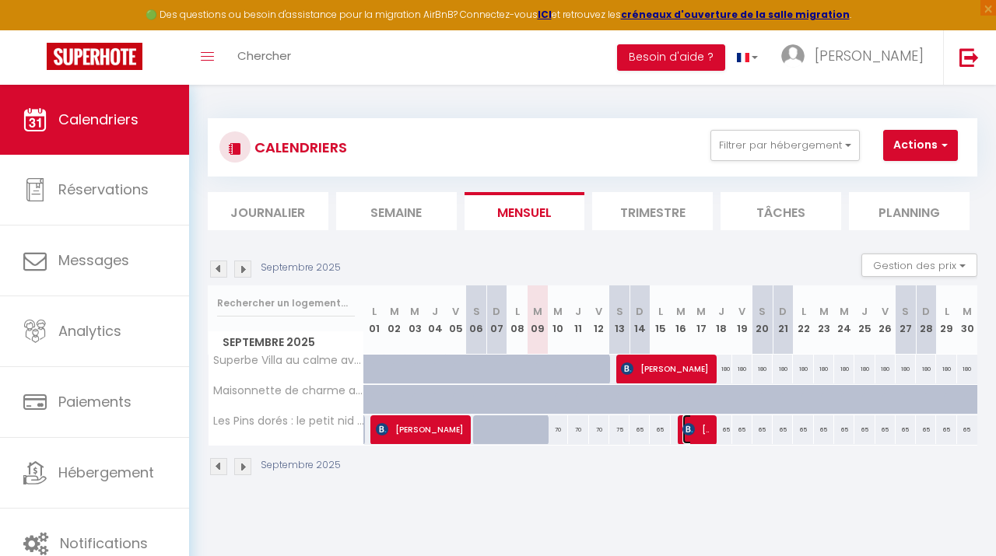
select select "1"
select select
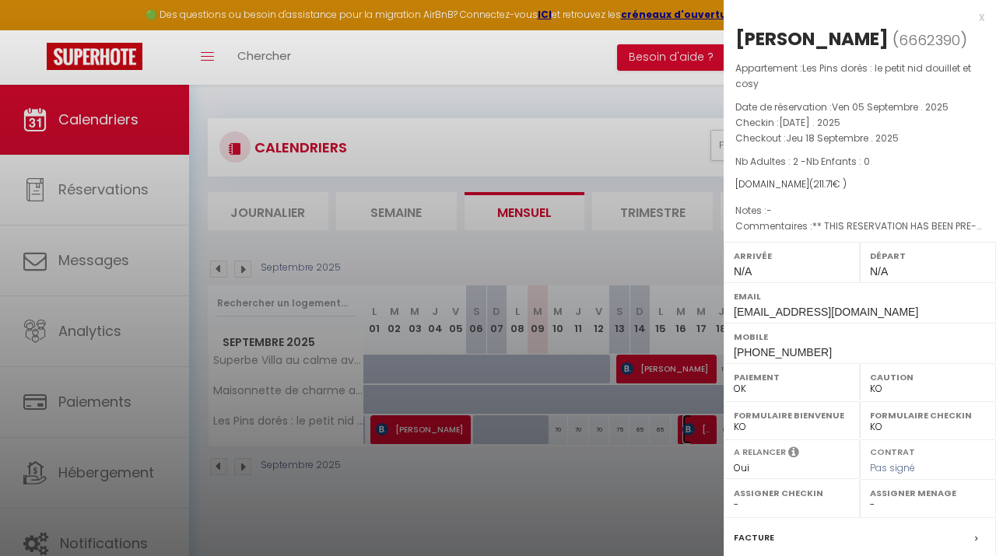
select select "37864"
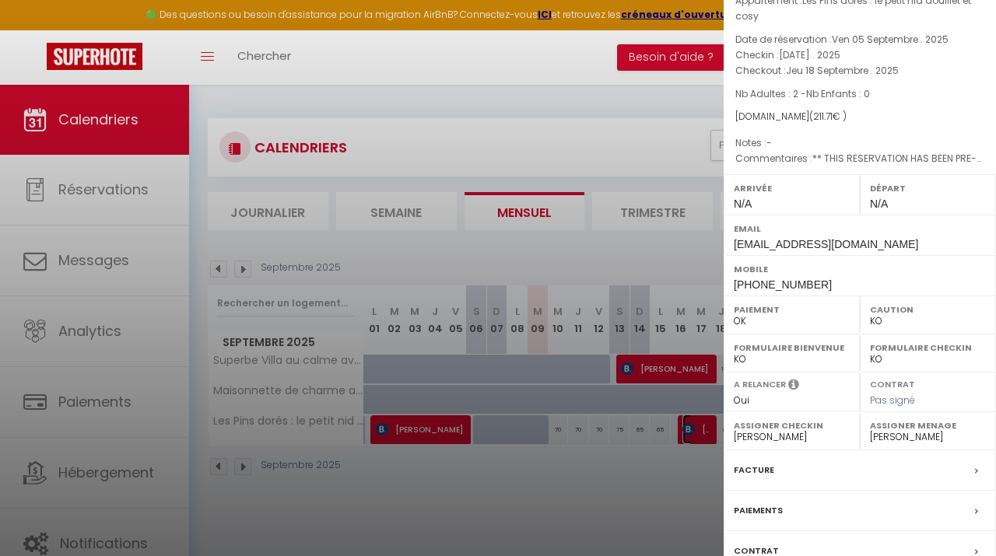
scroll to position [184, 0]
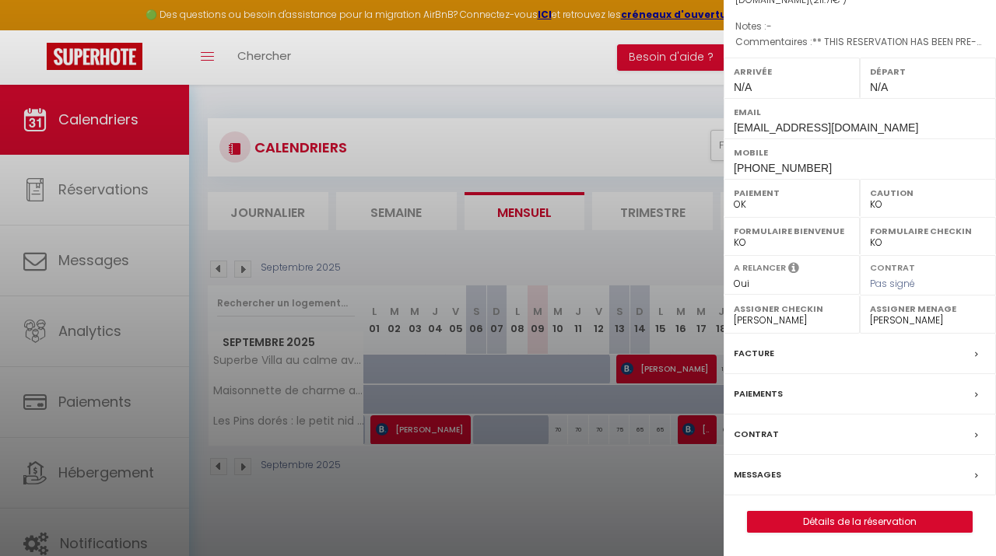
click at [769, 474] on label "Messages" at bounding box center [757, 475] width 47 height 16
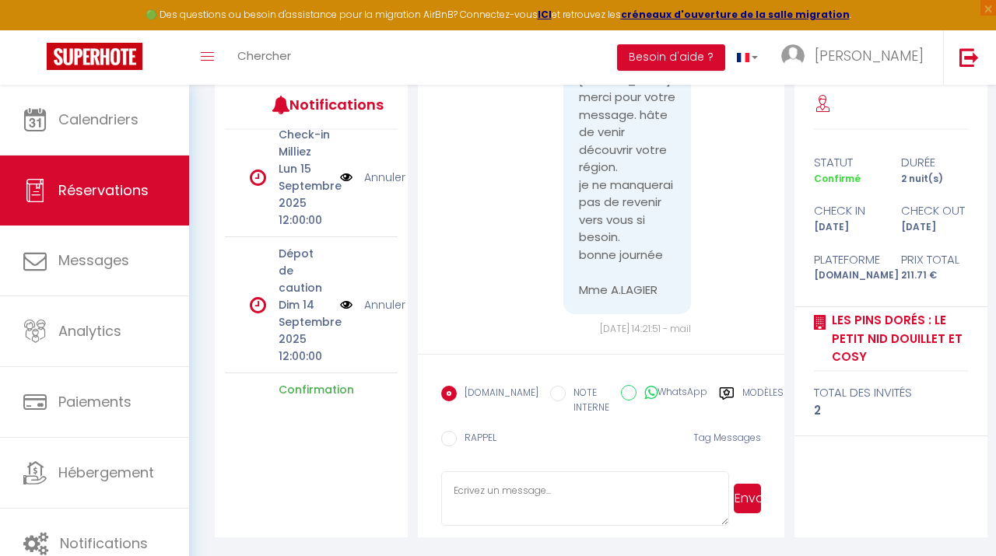
scroll to position [492, 0]
click at [347, 294] on img at bounding box center [346, 301] width 12 height 17
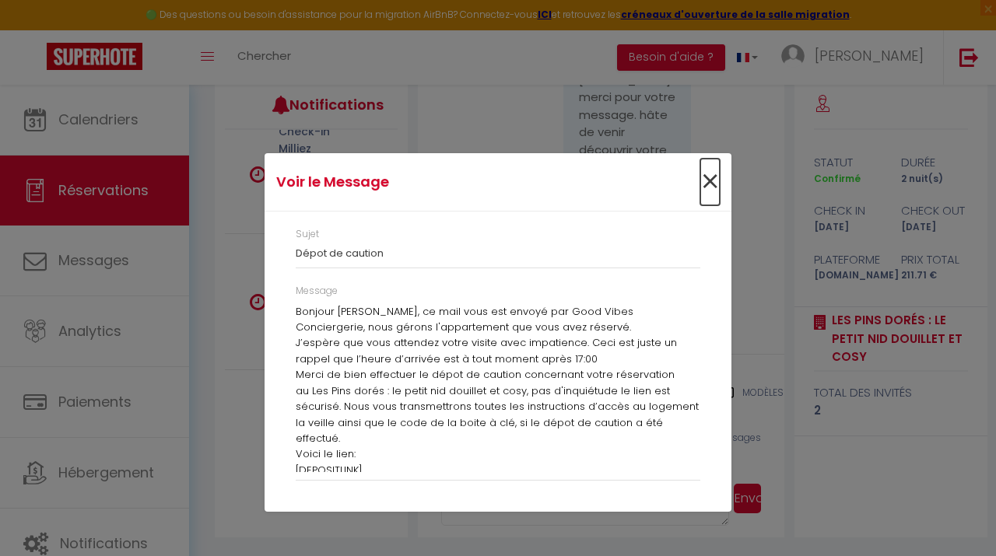
click at [709, 186] on span "×" at bounding box center [709, 182] width 19 height 47
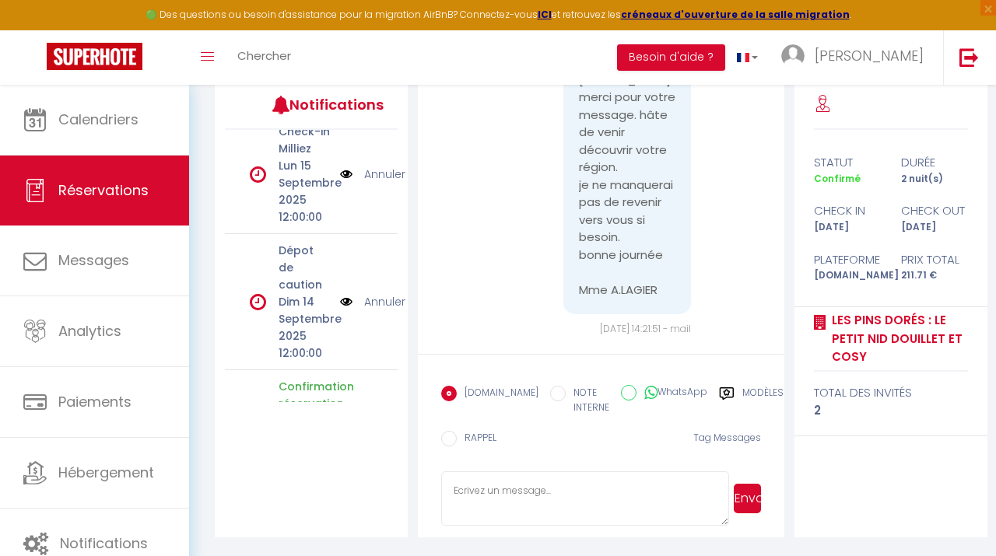
click at [742, 392] on label "Modèles" at bounding box center [762, 402] width 41 height 32
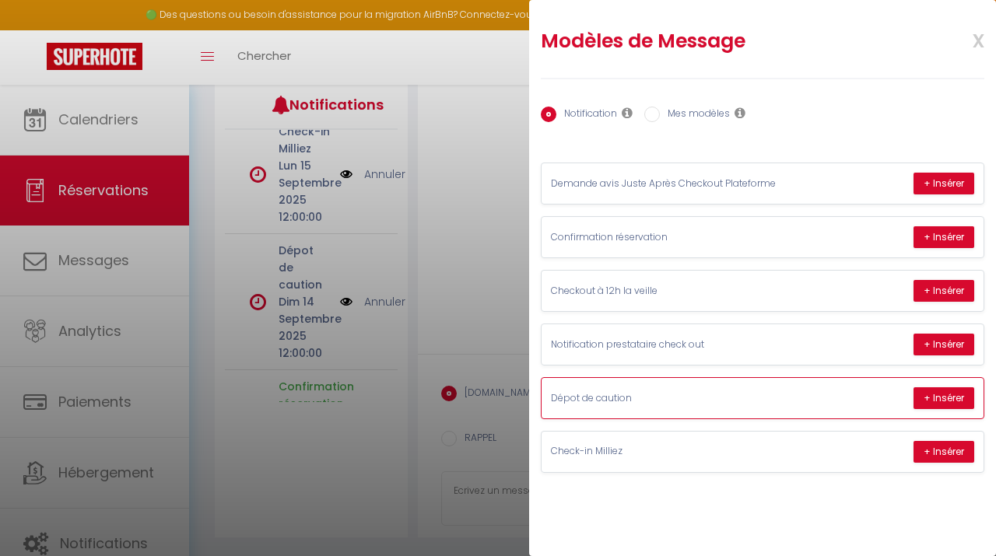
click at [645, 400] on p "Dépot de caution" at bounding box center [667, 398] width 233 height 15
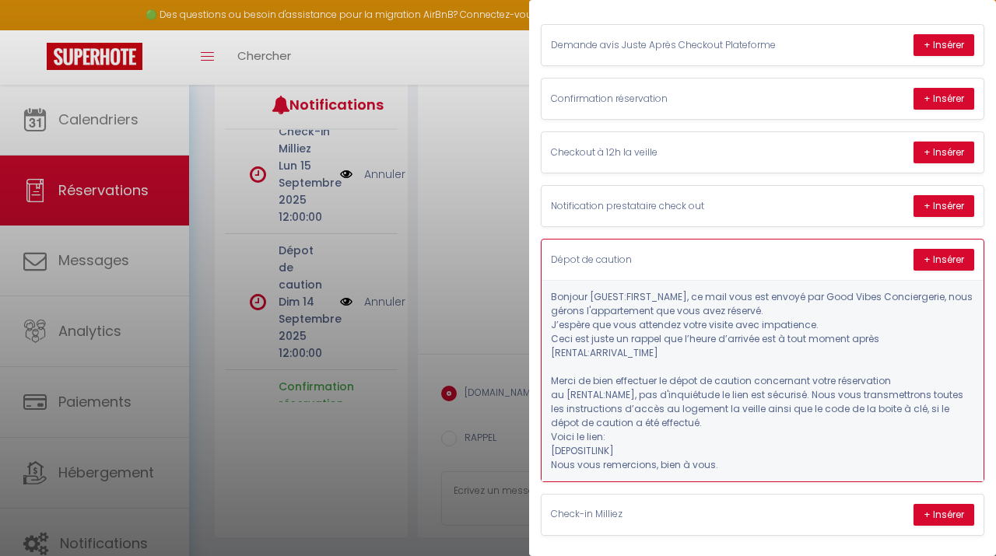
scroll to position [142, 0]
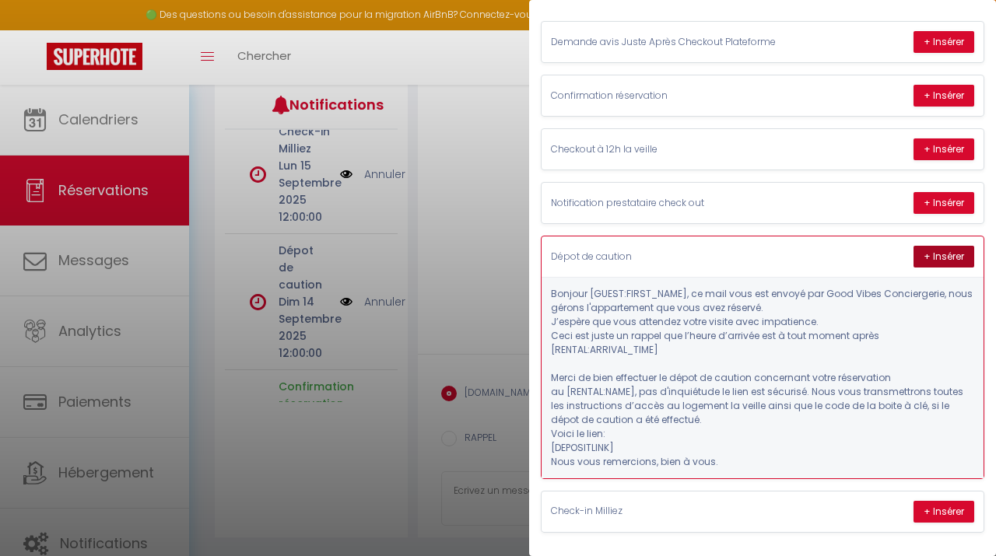
click at [934, 255] on button "+ Insérer" at bounding box center [943, 257] width 61 height 22
type textarea "Bonjour audrey, ce mail vous est envoyé par Good Vibes Conciergerie, nous géron…"
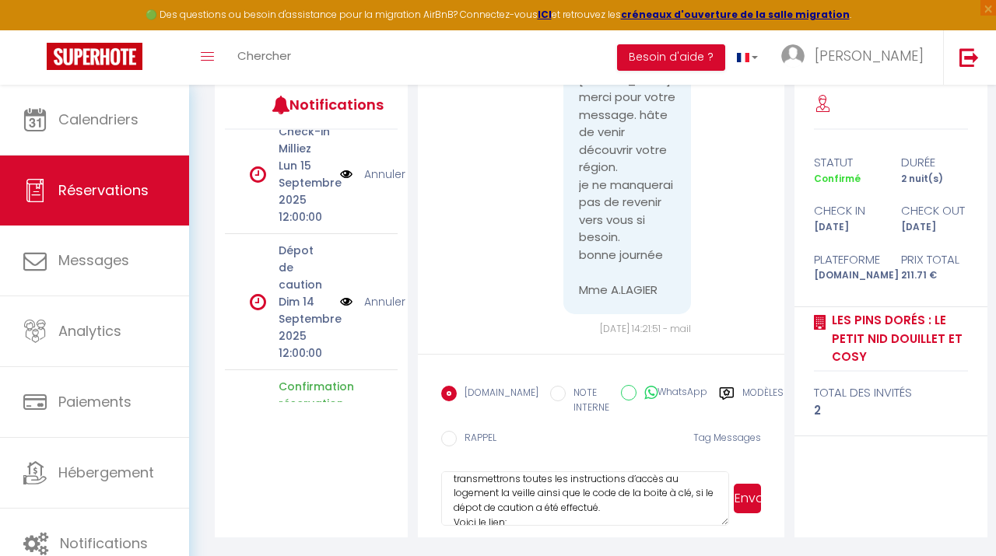
scroll to position [205, 0]
click at [747, 498] on button "Envoyer" at bounding box center [747, 499] width 27 height 30
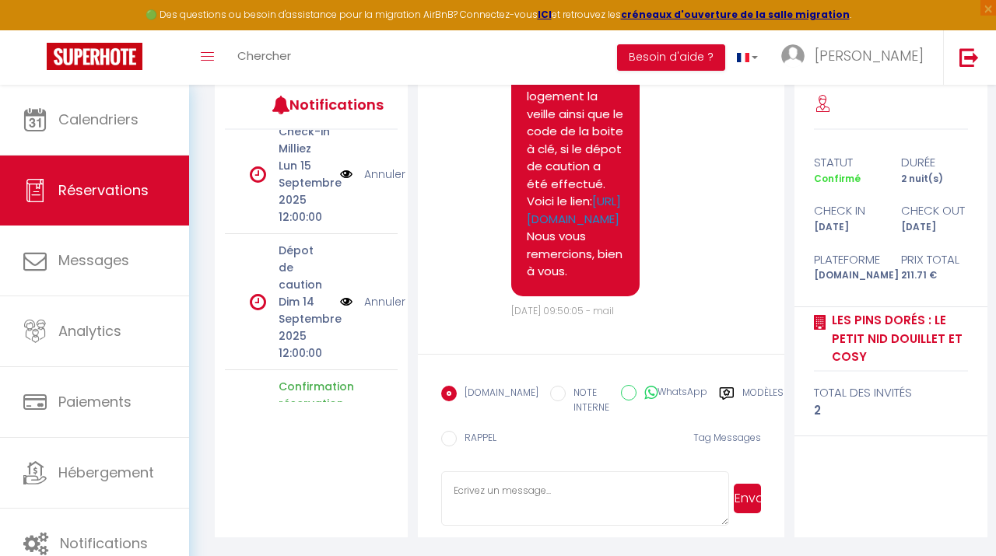
scroll to position [1600, 0]
click at [570, 227] on link "https://superhote.com/applink/p/3e5qqXpD" at bounding box center [574, 210] width 94 height 34
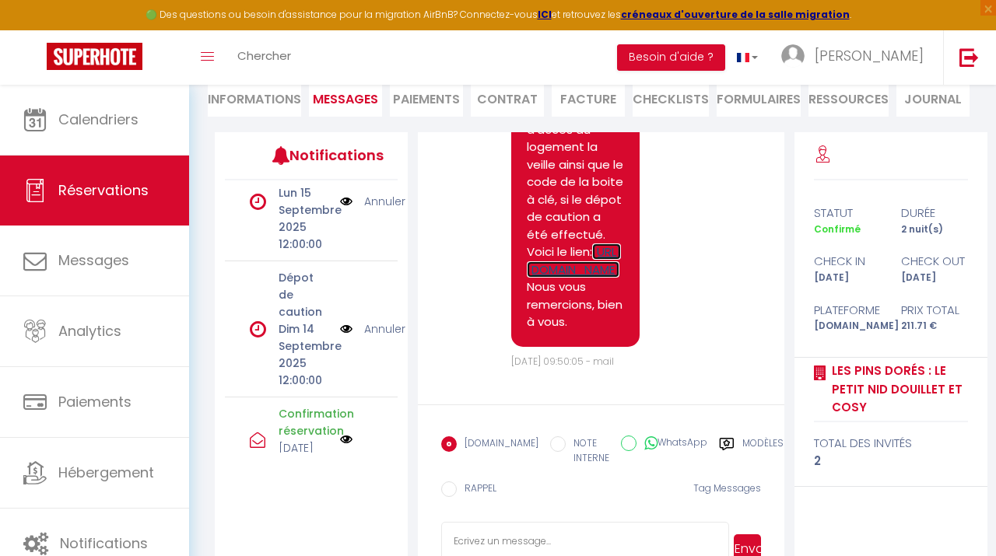
scroll to position [514, 0]
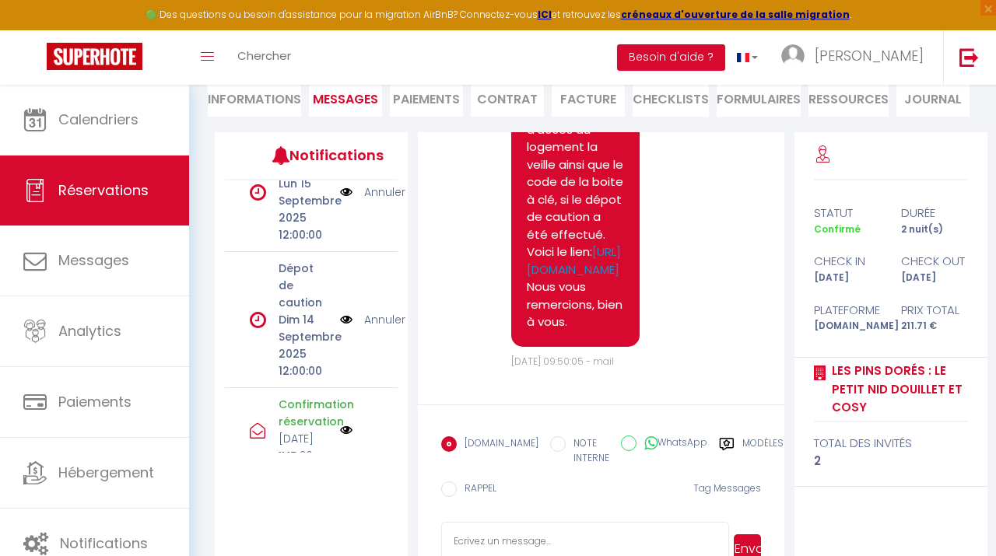
click at [377, 313] on link "Annuler" at bounding box center [384, 319] width 41 height 17
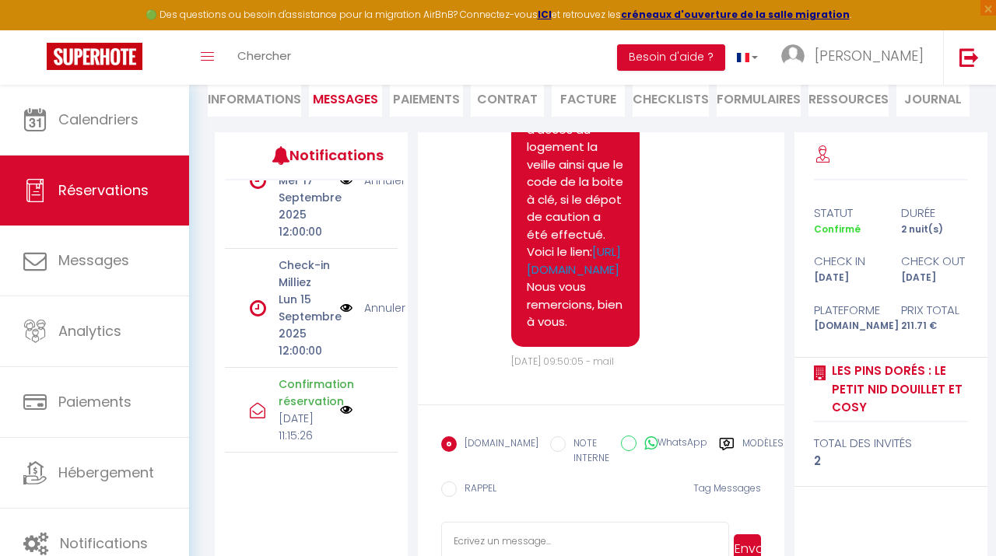
scroll to position [410, 0]
